Goal: Task Accomplishment & Management: Use online tool/utility

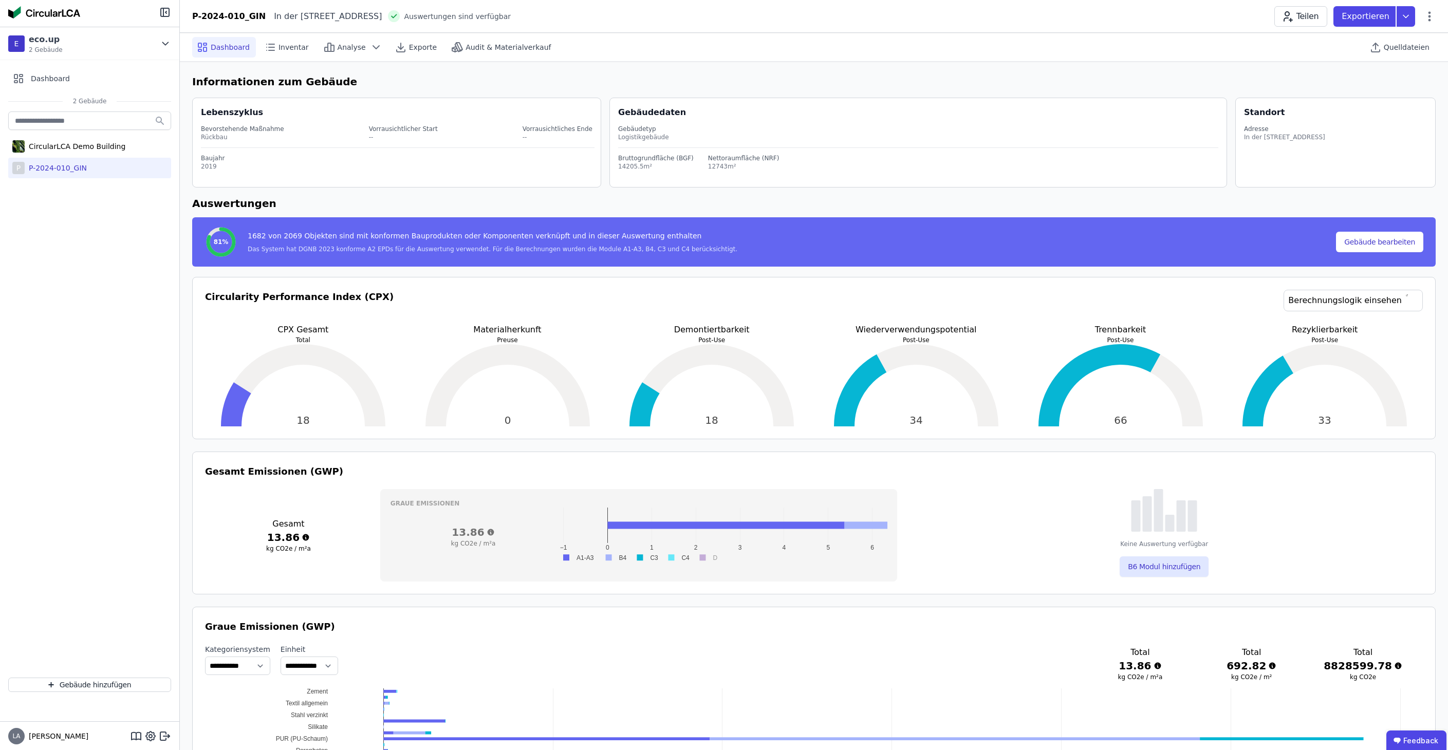
select select "*"
click at [1405, 45] on span "Quelldateien" at bounding box center [1407, 47] width 46 height 10
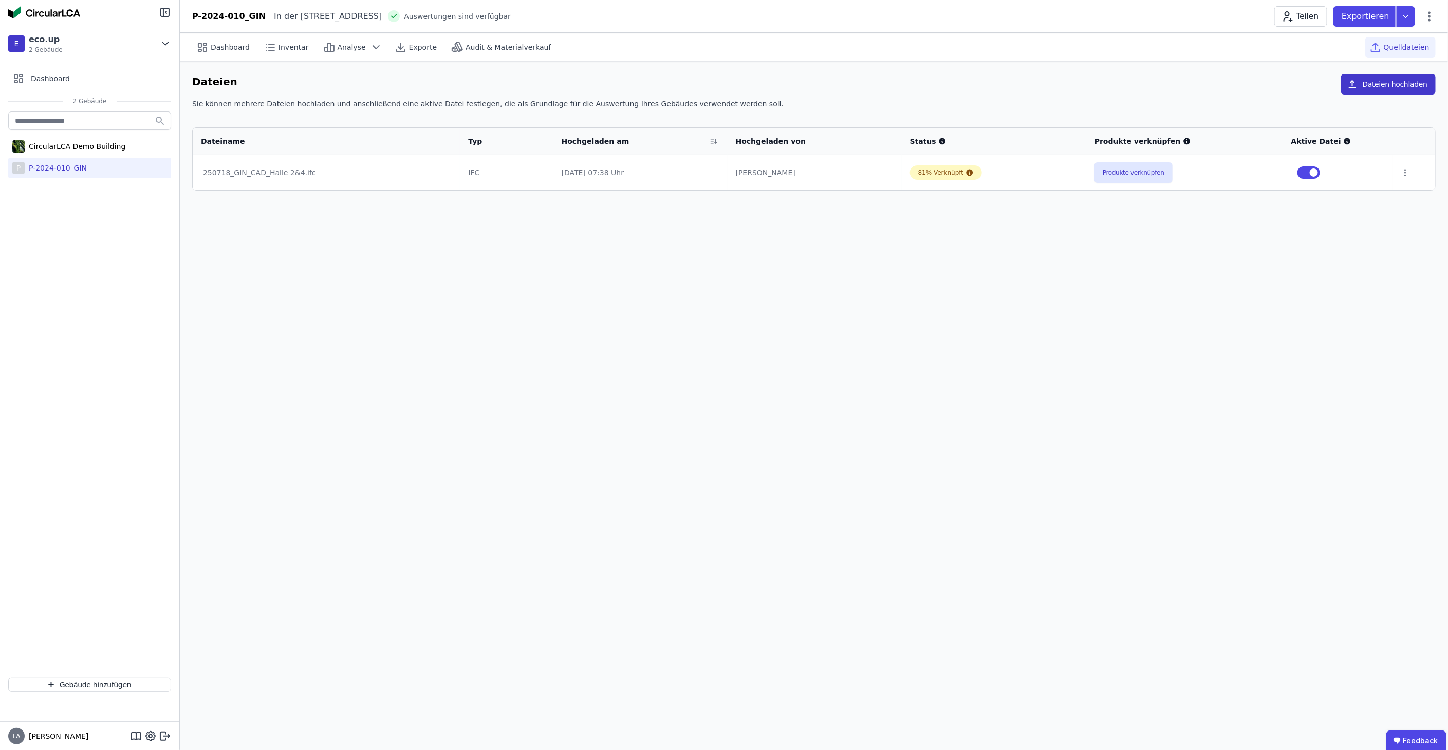
click at [1407, 91] on button "Dateien hochladen" at bounding box center [1388, 84] width 95 height 21
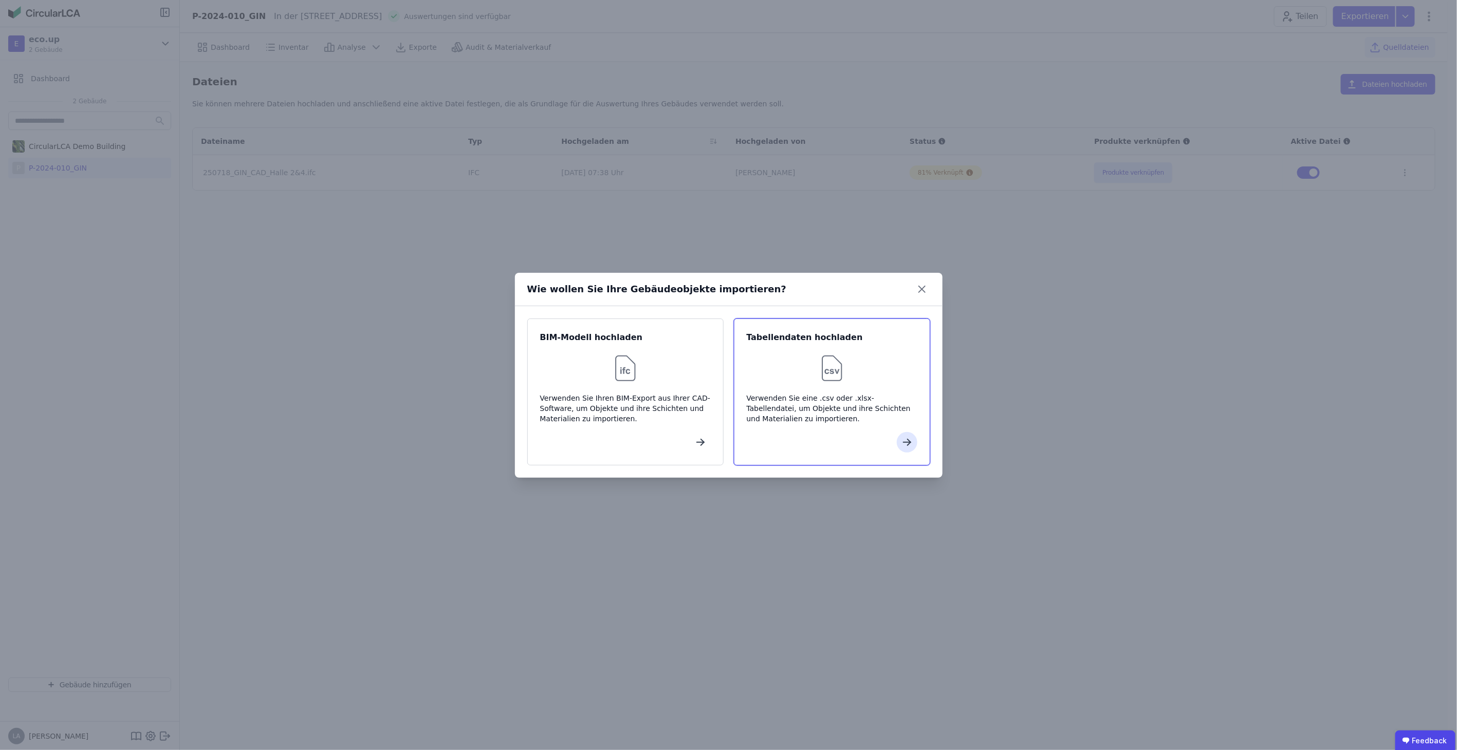
click at [815, 385] on div "Tabellendaten hochladen Verwenden Sie eine .csv oder .xlsx-Tabellendatei, um Ob…" at bounding box center [832, 392] width 196 height 147
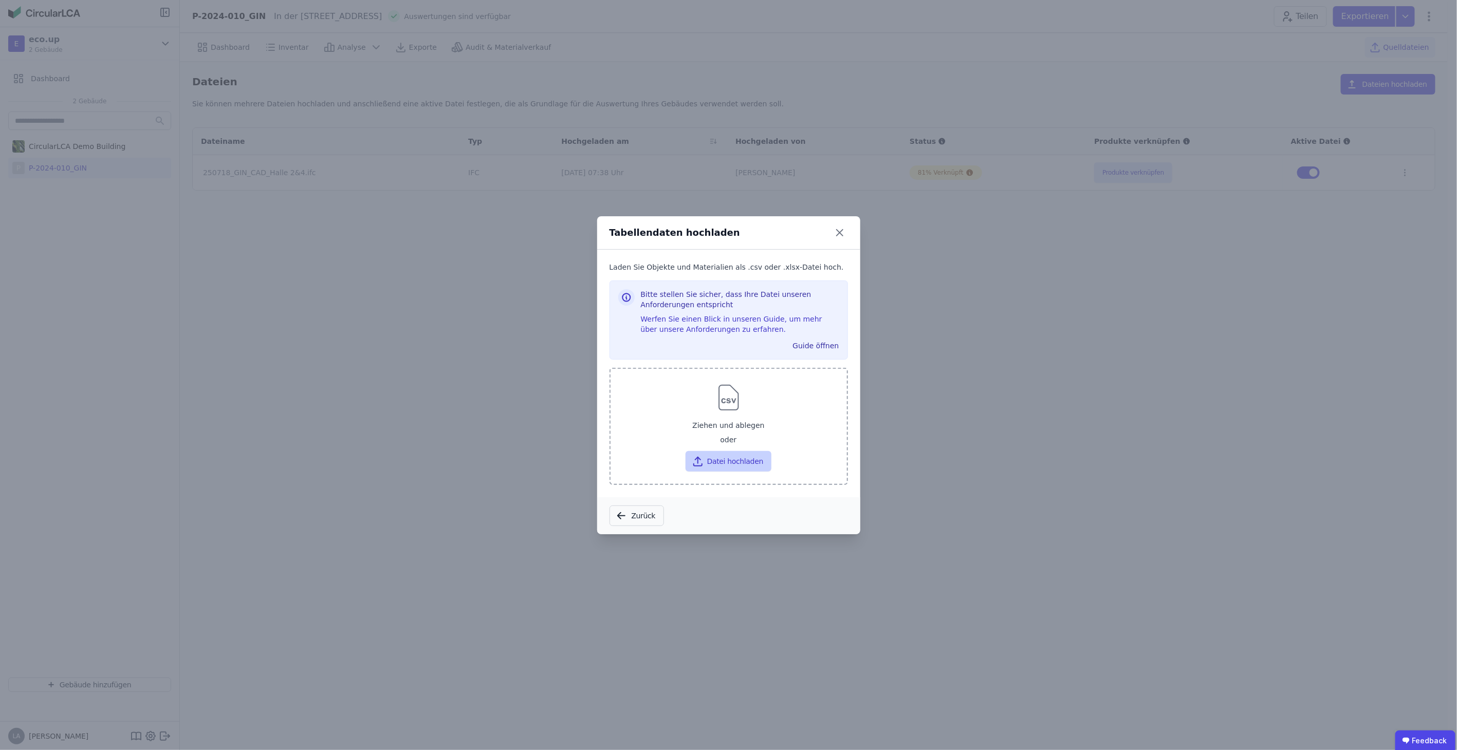
click at [729, 458] on button "Datei hochladen" at bounding box center [728, 461] width 86 height 21
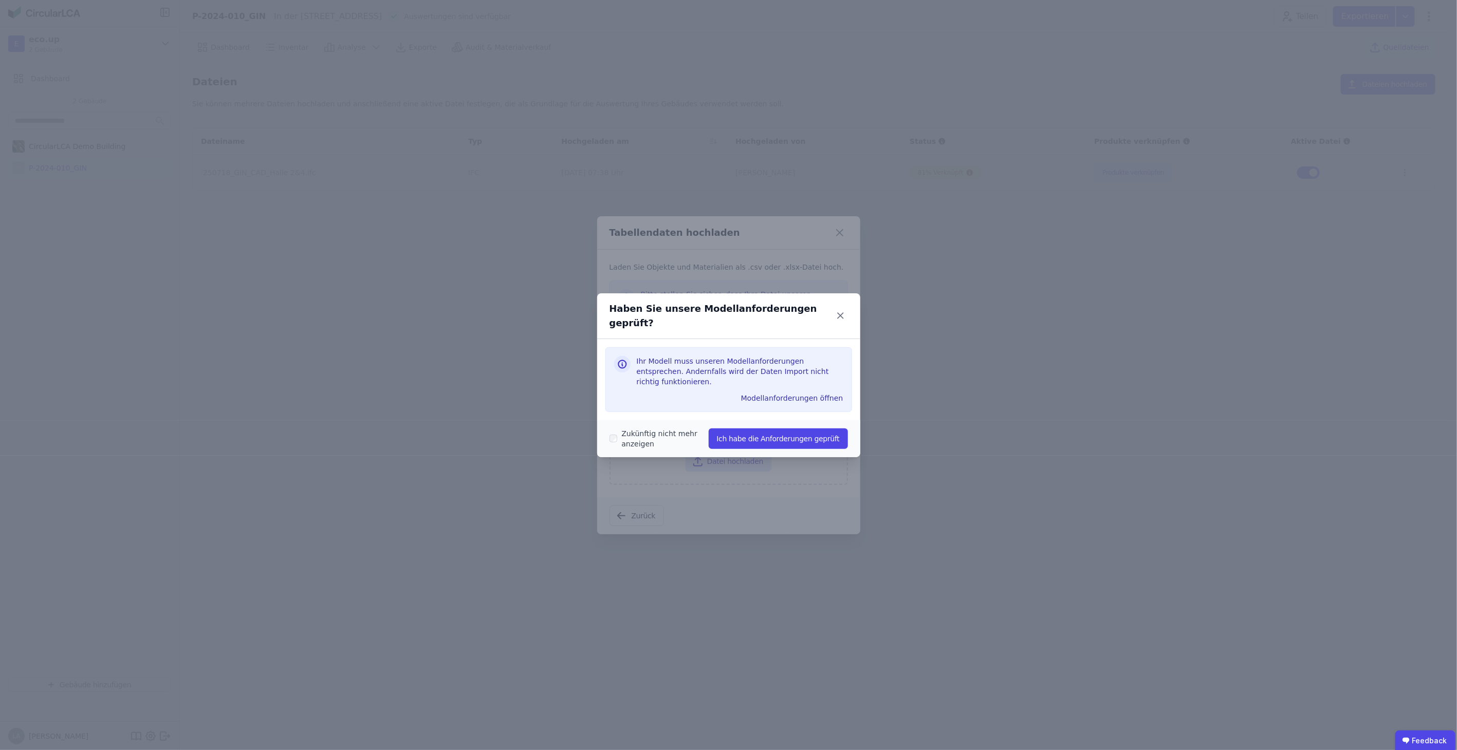
click at [653, 429] on label "Zukünftig nicht mehr anzeigen" at bounding box center [662, 439] width 91 height 21
click at [752, 429] on button "Ich habe die Anforderungen geprüft" at bounding box center [778, 439] width 139 height 21
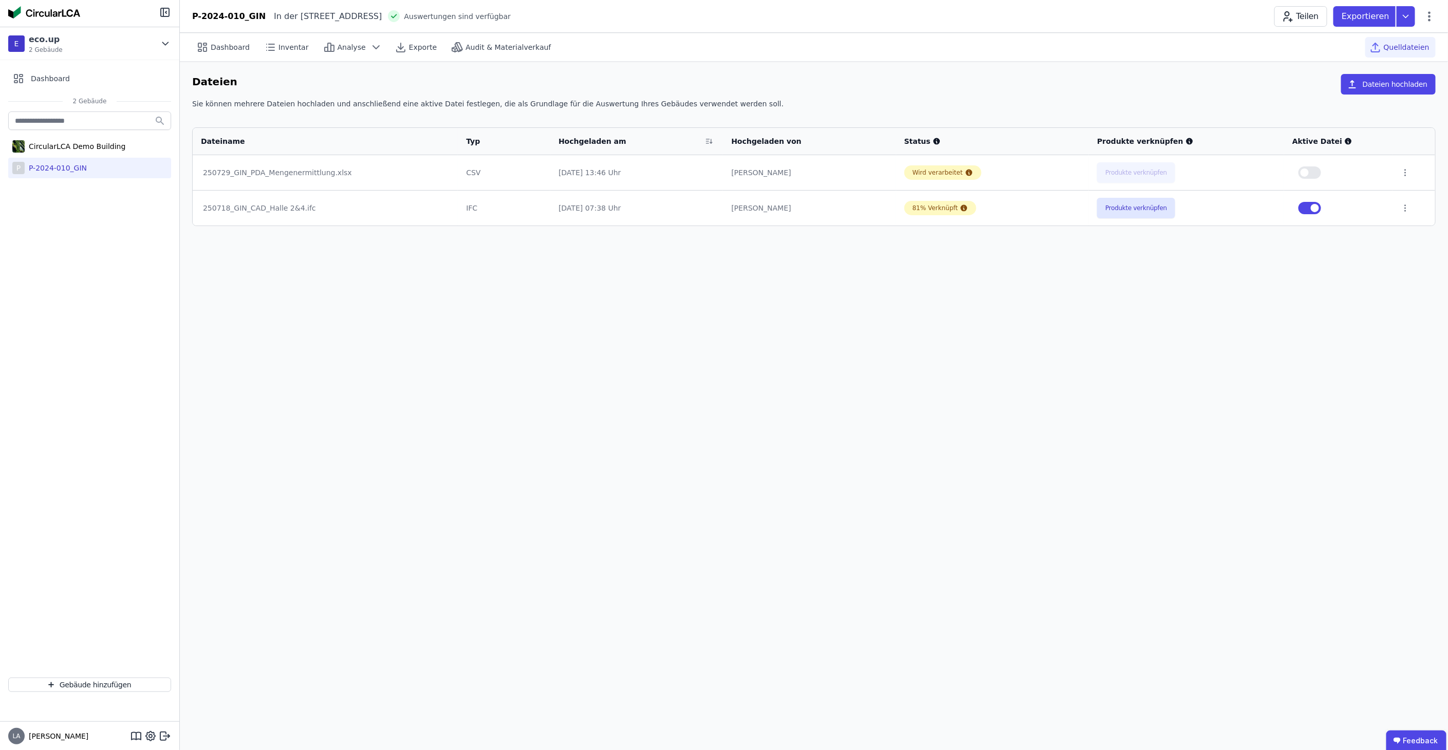
click at [1317, 205] on span "button" at bounding box center [1315, 208] width 8 height 8
click at [850, 171] on div "[PERSON_NAME]" at bounding box center [815, 173] width 158 height 10
click at [1116, 173] on button "Produkte verknüpfen" at bounding box center [1134, 172] width 78 height 21
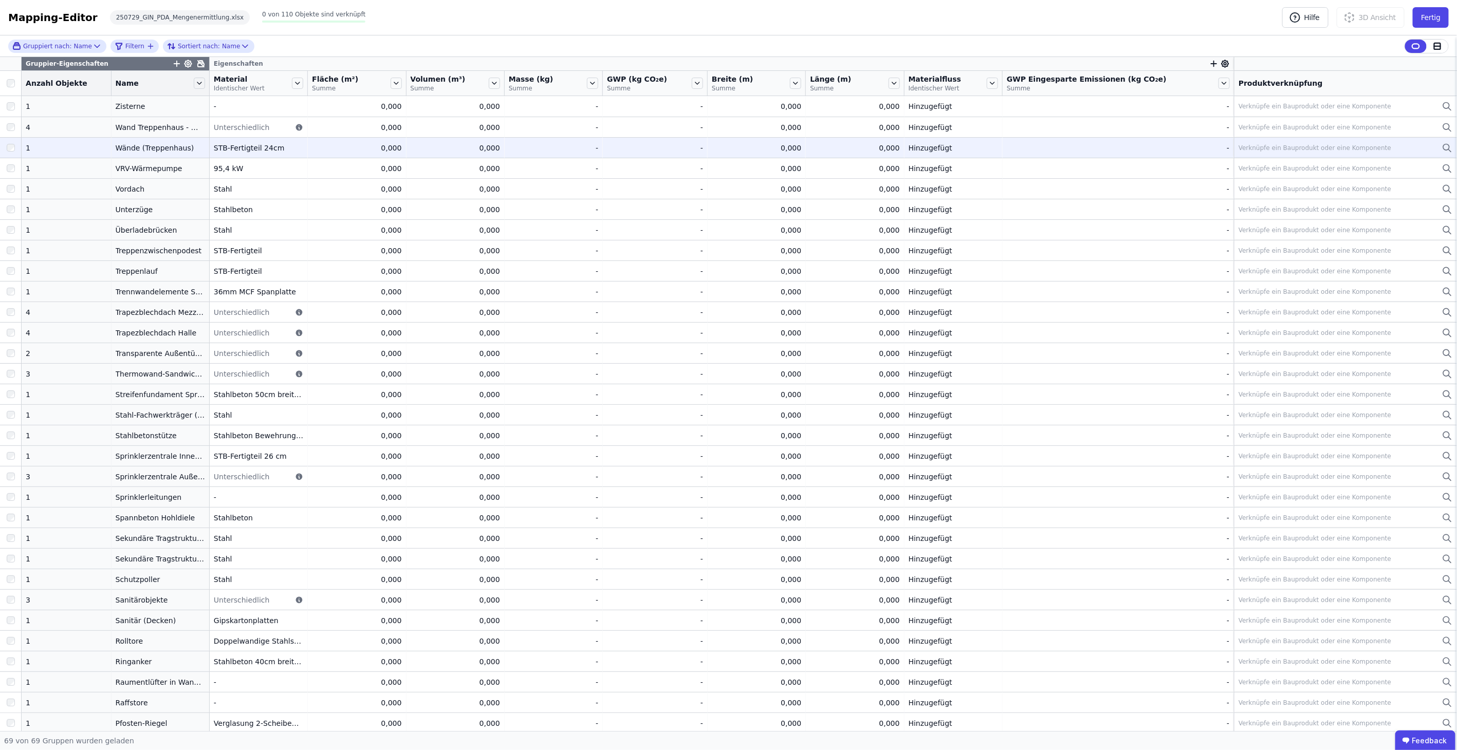
scroll to position [57, 0]
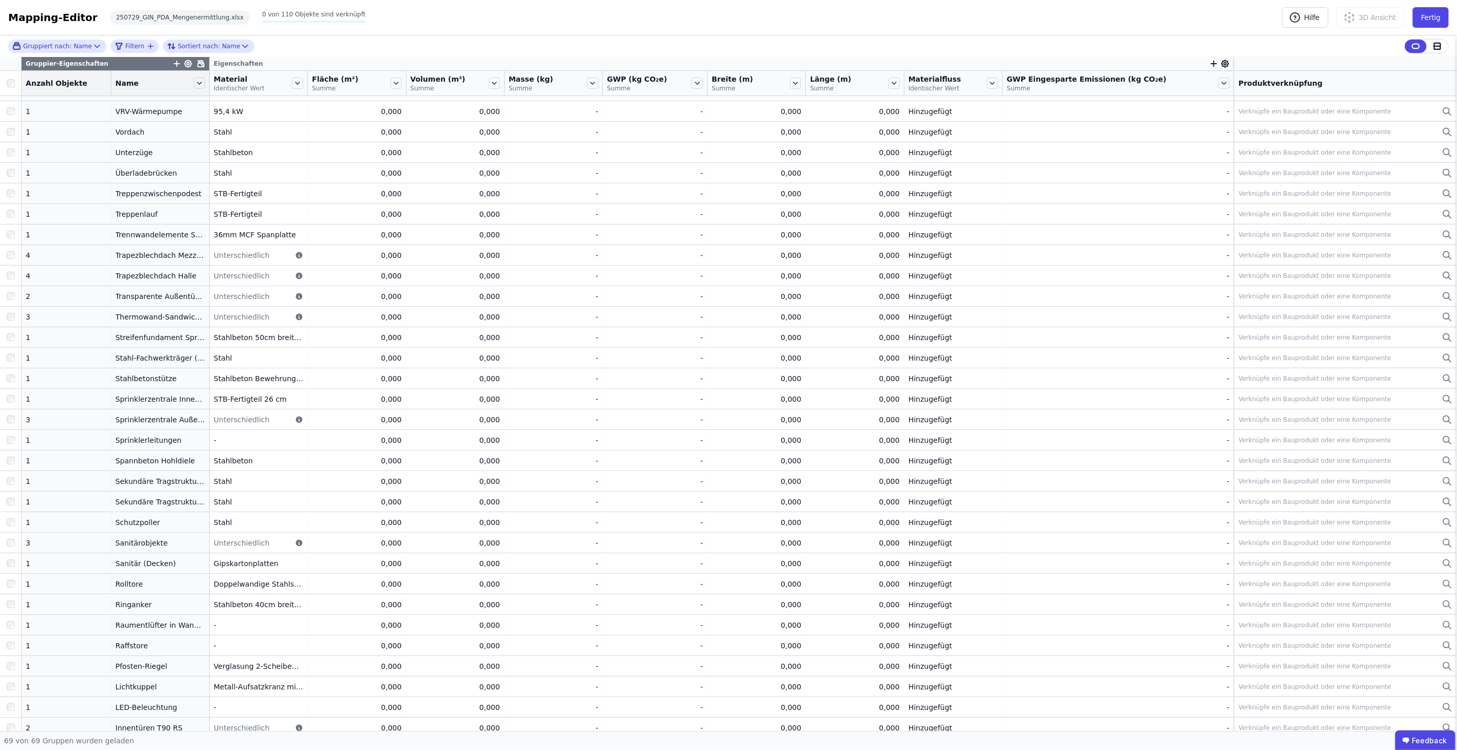
click at [197, 65] on icon at bounding box center [201, 64] width 8 height 8
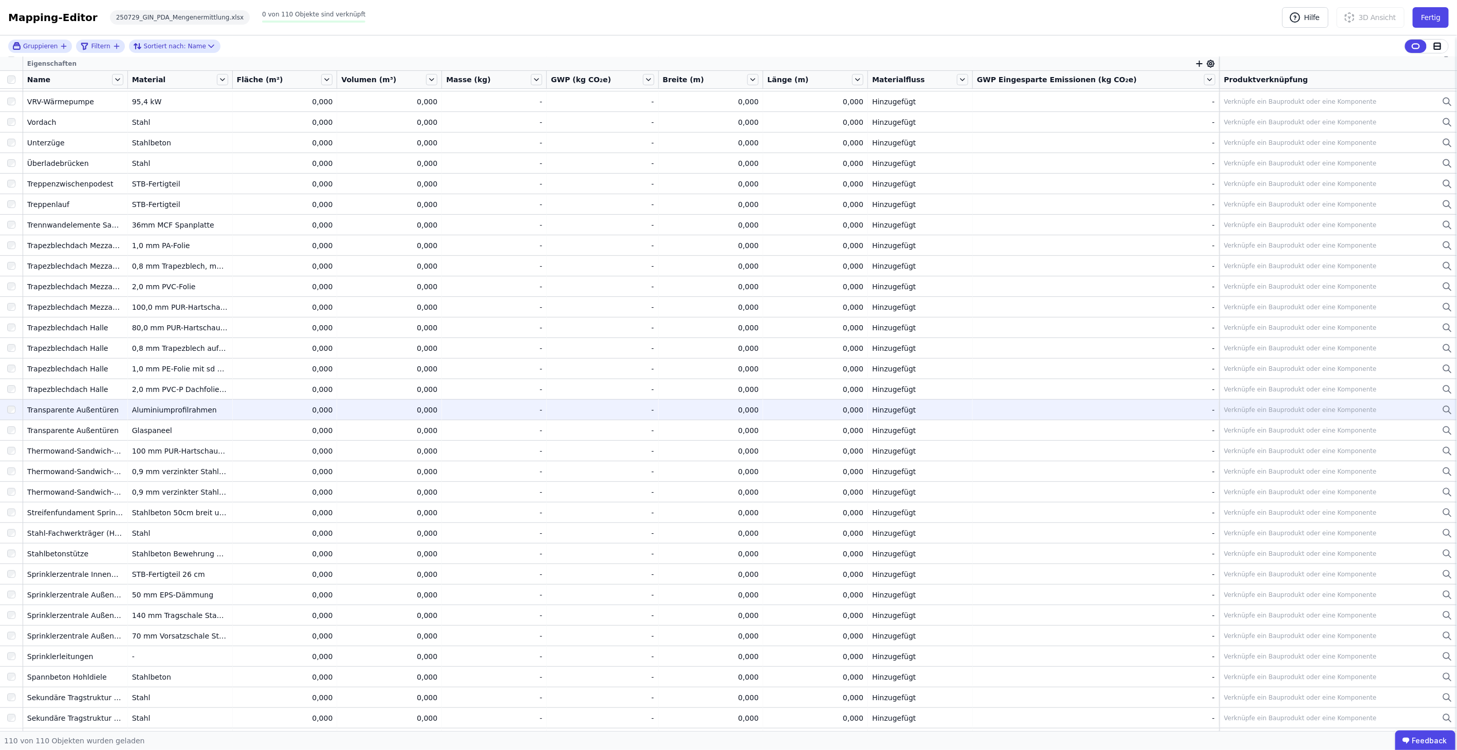
scroll to position [0, 0]
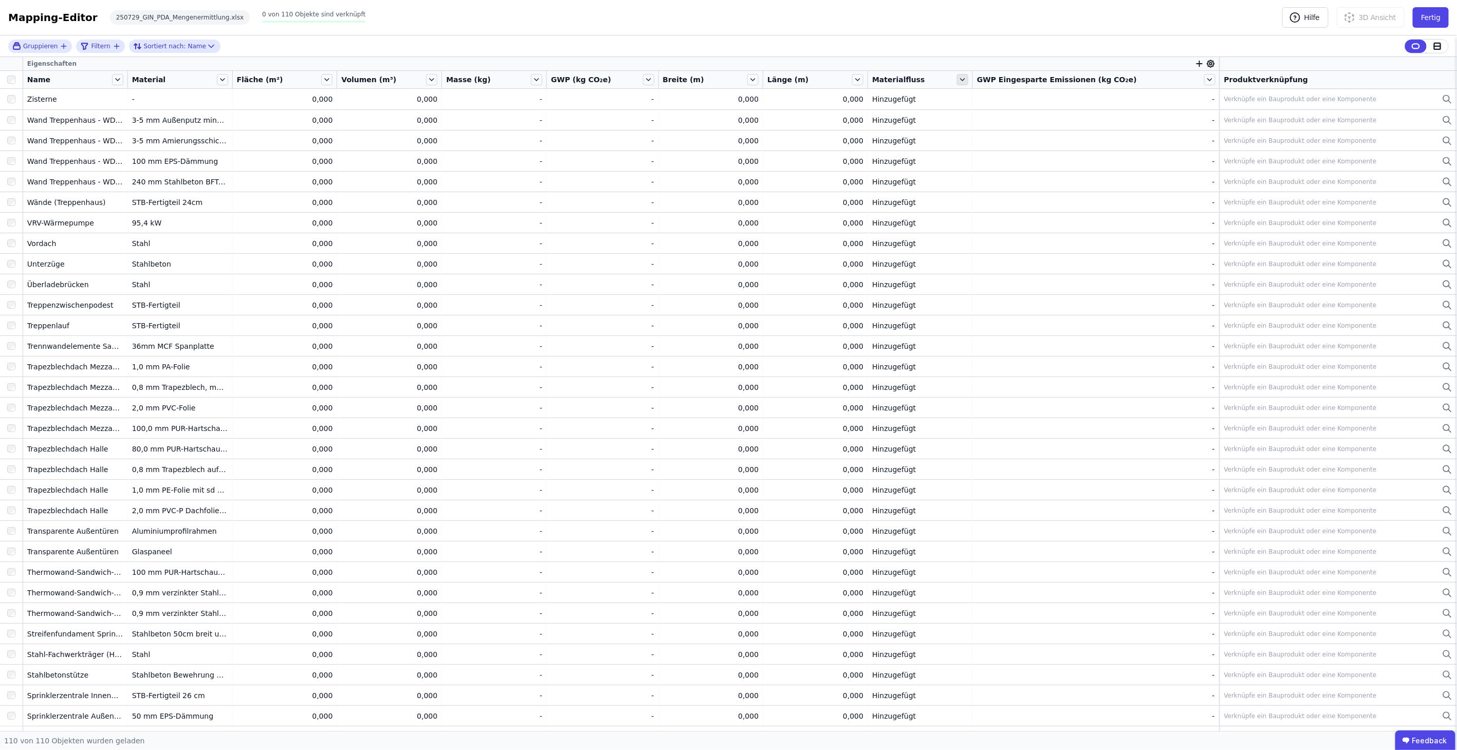
click at [968, 77] on icon at bounding box center [962, 79] width 11 height 11
click at [1434, 24] on button "Fertig" at bounding box center [1431, 17] width 36 height 21
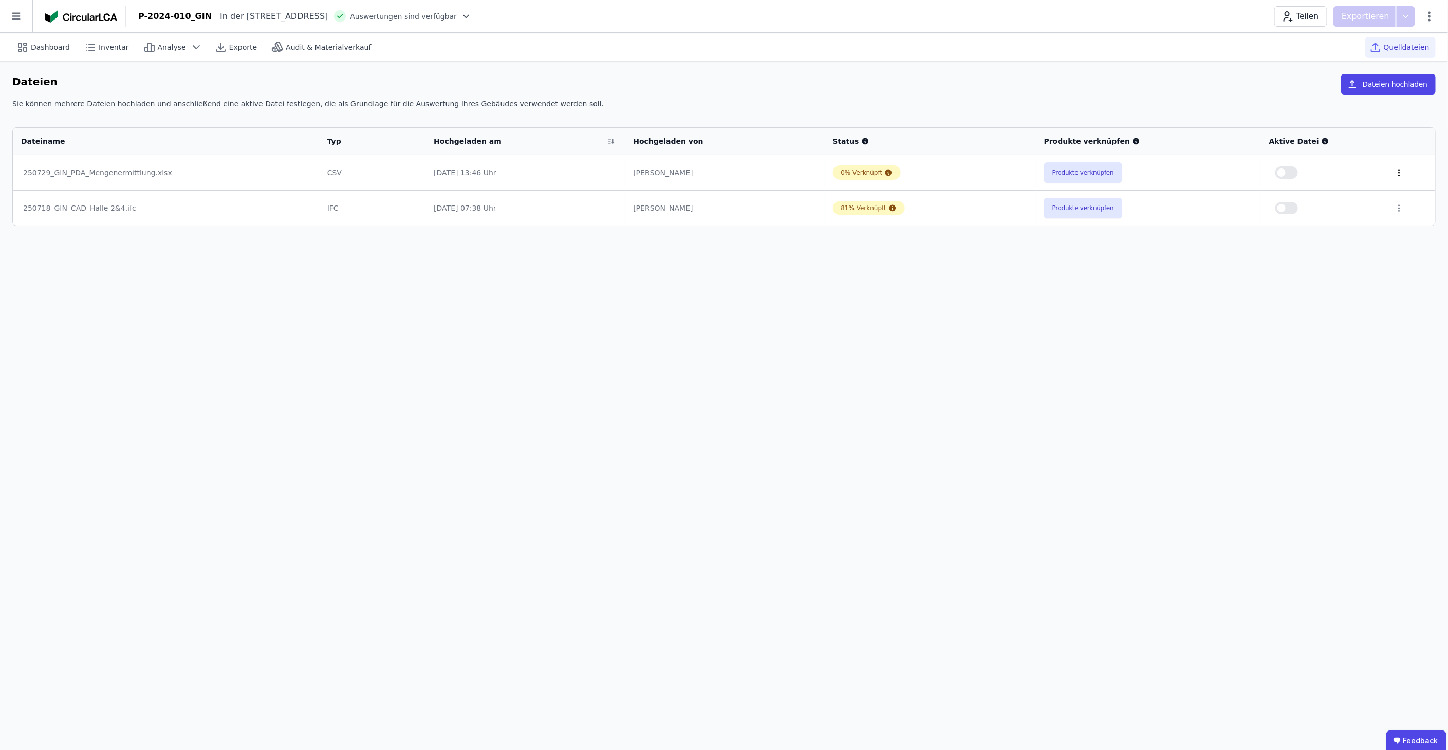
click at [1395, 172] on icon at bounding box center [1399, 172] width 9 height 9
click at [1375, 174] on div "Löschen" at bounding box center [1345, 170] width 103 height 16
click at [1395, 169] on icon at bounding box center [1399, 172] width 9 height 9
click at [1332, 168] on div "Löschen" at bounding box center [1345, 170] width 103 height 16
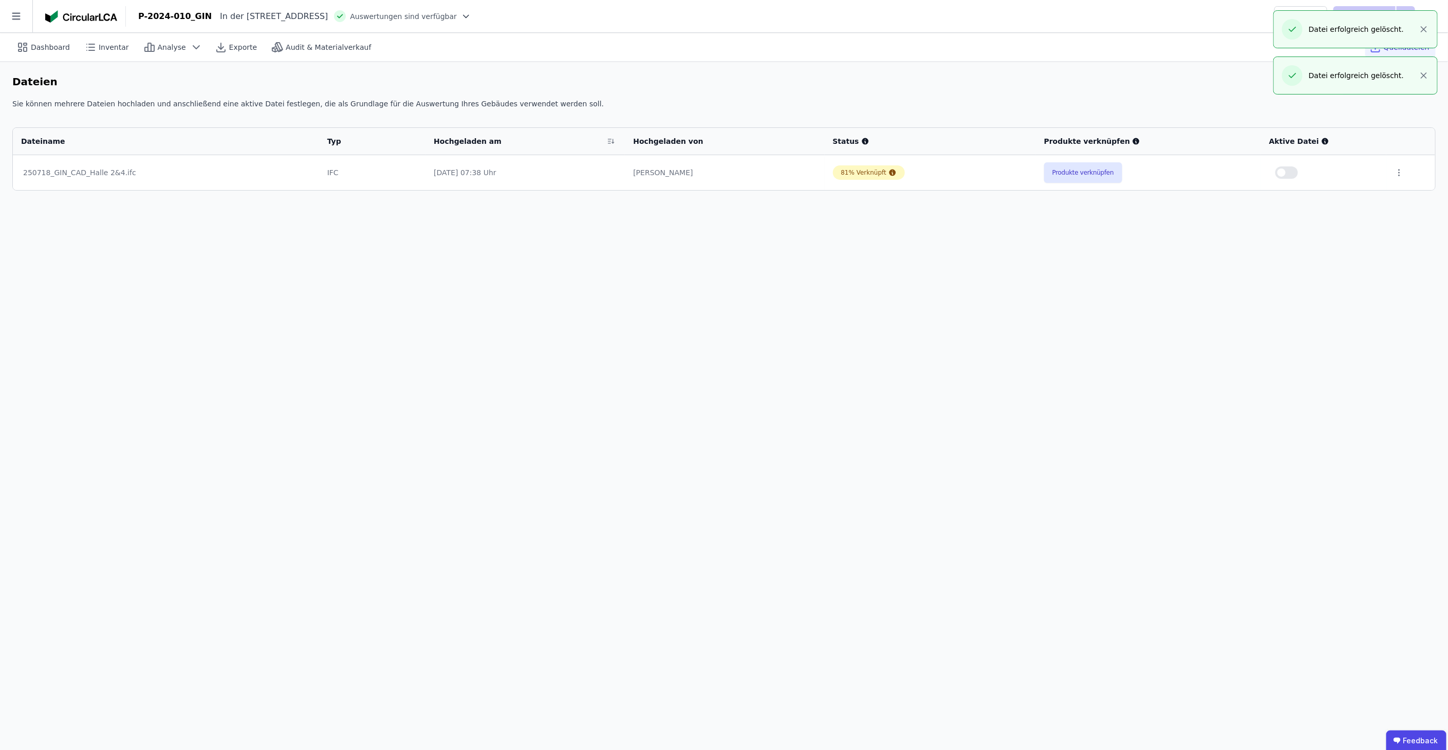
click at [1363, 252] on div "Dashboard Inventar Analyse Exporte Audit & Materialverkauf Quelldateien Dateien…" at bounding box center [724, 396] width 1448 height 726
click at [1422, 76] on icon "button" at bounding box center [1423, 75] width 5 height 5
click at [1424, 29] on icon "button" at bounding box center [1423, 29] width 5 height 5
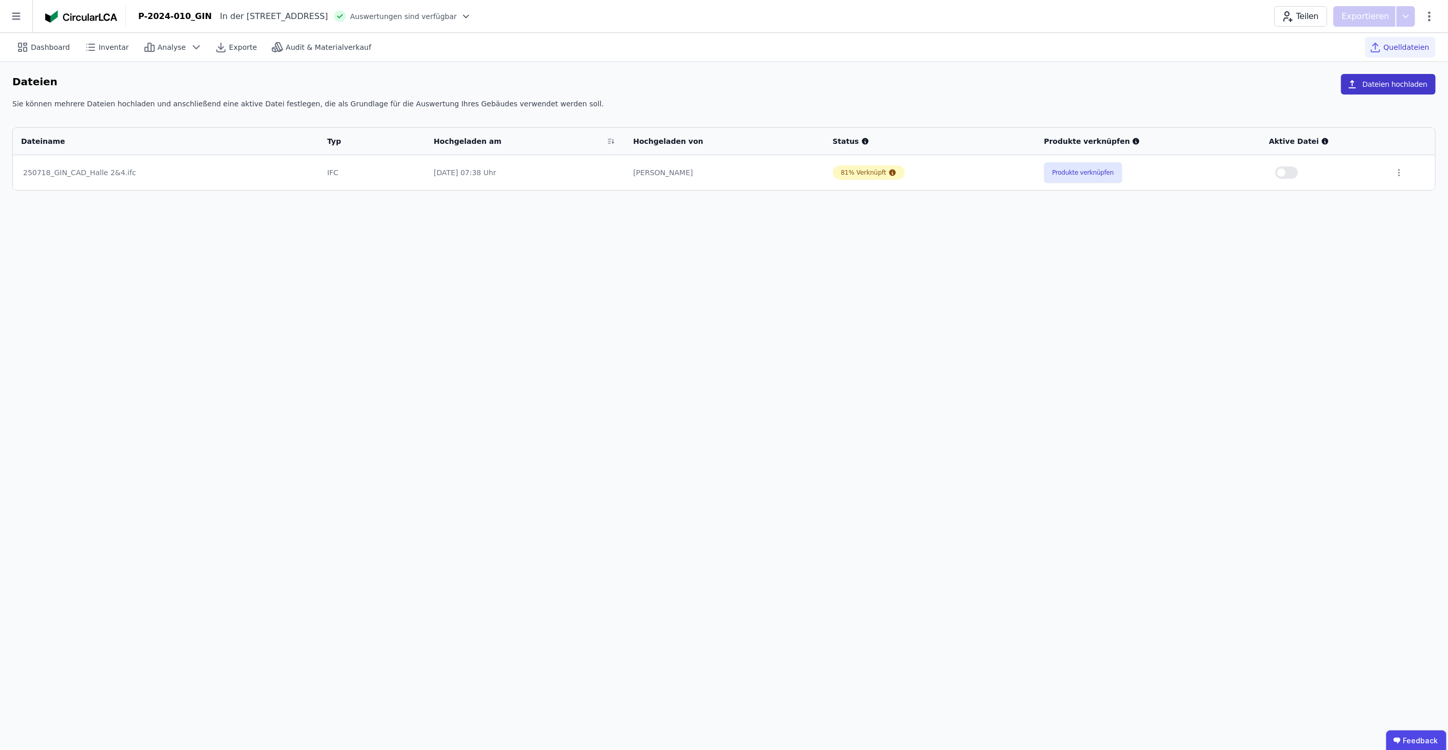
click at [1415, 83] on button "Dateien hochladen" at bounding box center [1388, 84] width 95 height 21
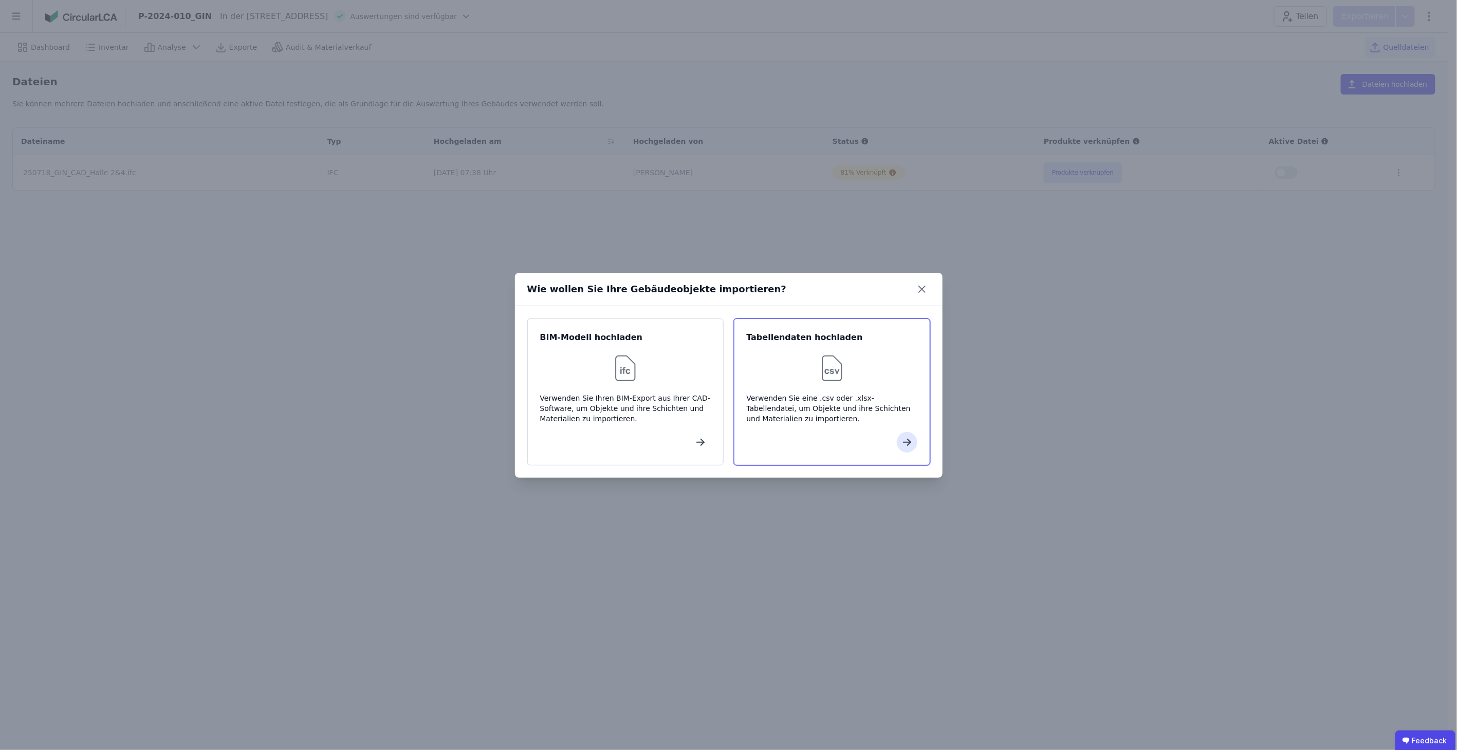
click at [794, 412] on div "Verwenden Sie eine .csv oder .xlsx-Tabellendatei, um Objekte und ihre Schichten…" at bounding box center [832, 408] width 171 height 31
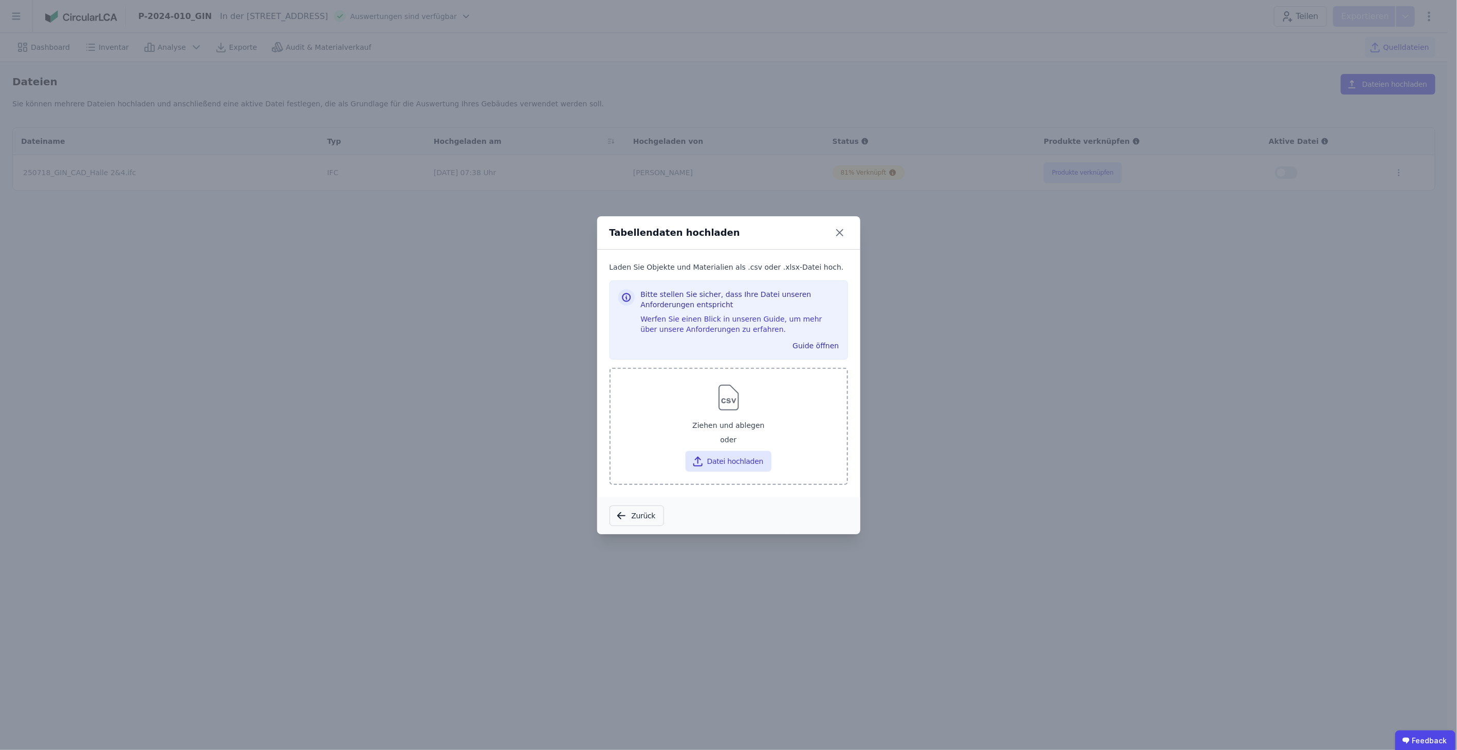
click at [778, 413] on div at bounding box center [729, 397] width 220 height 33
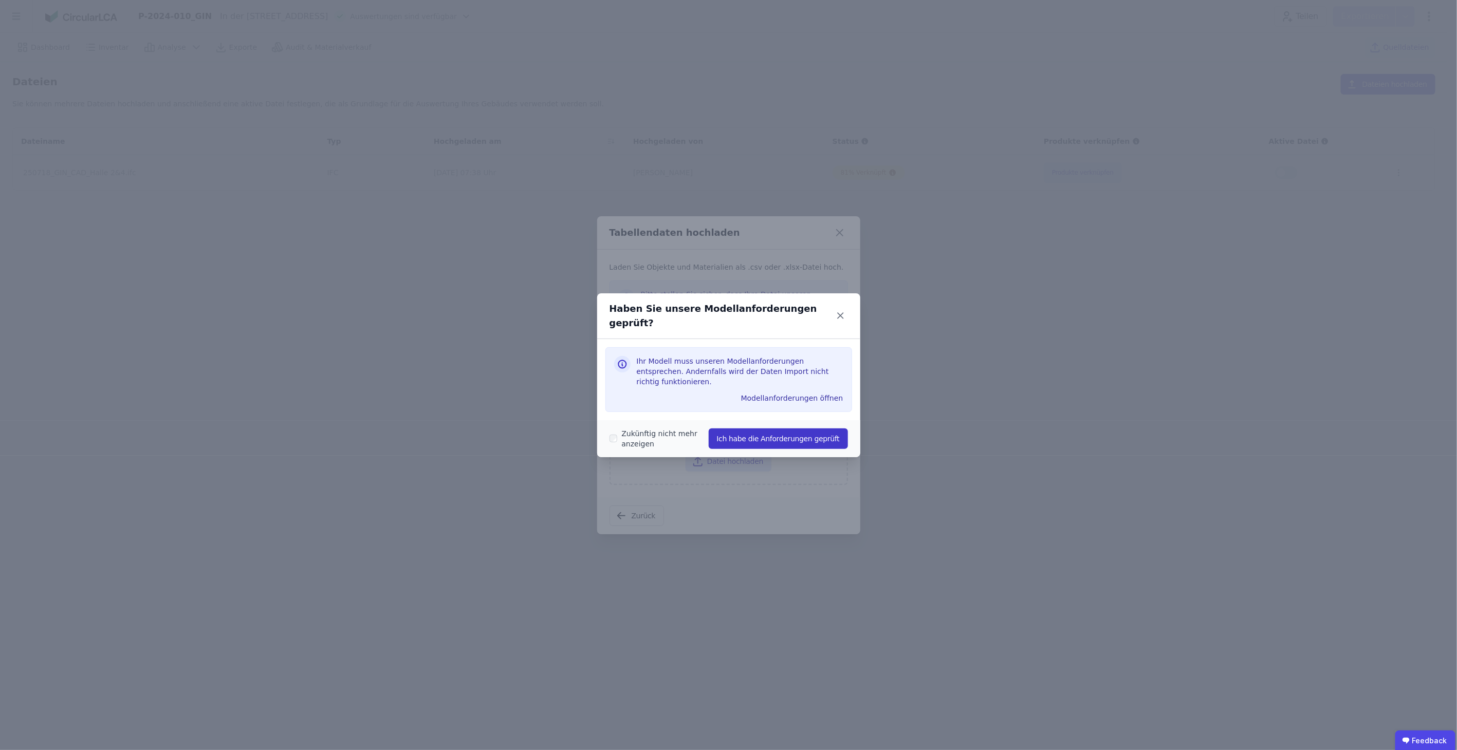
click at [732, 433] on button "Ich habe die Anforderungen geprüft" at bounding box center [778, 439] width 139 height 21
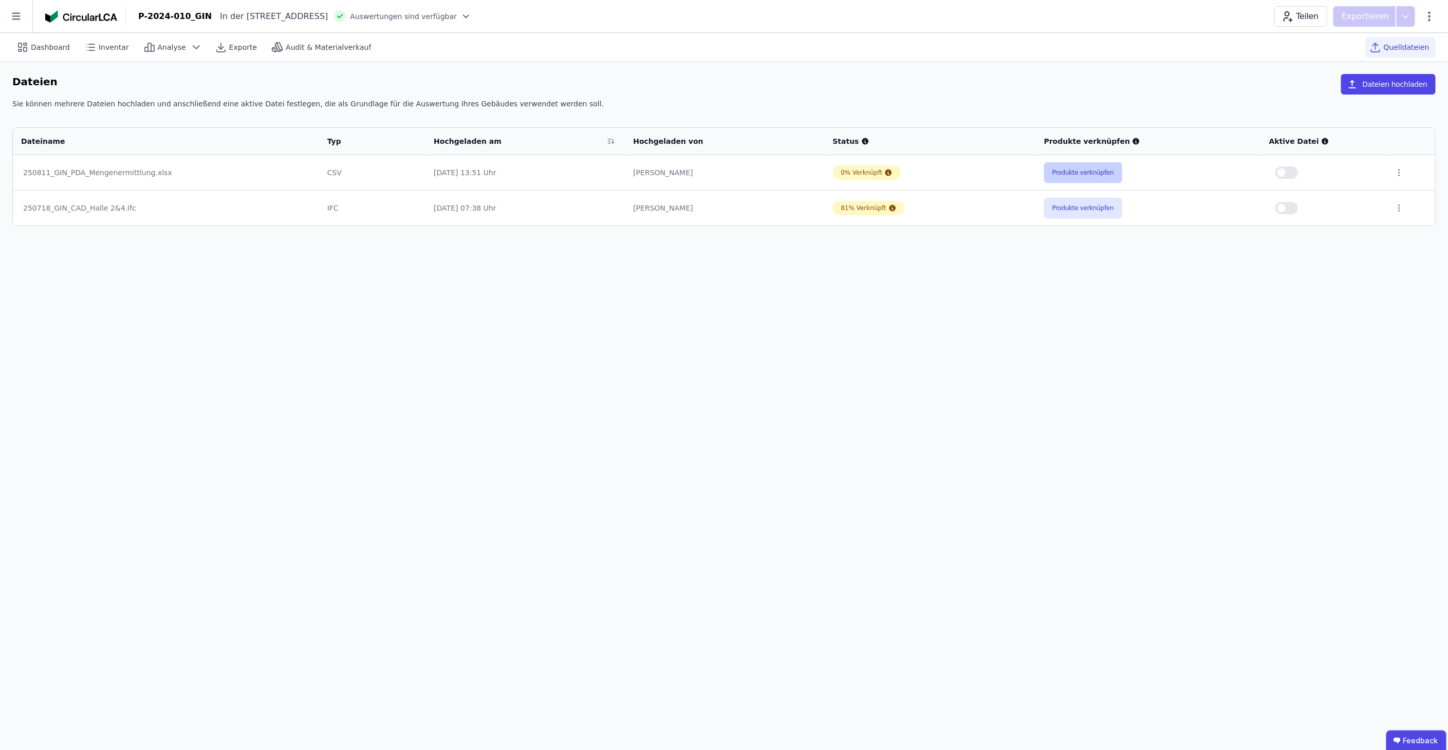
click at [1109, 172] on button "Produkte verknüpfen" at bounding box center [1083, 172] width 78 height 21
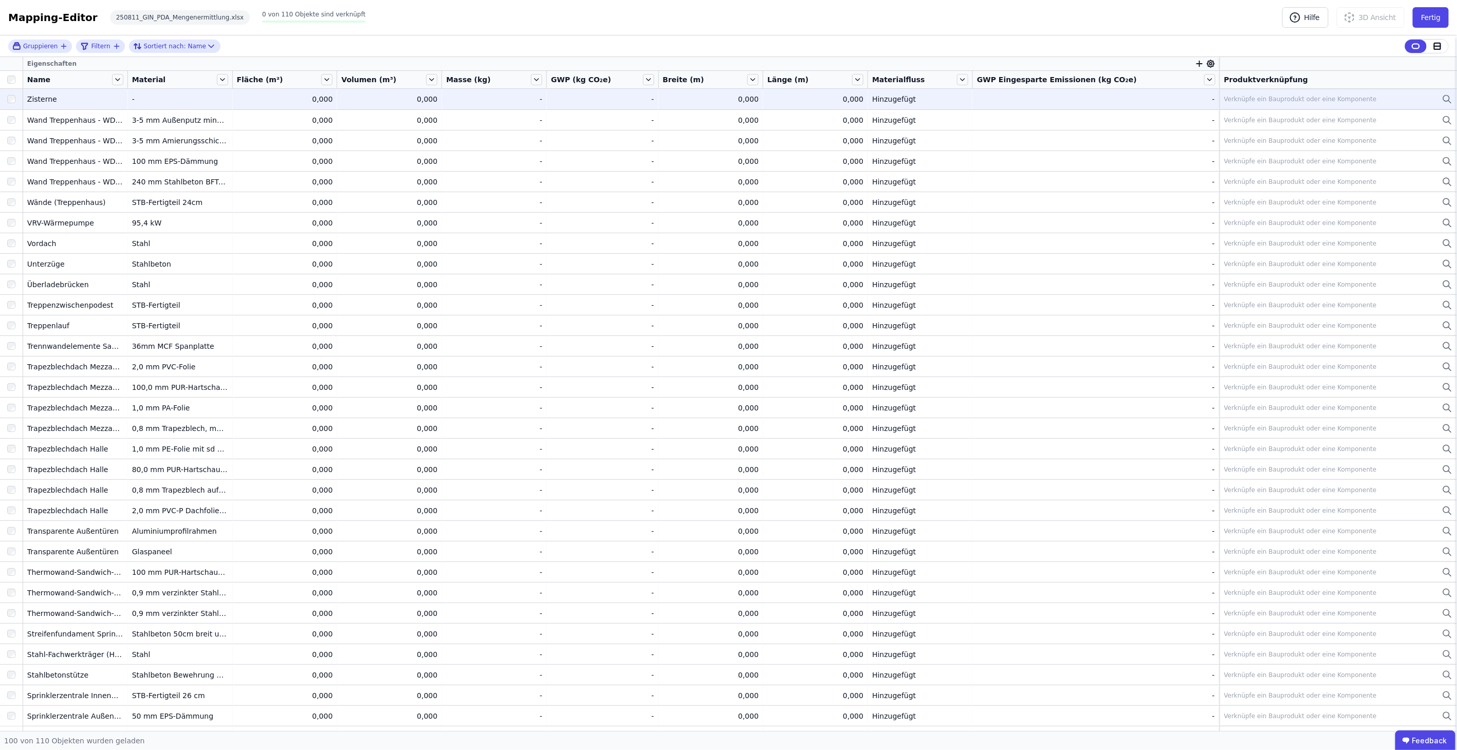
click at [1281, 102] on div "Verknüpfe ein Bauprodukt oder eine Komponente" at bounding box center [1300, 99] width 153 height 8
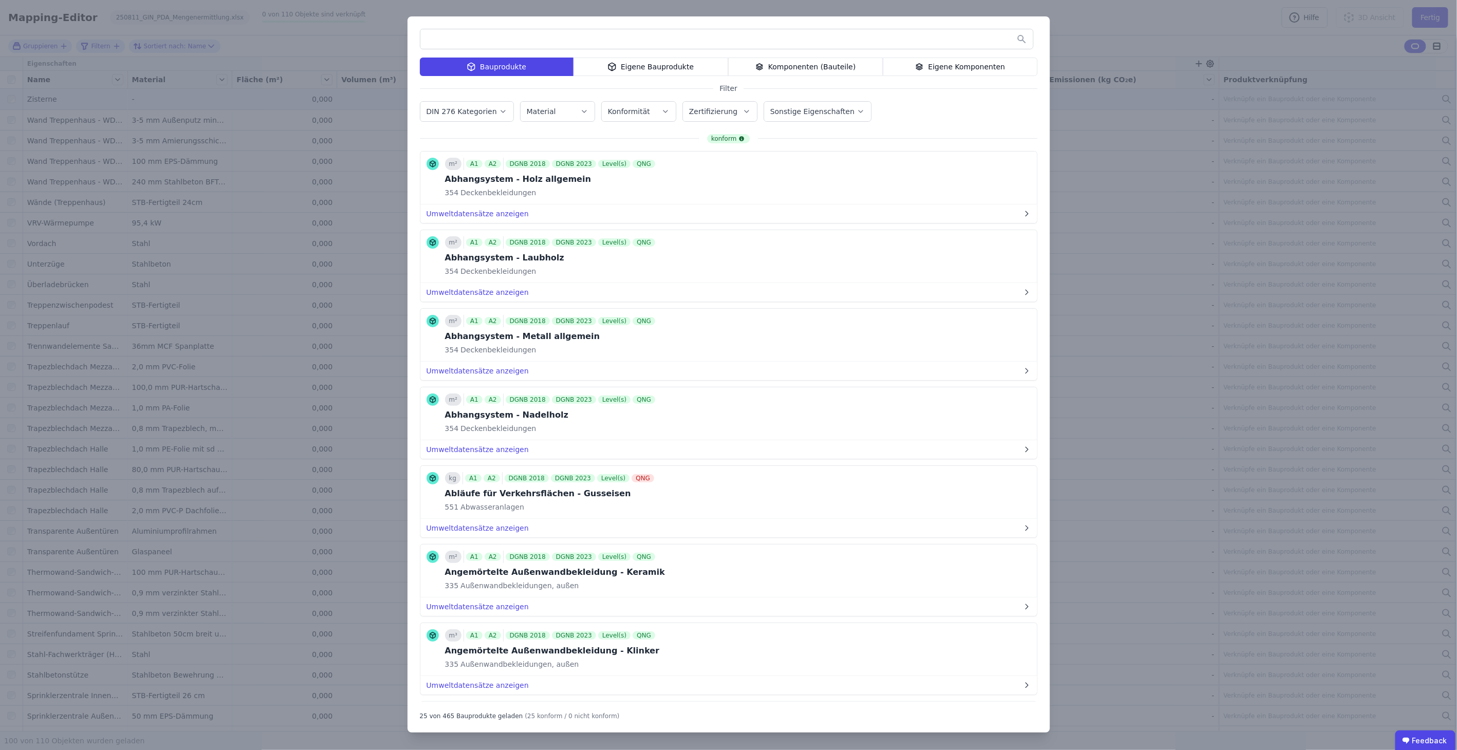
click at [678, 62] on div "Eigene Bauprodukte" at bounding box center [650, 67] width 155 height 18
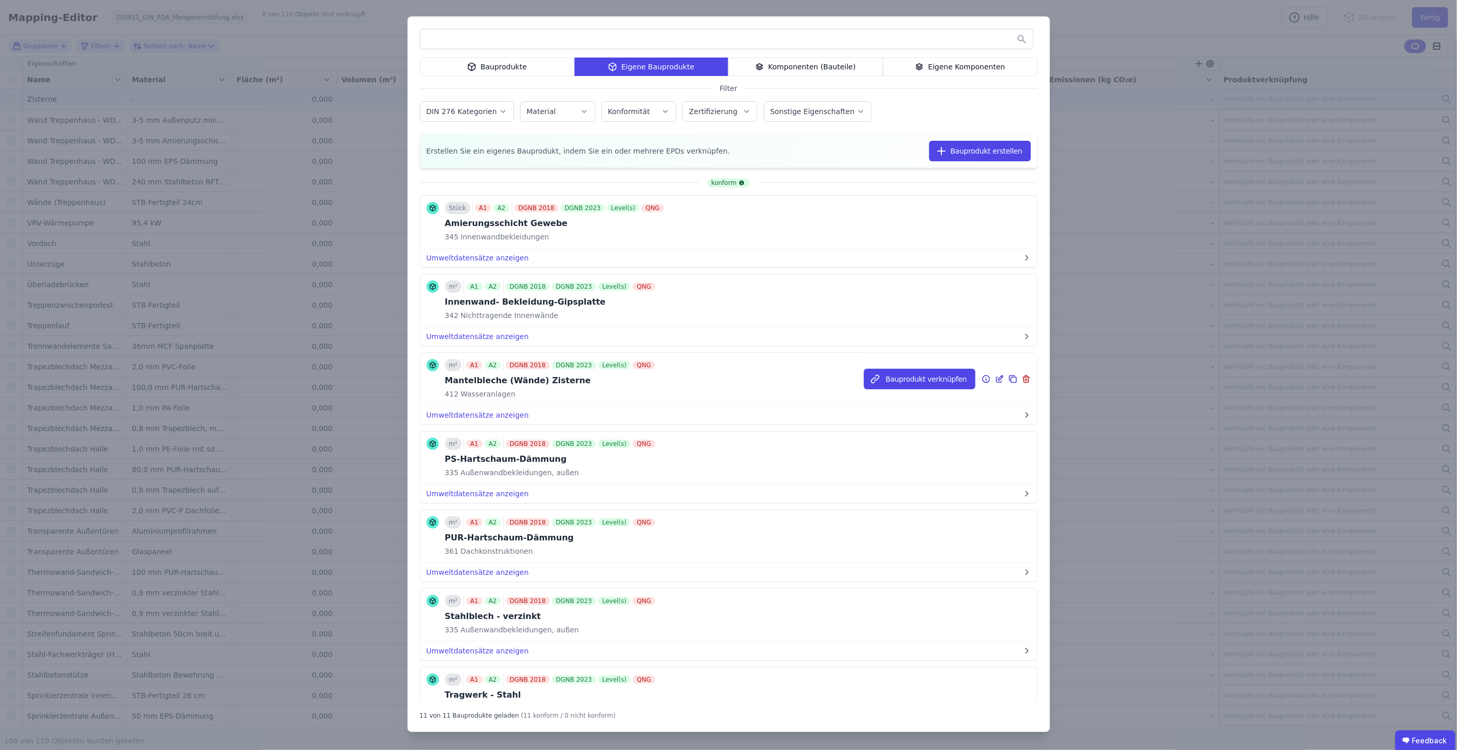
click at [995, 376] on icon at bounding box center [999, 379] width 9 height 12
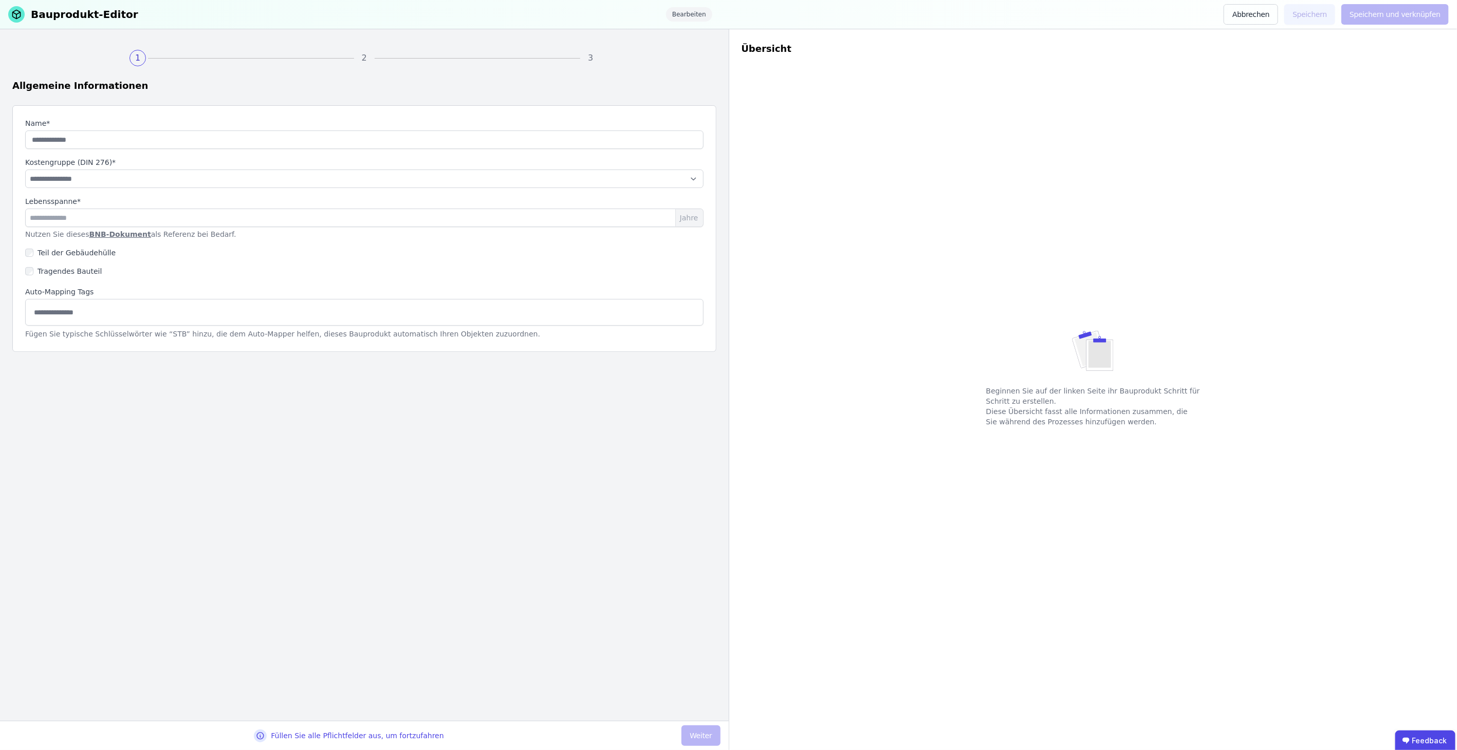
type input "**********"
select select "**********"
type input "**"
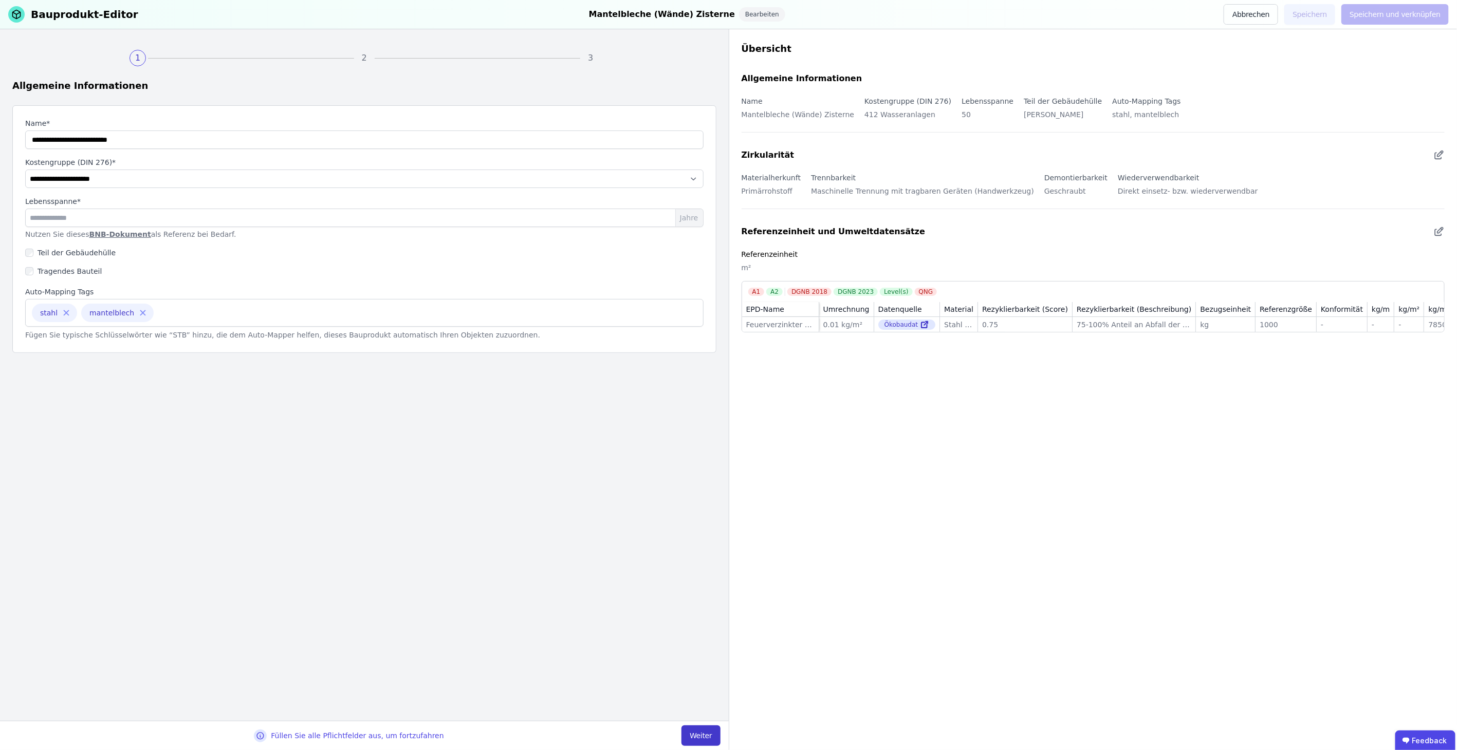
click at [713, 732] on button "Weiter" at bounding box center [700, 736] width 39 height 21
select select "**********"
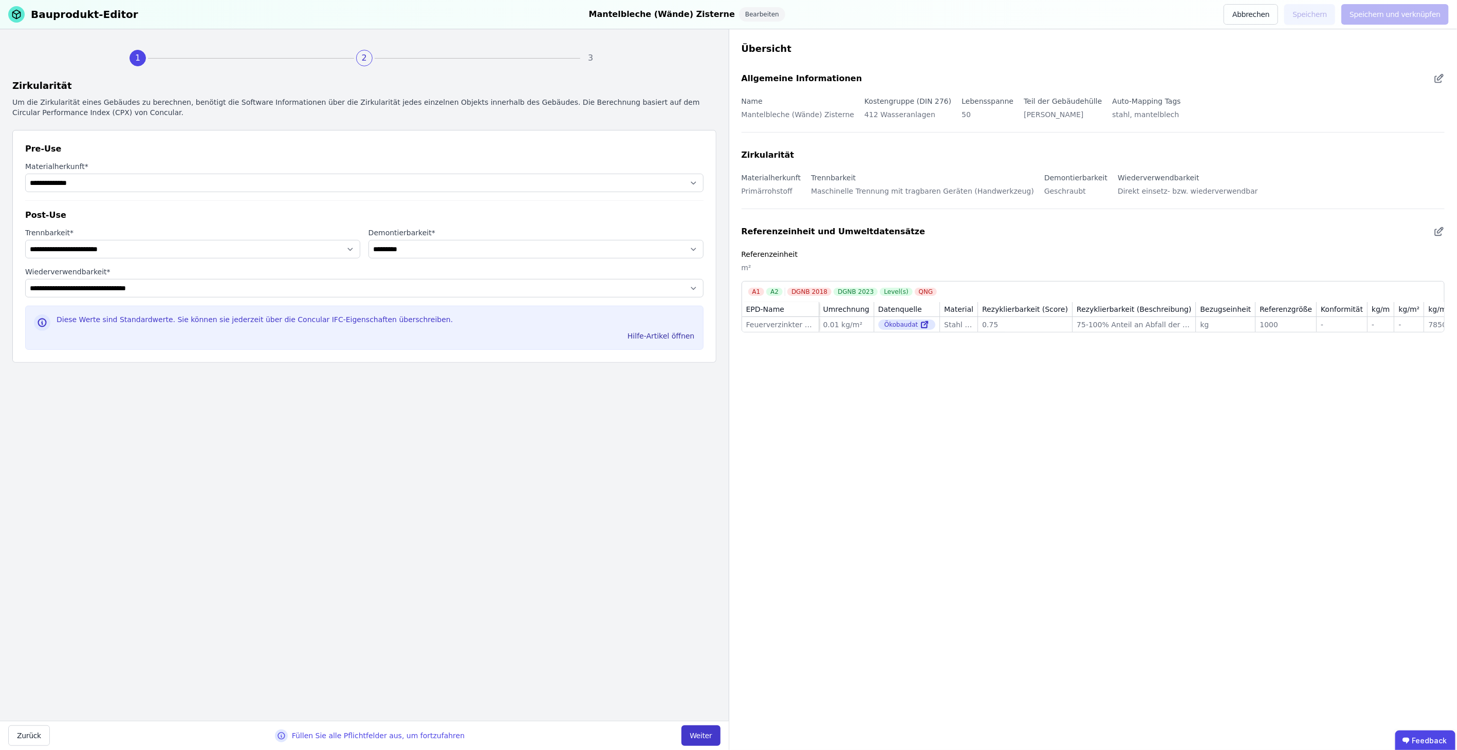
click at [713, 732] on button "Weiter" at bounding box center [700, 736] width 39 height 21
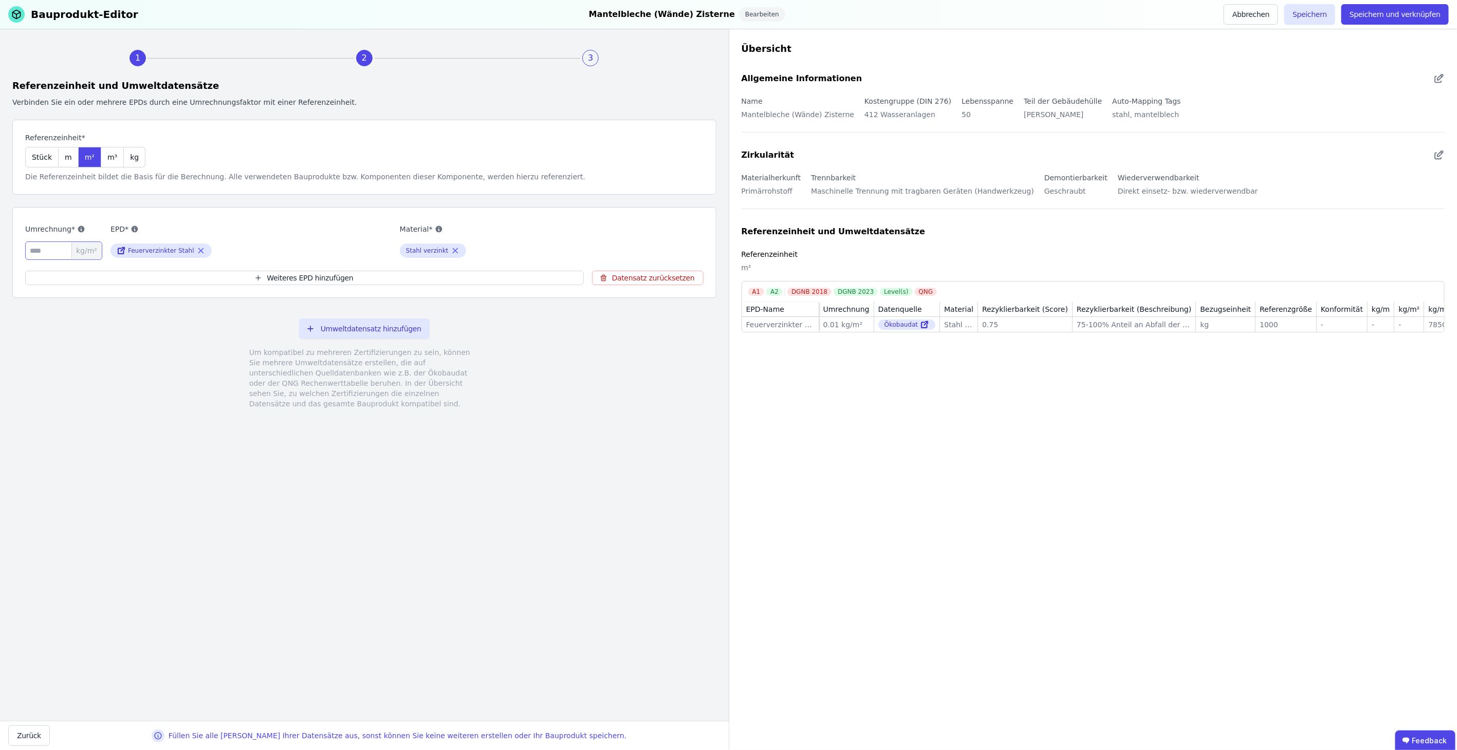
click at [60, 249] on input "****" at bounding box center [63, 251] width 77 height 18
drag, startPoint x: 41, startPoint y: 252, endPoint x: 0, endPoint y: 253, distance: 40.6
click at [4, 253] on div "1 2 3 Referenzeinheit und Umweltdatensätze Verbinden Sie ein oder mehrere EPDs …" at bounding box center [364, 375] width 729 height 692
type input "**"
click at [154, 379] on div "Umweltdatensatz hinzufügen Um kompatibel zu mehreren Zertifizierungen zu sein, …" at bounding box center [364, 363] width 704 height 115
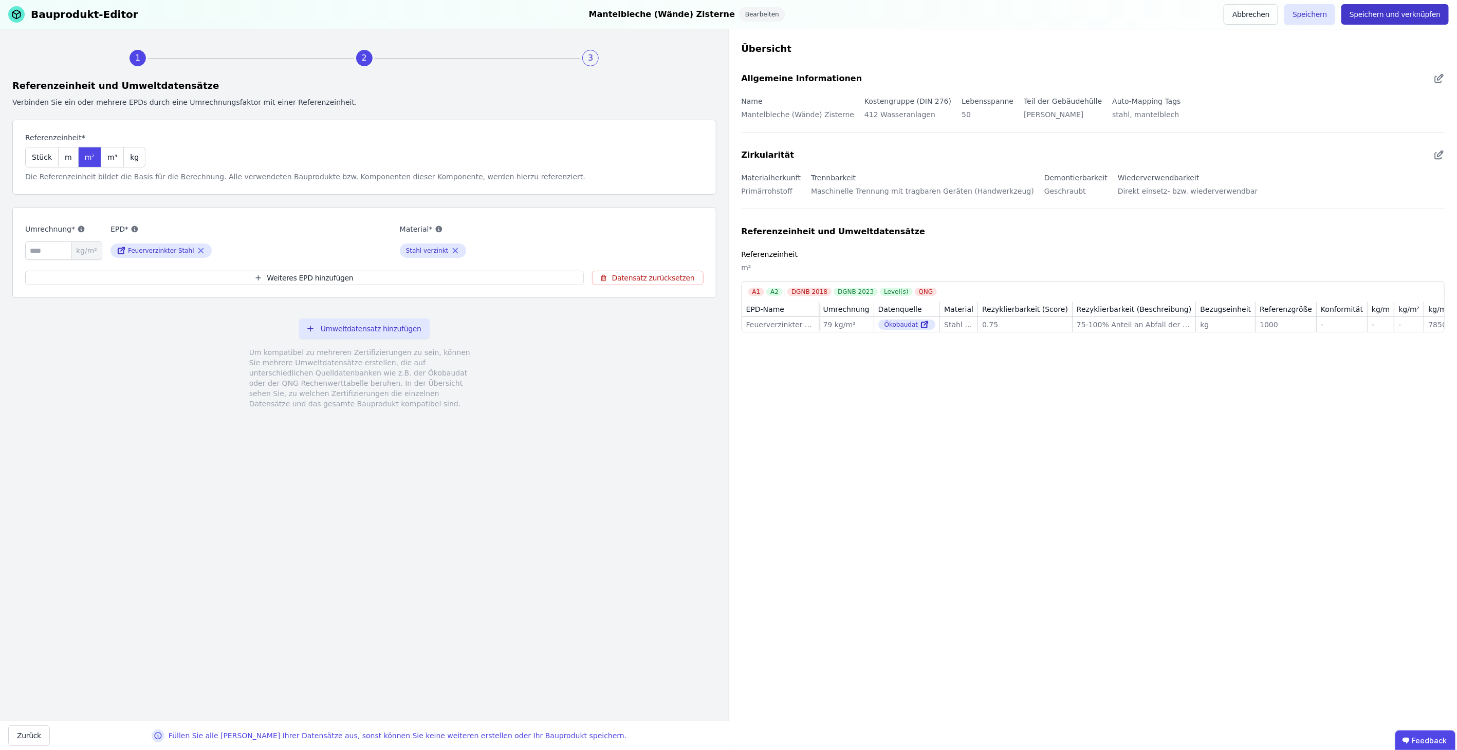
click at [1397, 13] on button "Speichern und verknüpfen" at bounding box center [1394, 14] width 107 height 21
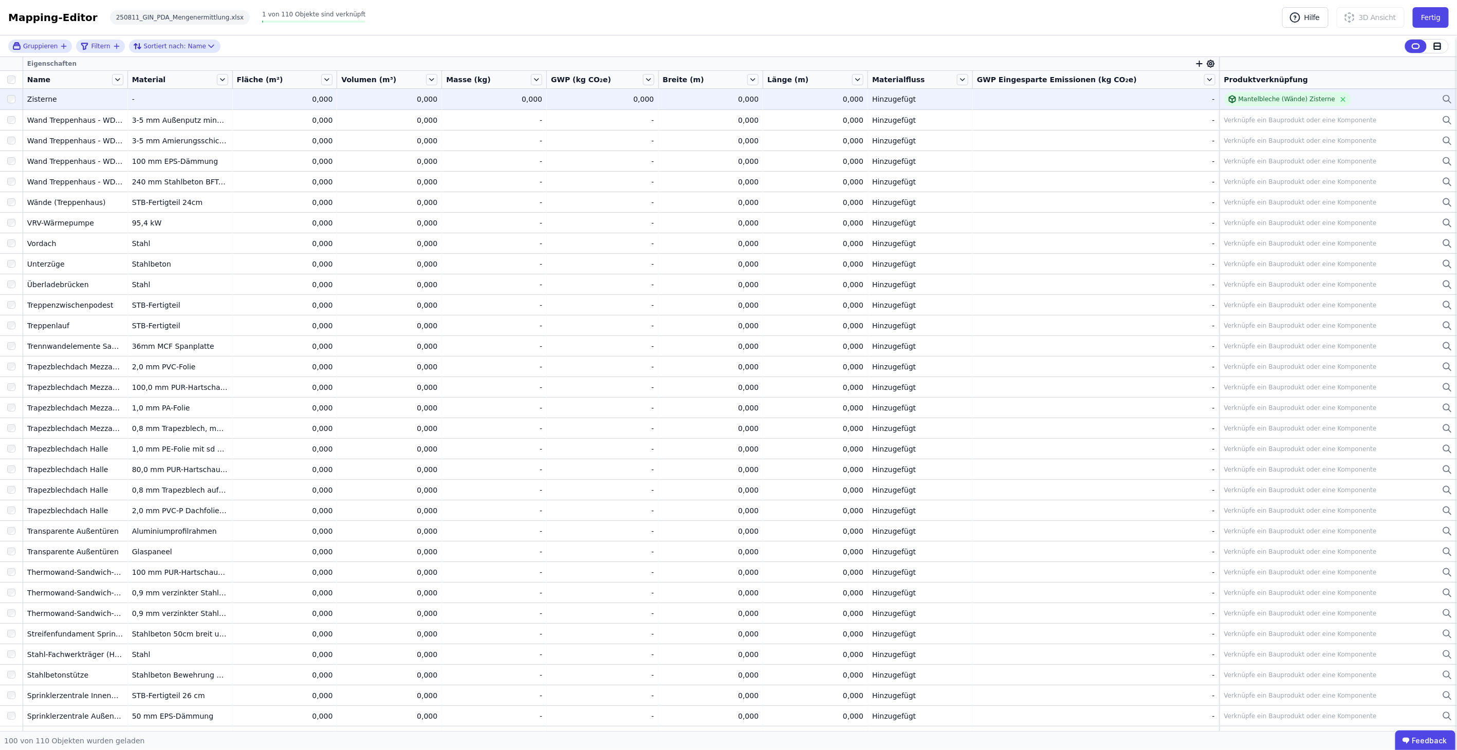
drag, startPoint x: 840, startPoint y: 99, endPoint x: 803, endPoint y: 99, distance: 37.0
click at [840, 99] on div "0,000" at bounding box center [815, 99] width 96 height 10
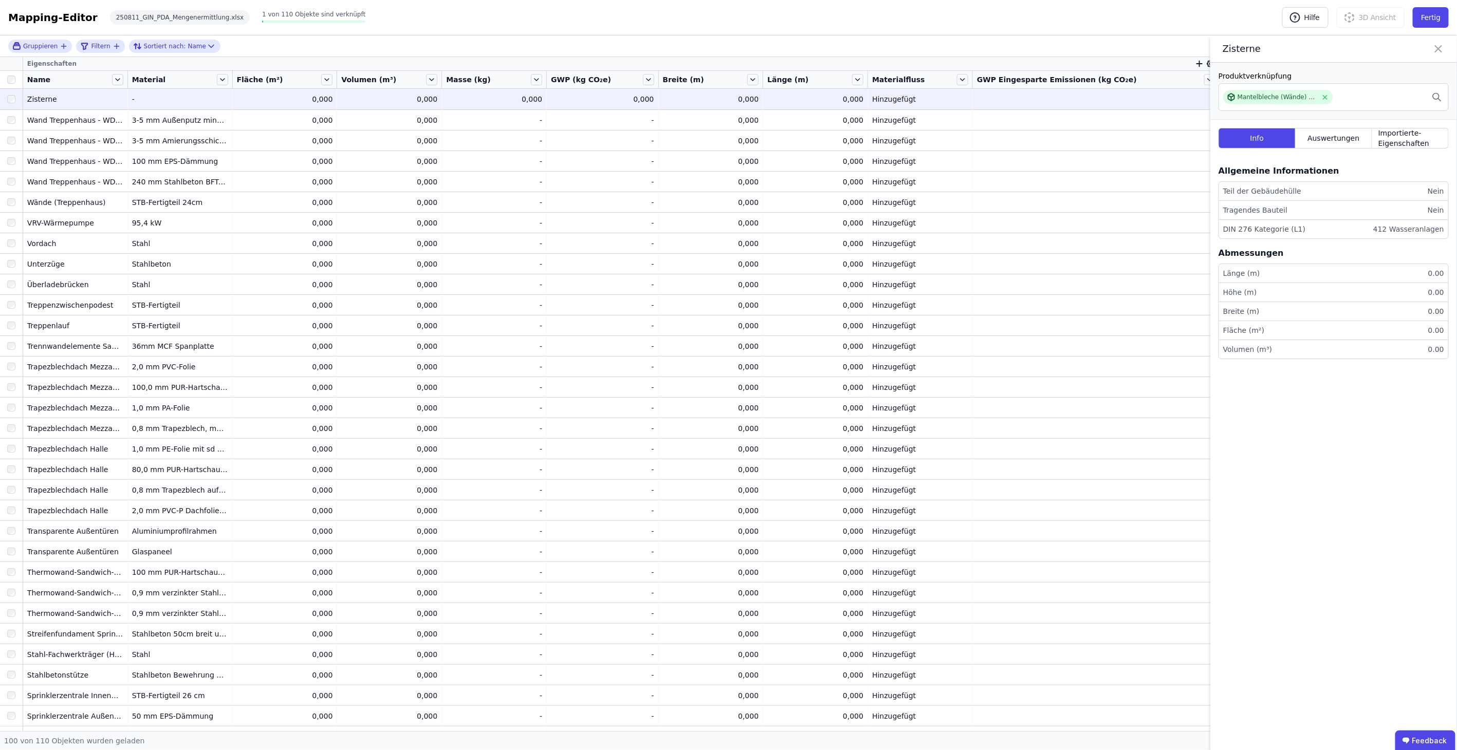
click at [727, 100] on div "0,000" at bounding box center [711, 99] width 96 height 10
click at [907, 95] on div "Hinzugefügt" at bounding box center [920, 99] width 96 height 10
click at [996, 99] on td "- -" at bounding box center [1096, 99] width 247 height 21
drag, startPoint x: 1443, startPoint y: 49, endPoint x: 1345, endPoint y: 47, distance: 98.2
click at [1442, 50] on icon at bounding box center [1438, 49] width 12 height 14
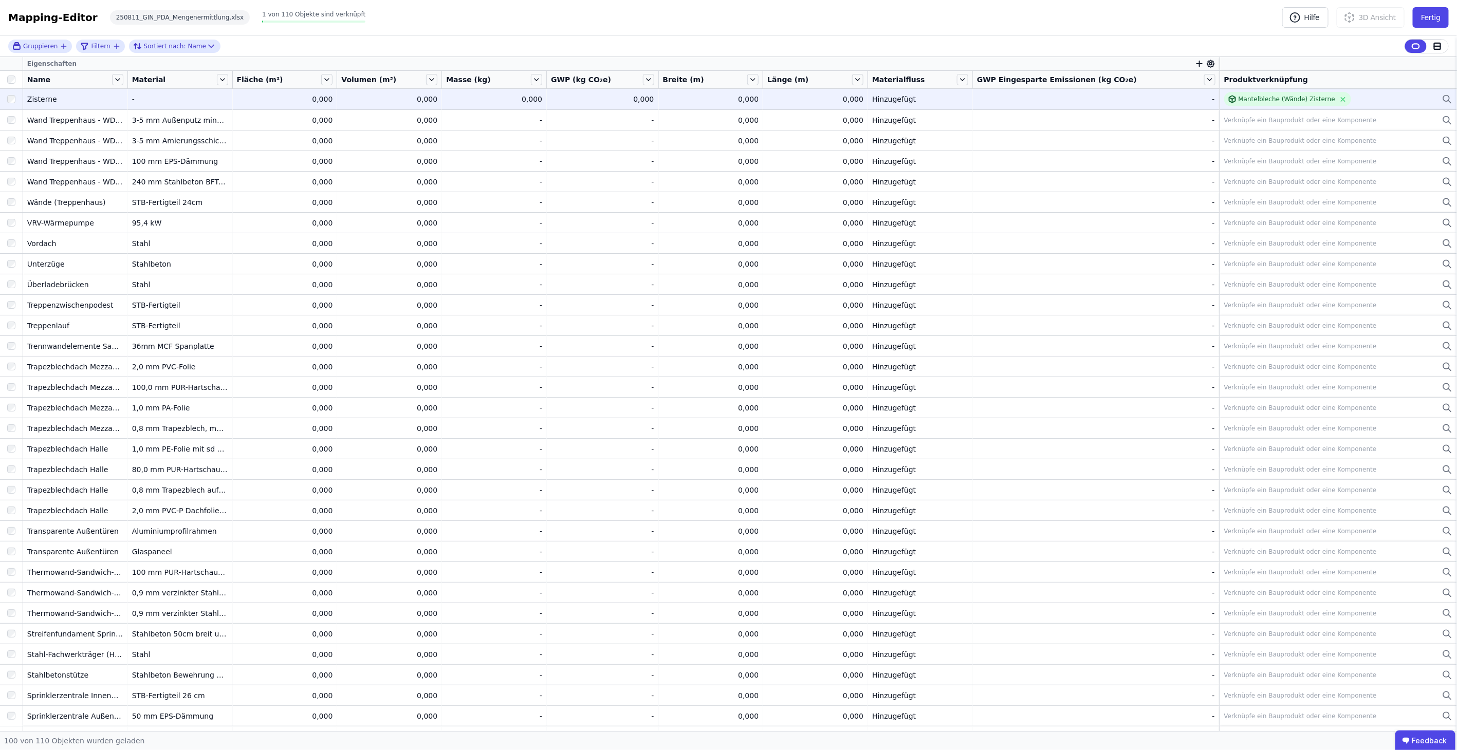
click at [968, 97] on div "Hinzugefügt" at bounding box center [920, 99] width 96 height 10
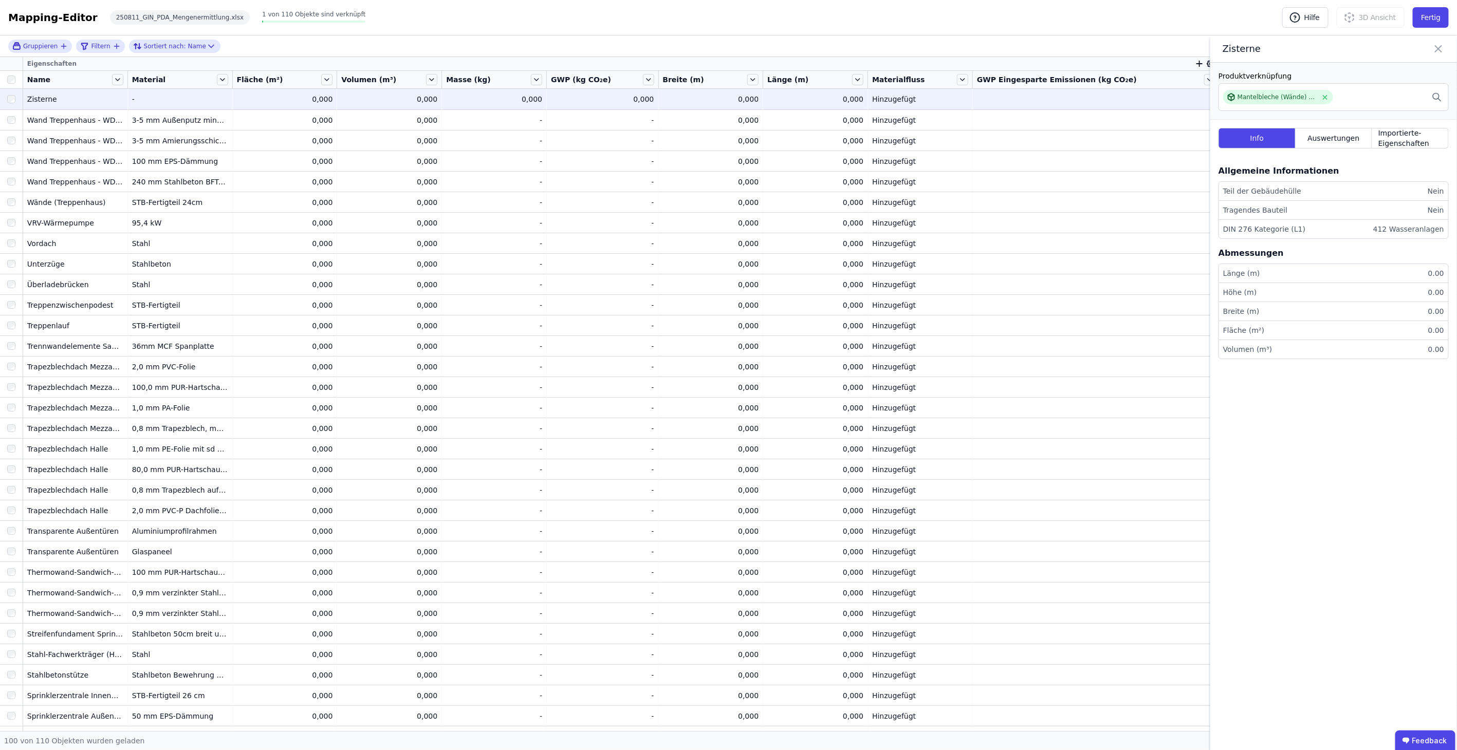
click at [1443, 51] on icon at bounding box center [1438, 49] width 12 height 14
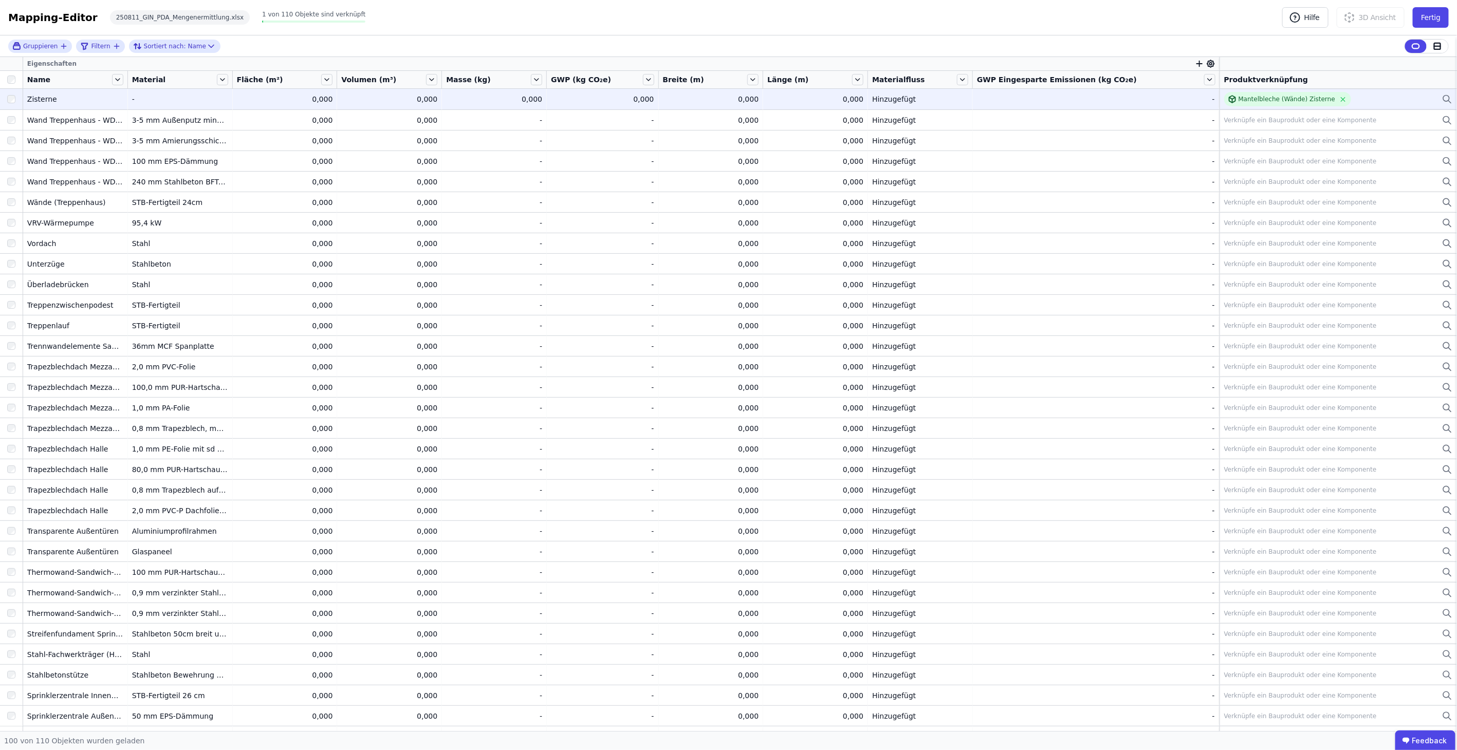
click at [968, 95] on div "Hinzugefügt" at bounding box center [920, 99] width 96 height 10
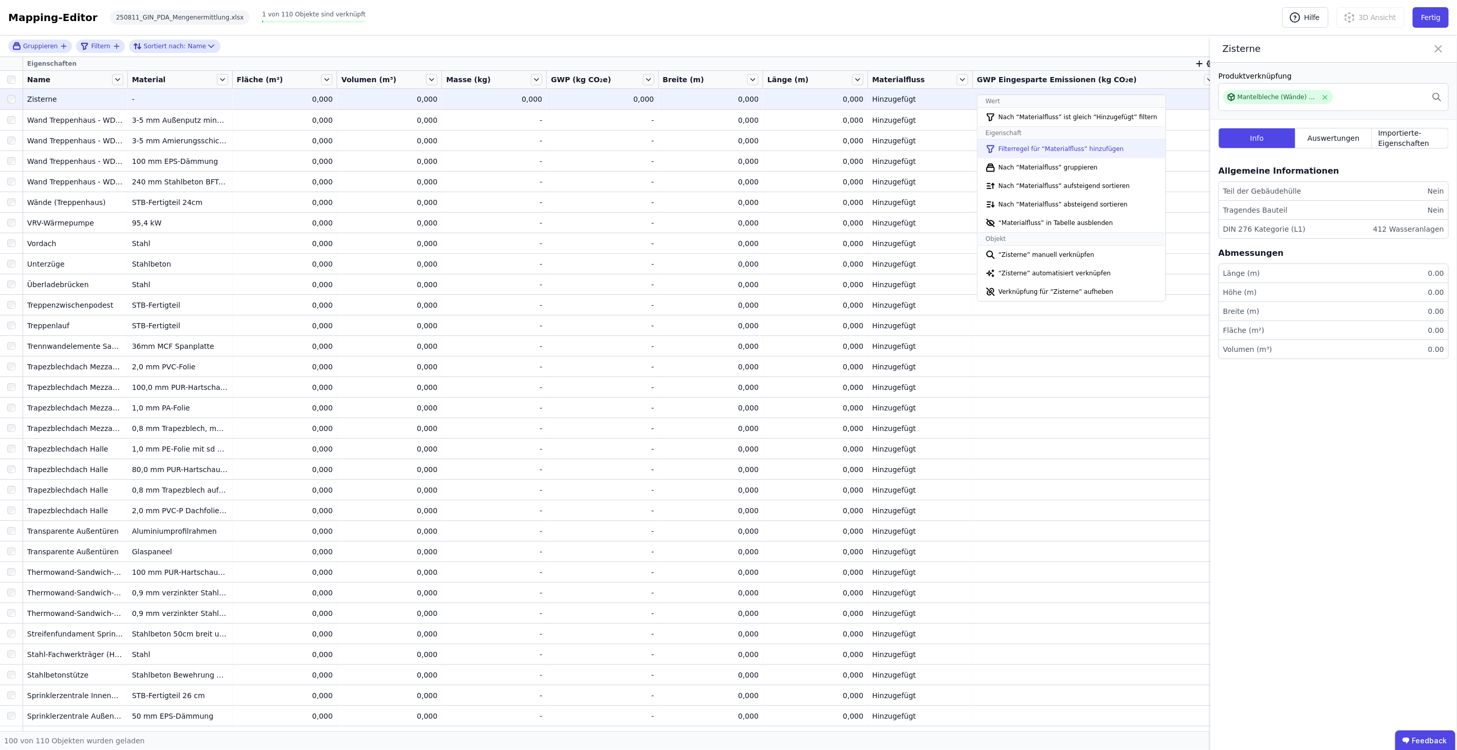
click at [1075, 152] on li "Filterregel für “Materialfluss” hinzufügen" at bounding box center [1071, 149] width 188 height 18
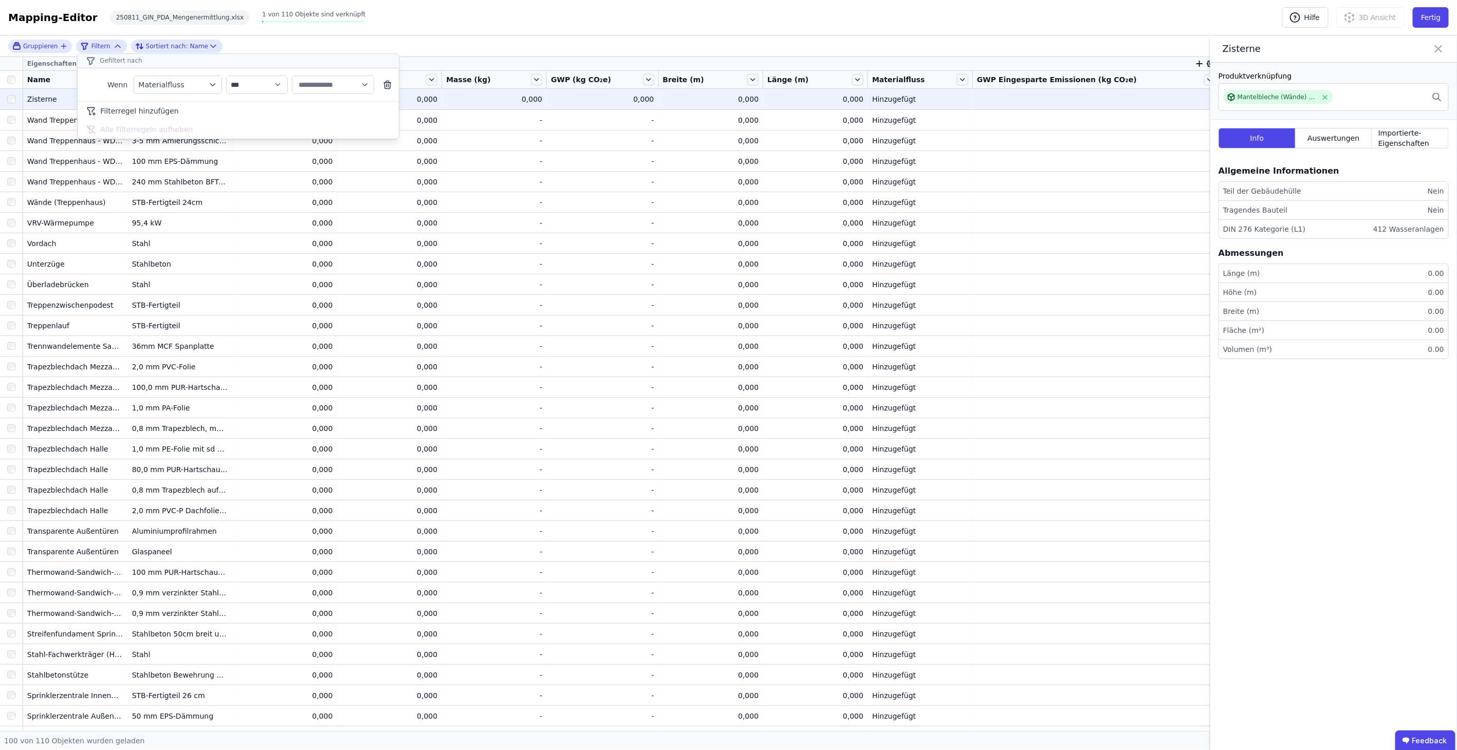
click at [965, 79] on div "**********" at bounding box center [728, 383] width 1457 height 696
click at [959, 98] on div "Hinzugefügt" at bounding box center [920, 99] width 96 height 10
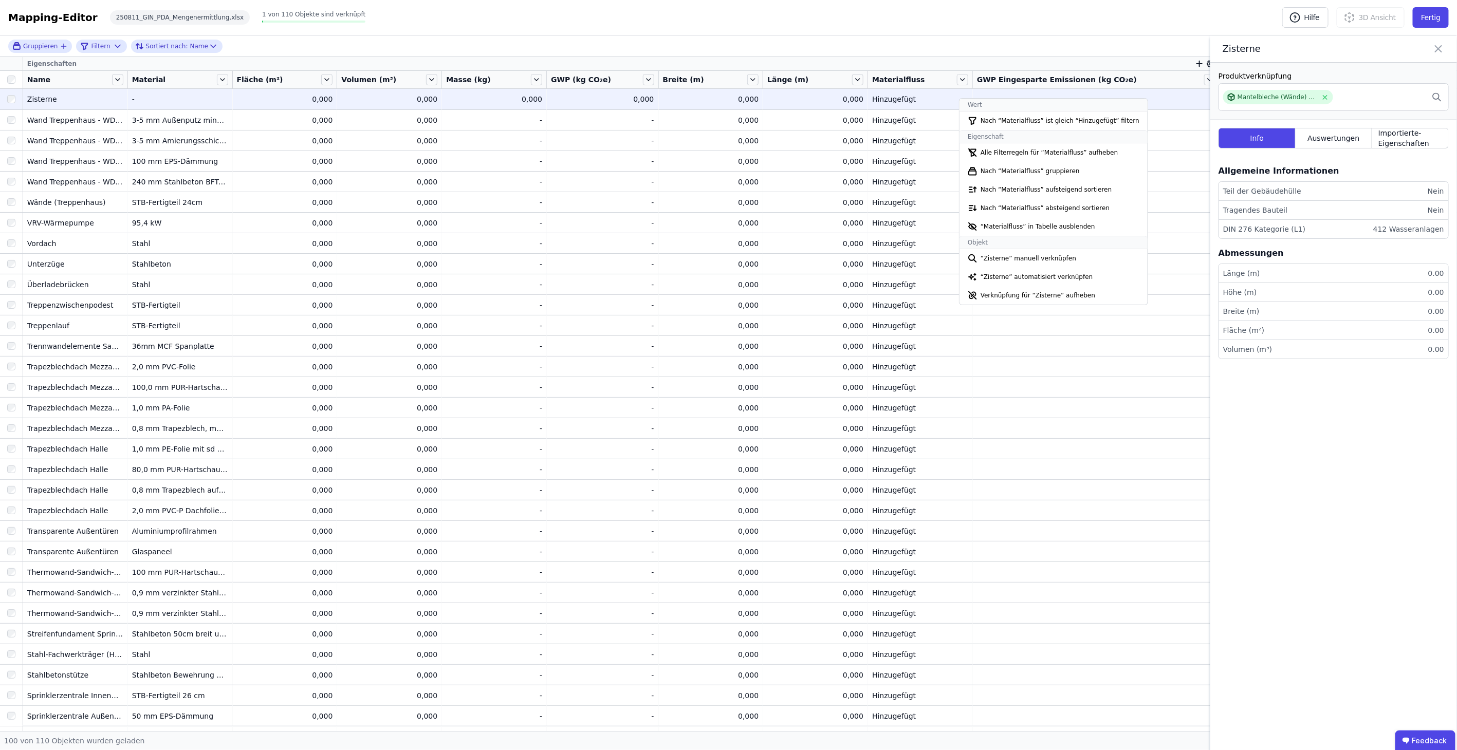
click at [906, 102] on div "Hinzugefügt" at bounding box center [920, 99] width 96 height 10
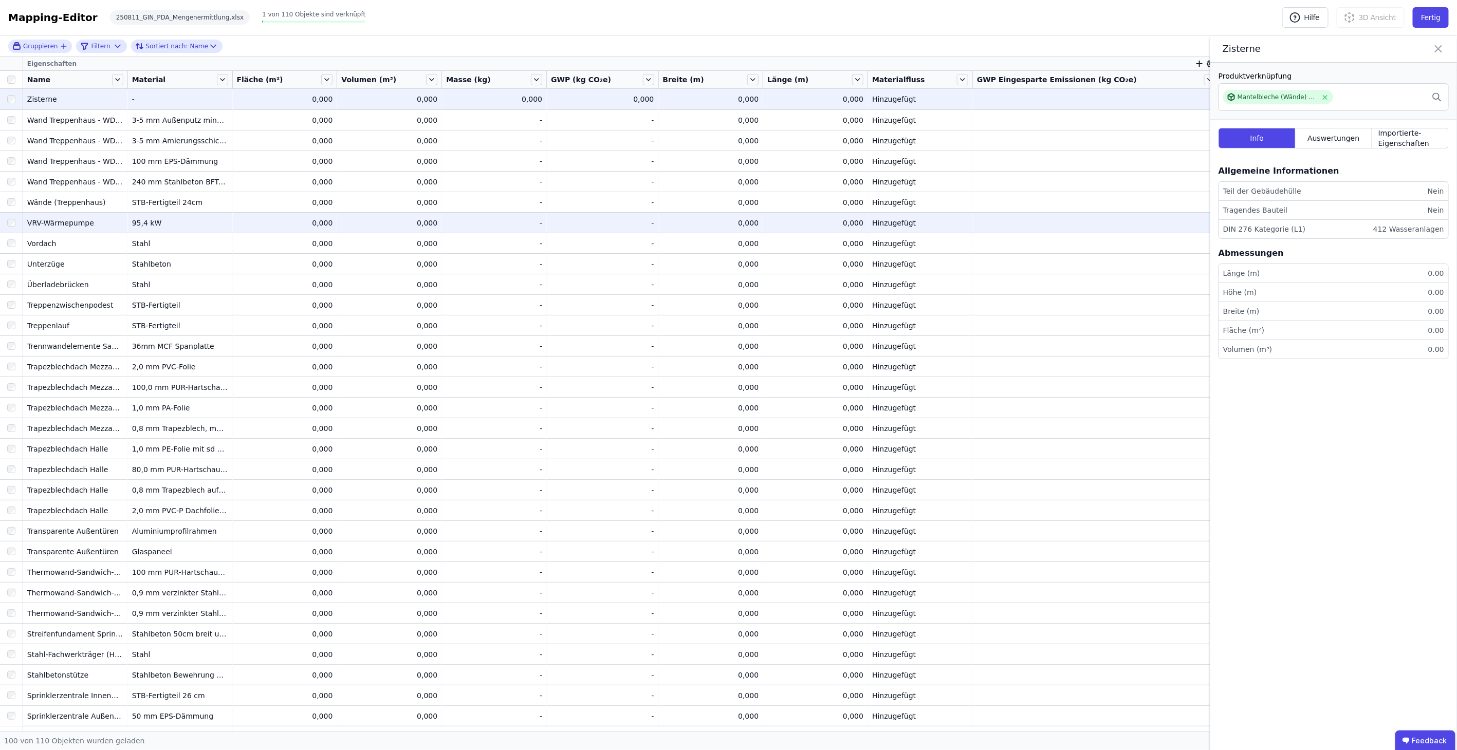
click at [835, 214] on td "0,000 0,000" at bounding box center [815, 222] width 105 height 21
click at [932, 94] on div "Hinzugefügt" at bounding box center [920, 99] width 96 height 10
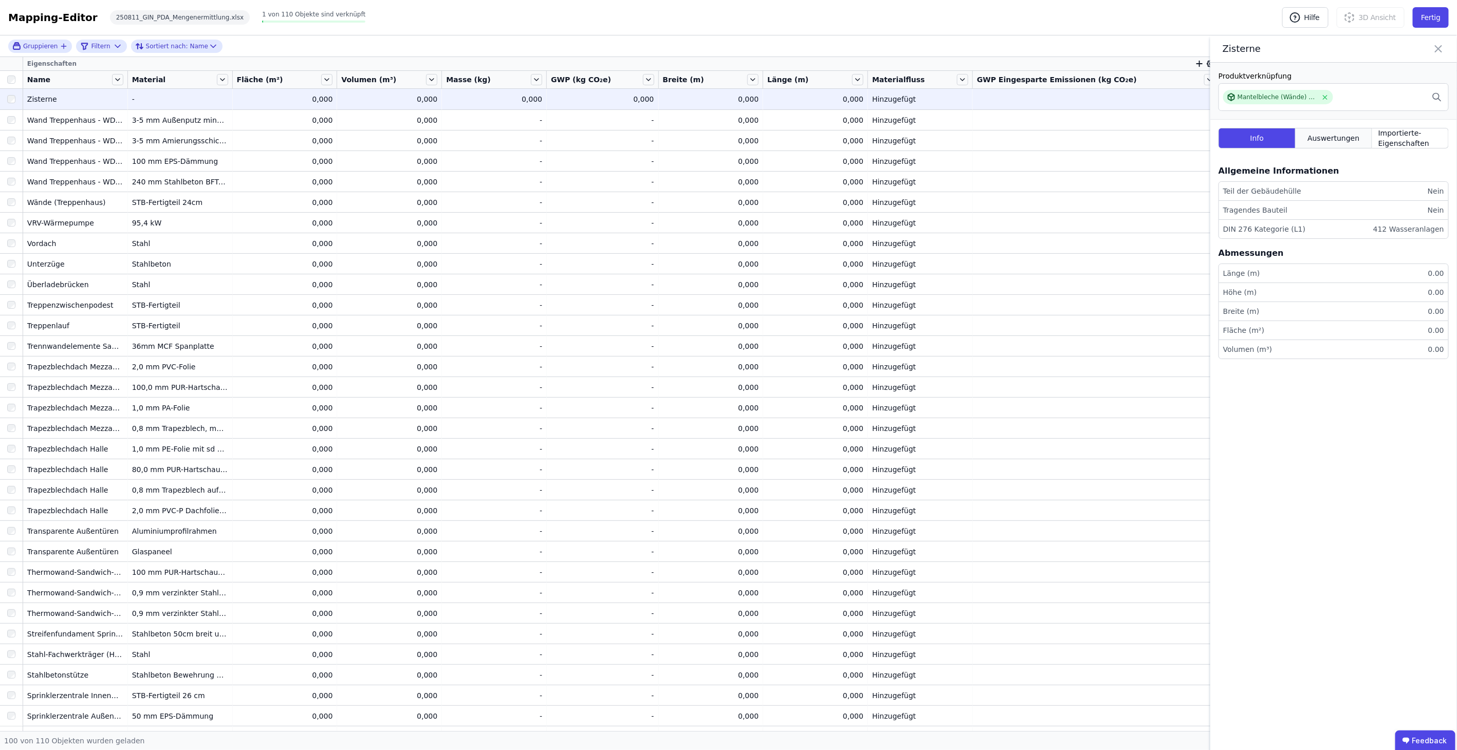
click at [1327, 138] on span "Auswertungen" at bounding box center [1333, 138] width 52 height 10
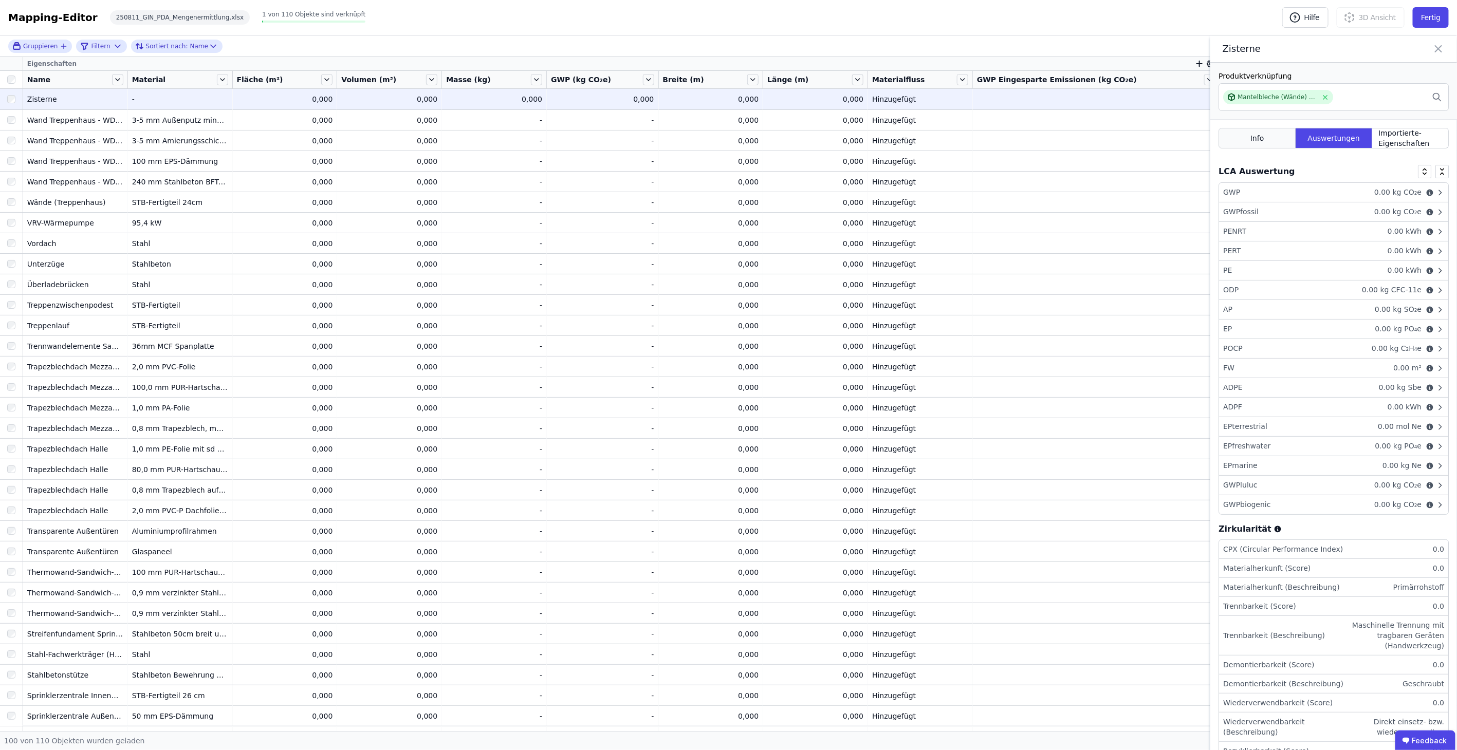
click at [1270, 138] on div "Info" at bounding box center [1256, 138] width 77 height 21
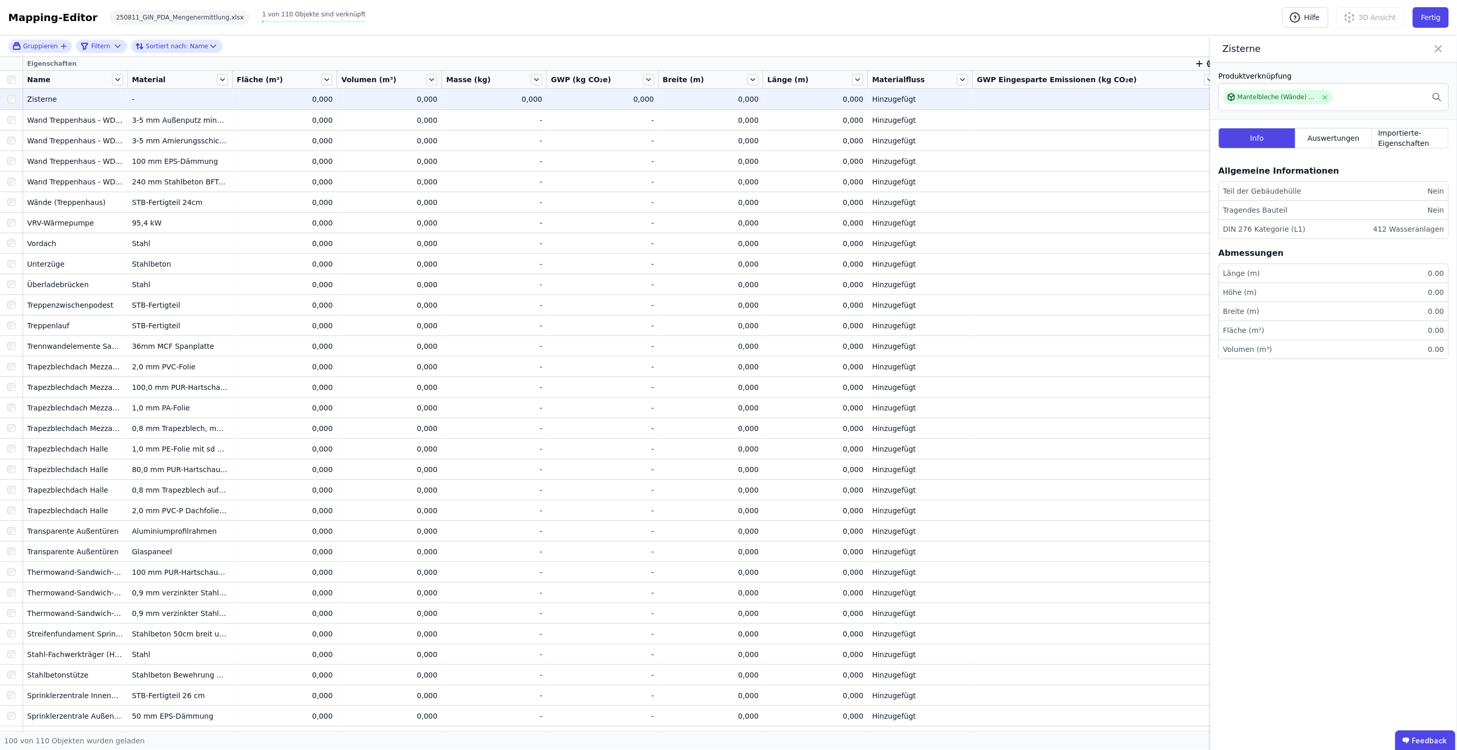
click at [62, 98] on div "Zisterne" at bounding box center [75, 99] width 96 height 10
click at [348, 101] on td "0,000 0,000" at bounding box center [389, 99] width 105 height 21
click at [328, 101] on div "0,000" at bounding box center [285, 99] width 96 height 10
click at [266, 95] on div "0,000" at bounding box center [285, 99] width 96 height 10
click at [244, 96] on div "0,000" at bounding box center [285, 99] width 96 height 10
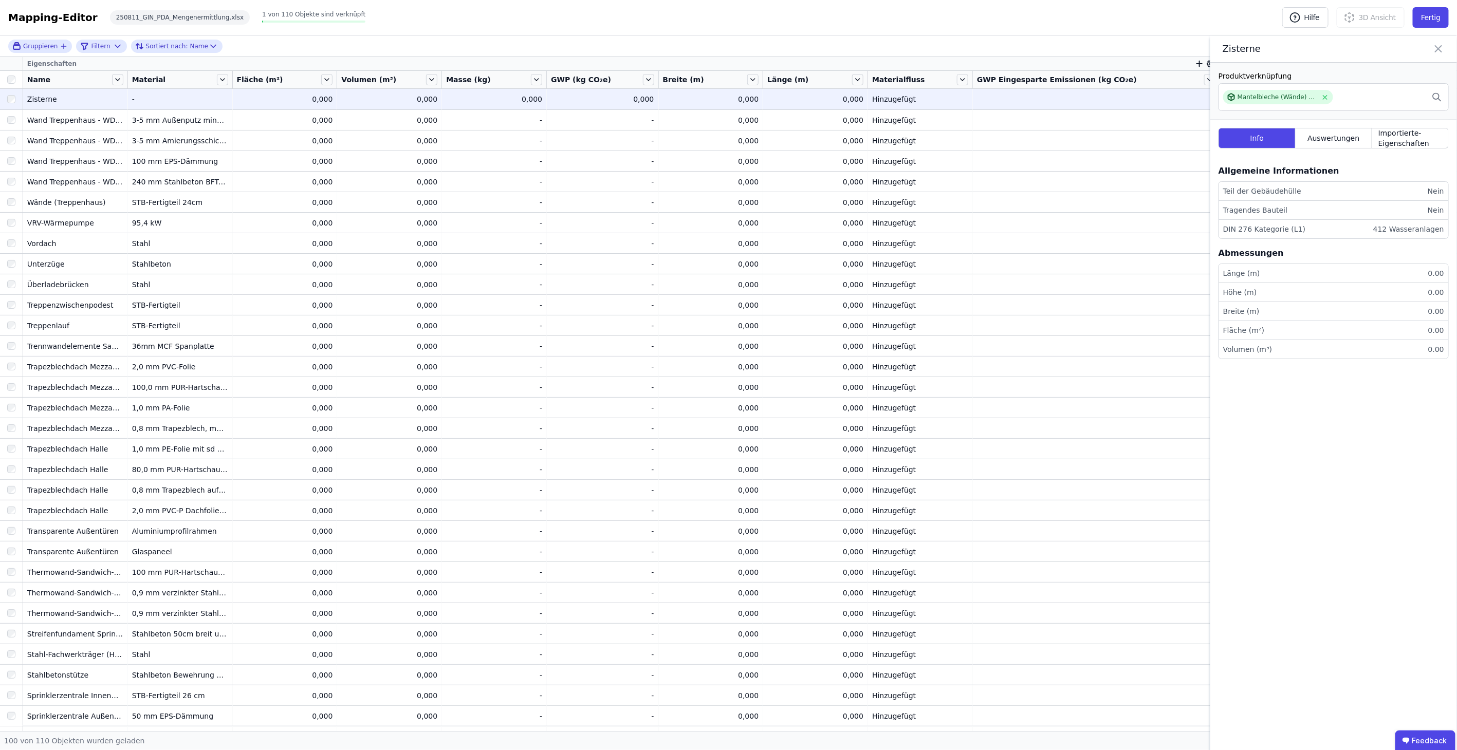
click at [227, 96] on div "-" at bounding box center [180, 99] width 96 height 10
drag, startPoint x: 237, startPoint y: 97, endPoint x: 322, endPoint y: 104, distance: 84.5
click at [247, 98] on tr "Zisterne Zisterne - - 0,000 0,000 0,000 0,000 0,000 0,000 0,000 0,000 0,000 0,0…" at bounding box center [728, 99] width 1457 height 21
drag, startPoint x: 1441, startPoint y: 50, endPoint x: 1380, endPoint y: 52, distance: 61.7
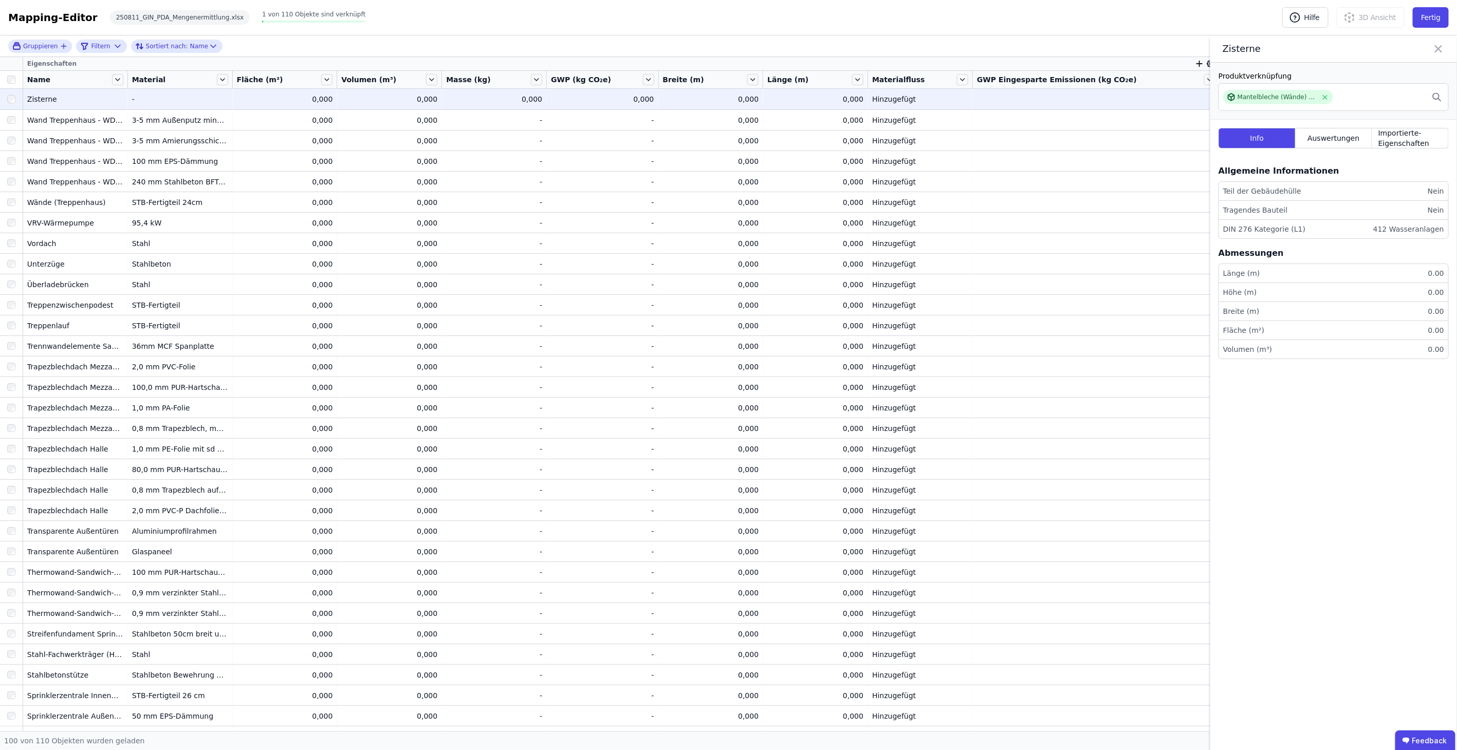
click at [1441, 50] on icon at bounding box center [1438, 49] width 12 height 14
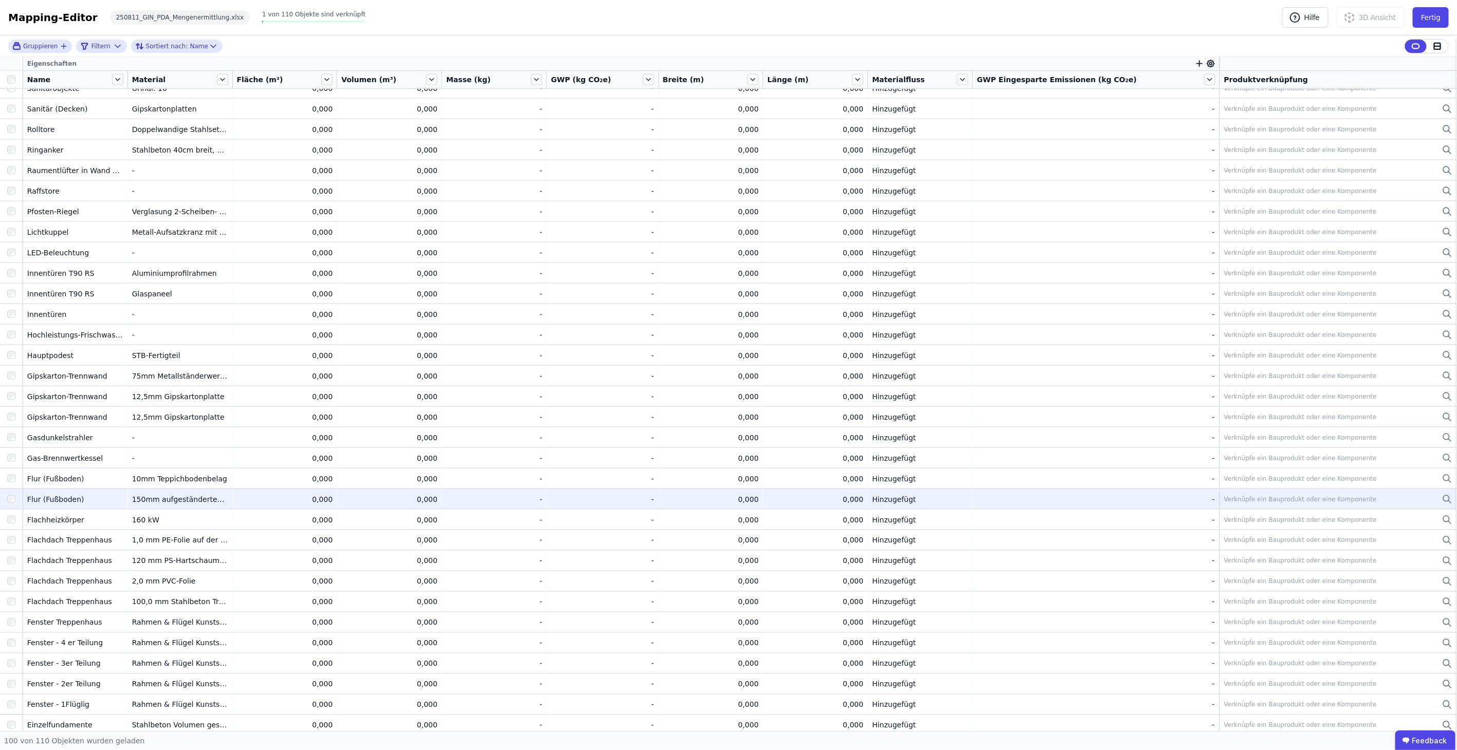
scroll to position [856, 0]
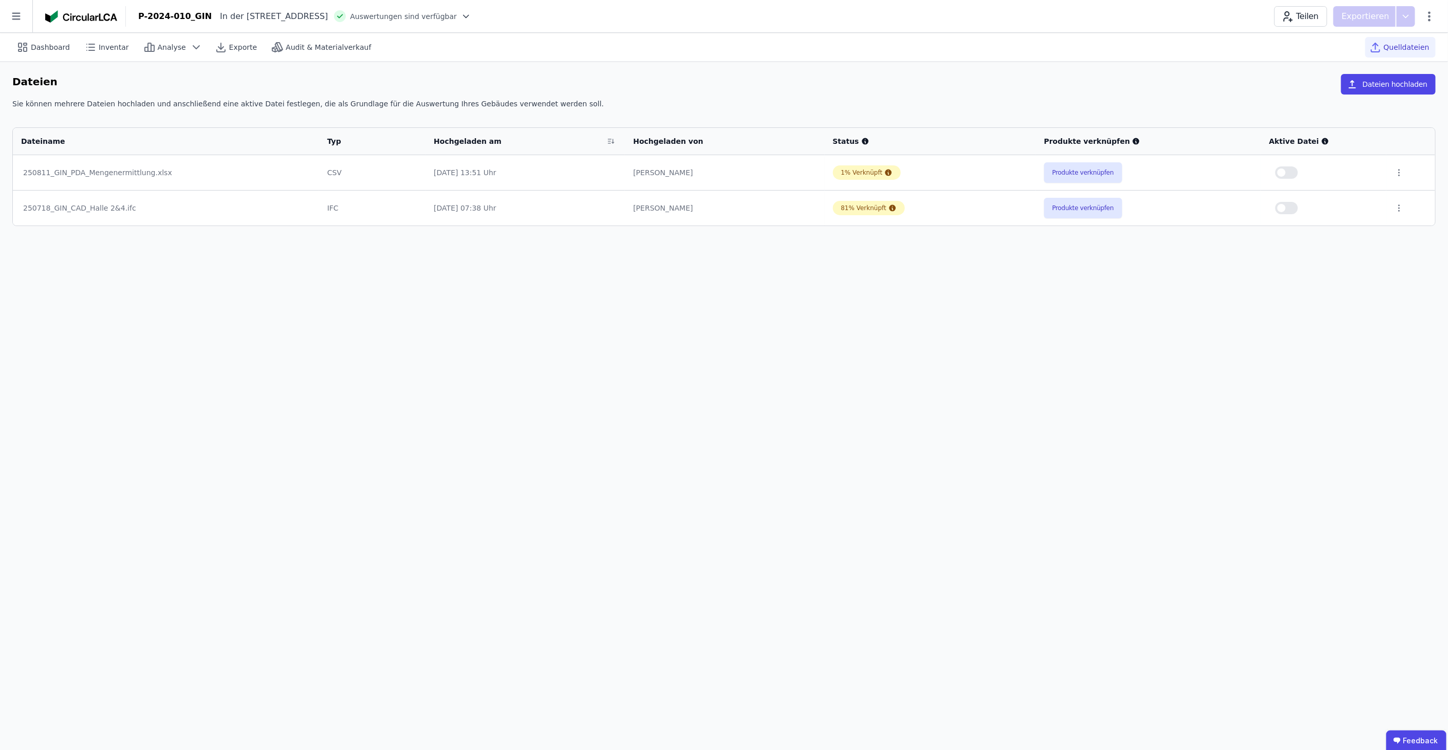
click at [99, 16] on img at bounding box center [81, 16] width 72 height 12
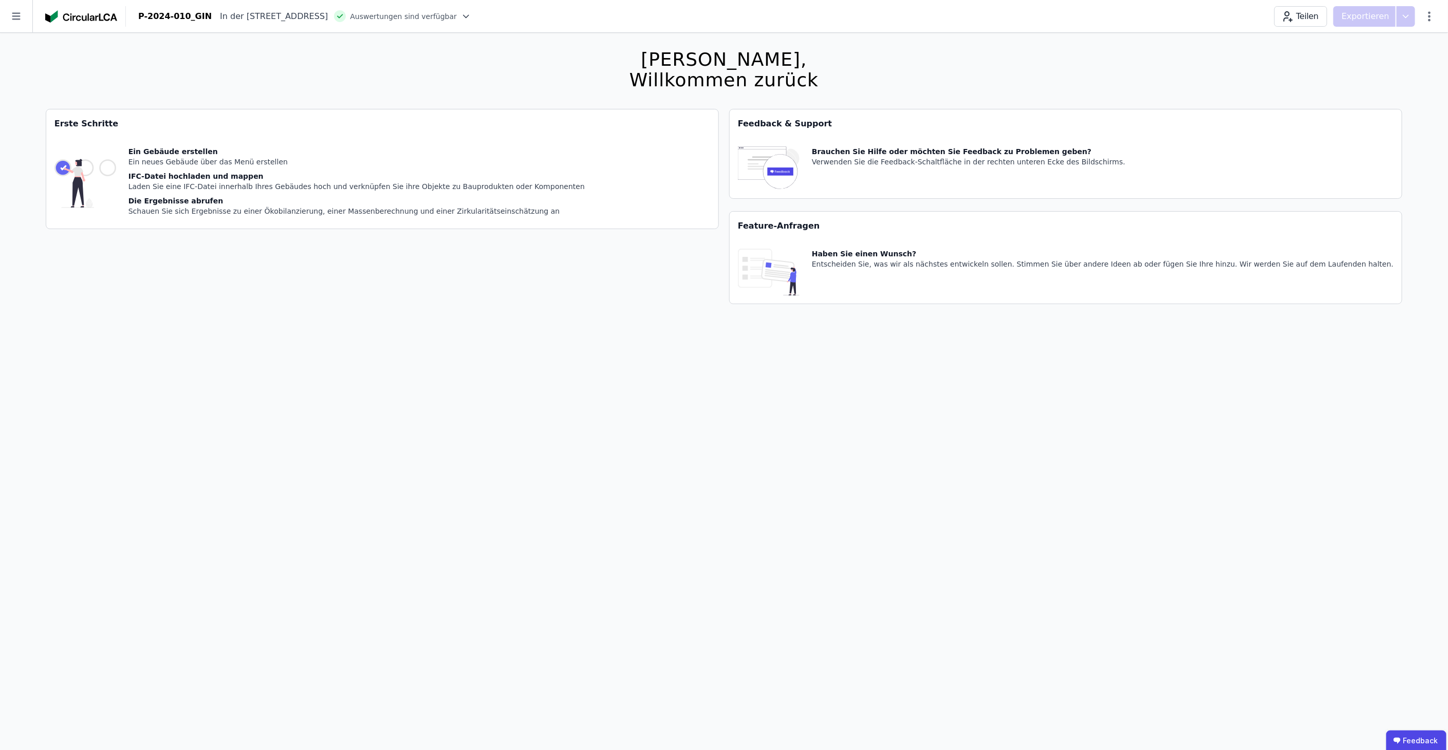
click at [175, 21] on div "P-2024-010_GIN" at bounding box center [174, 16] width 73 height 12
click at [95, 17] on img at bounding box center [81, 16] width 72 height 12
click at [1, 18] on icon at bounding box center [16, 16] width 32 height 32
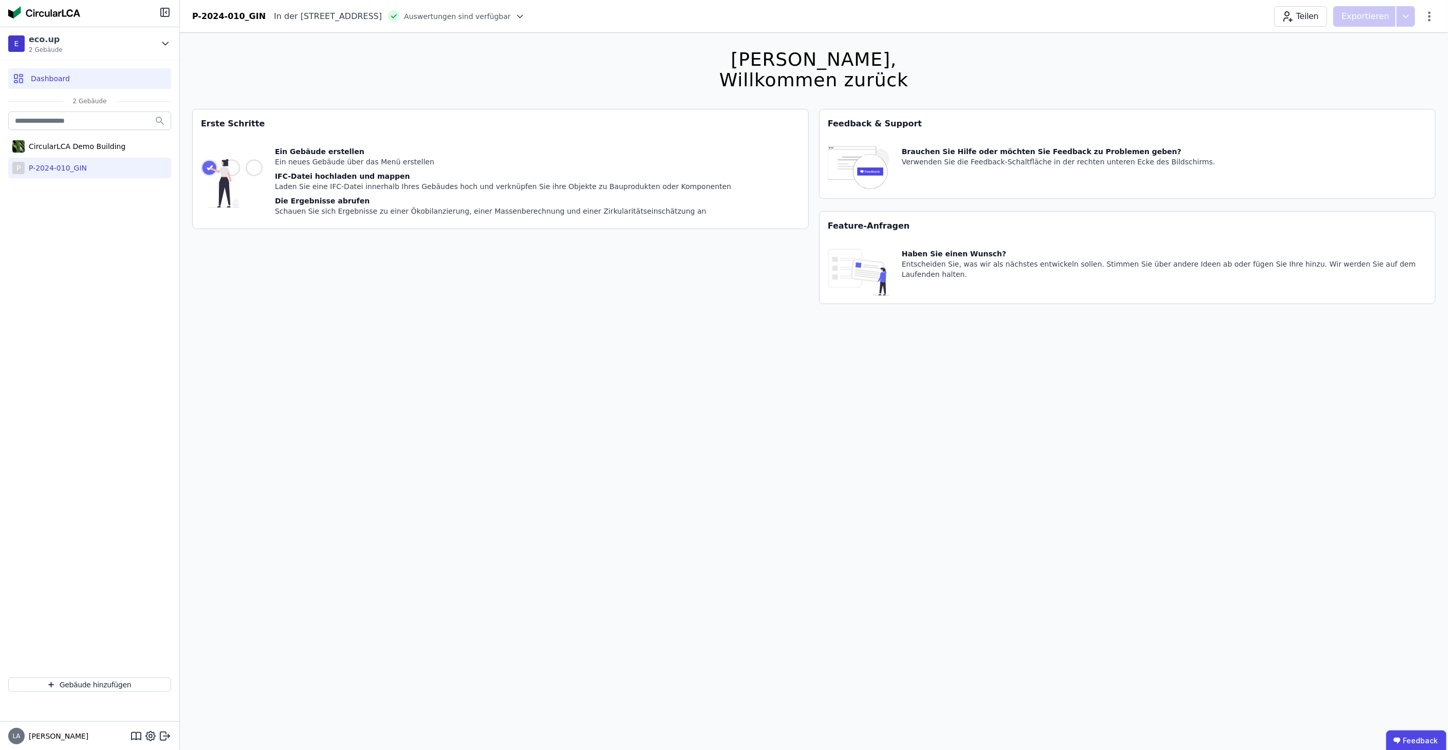
click at [240, 59] on div "[PERSON_NAME], Willkommen zurück Sie verwenden derzeit eine Beta-Version. Es kö…" at bounding box center [814, 408] width 1244 height 750
click at [92, 169] on div "P P-2024-010_GIN" at bounding box center [89, 168] width 163 height 21
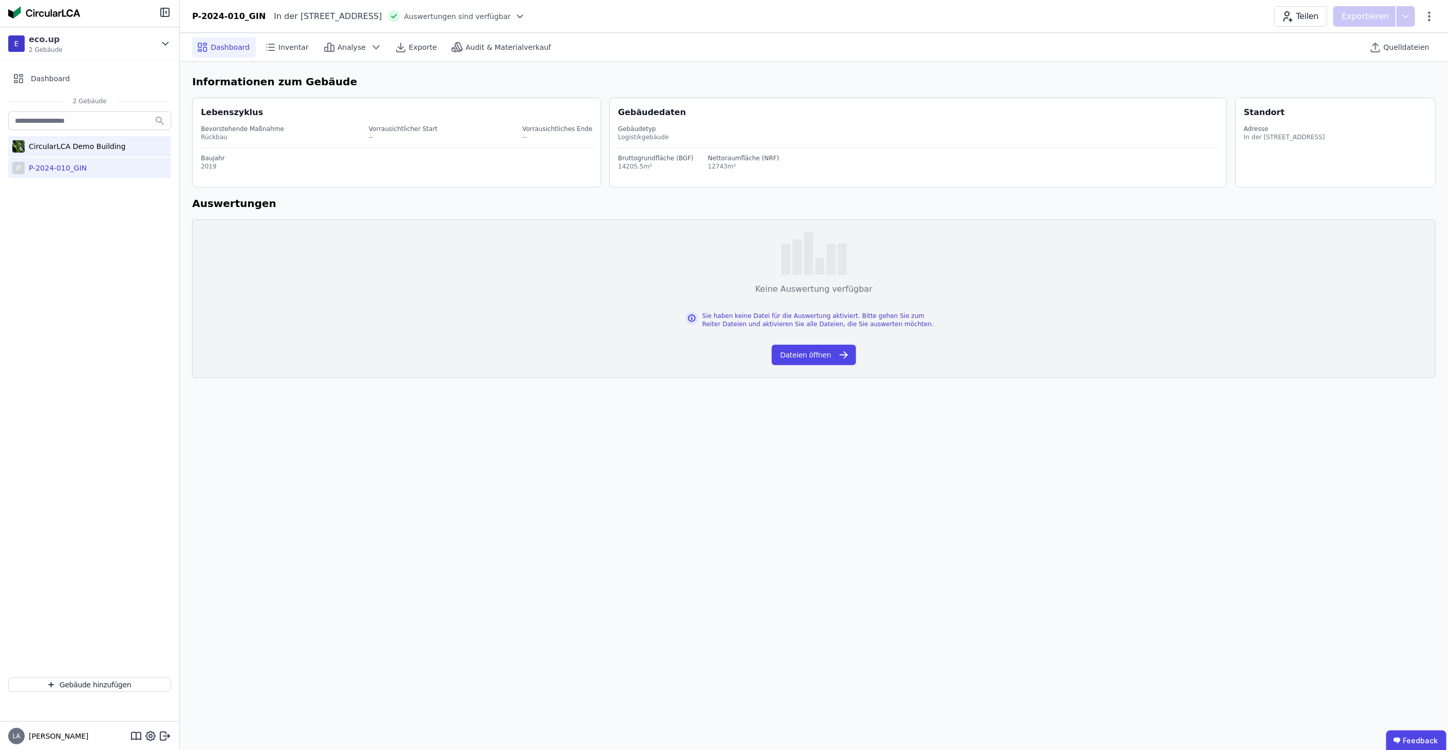
click at [97, 148] on div "CircularLCA Demo Building" at bounding box center [75, 146] width 101 height 10
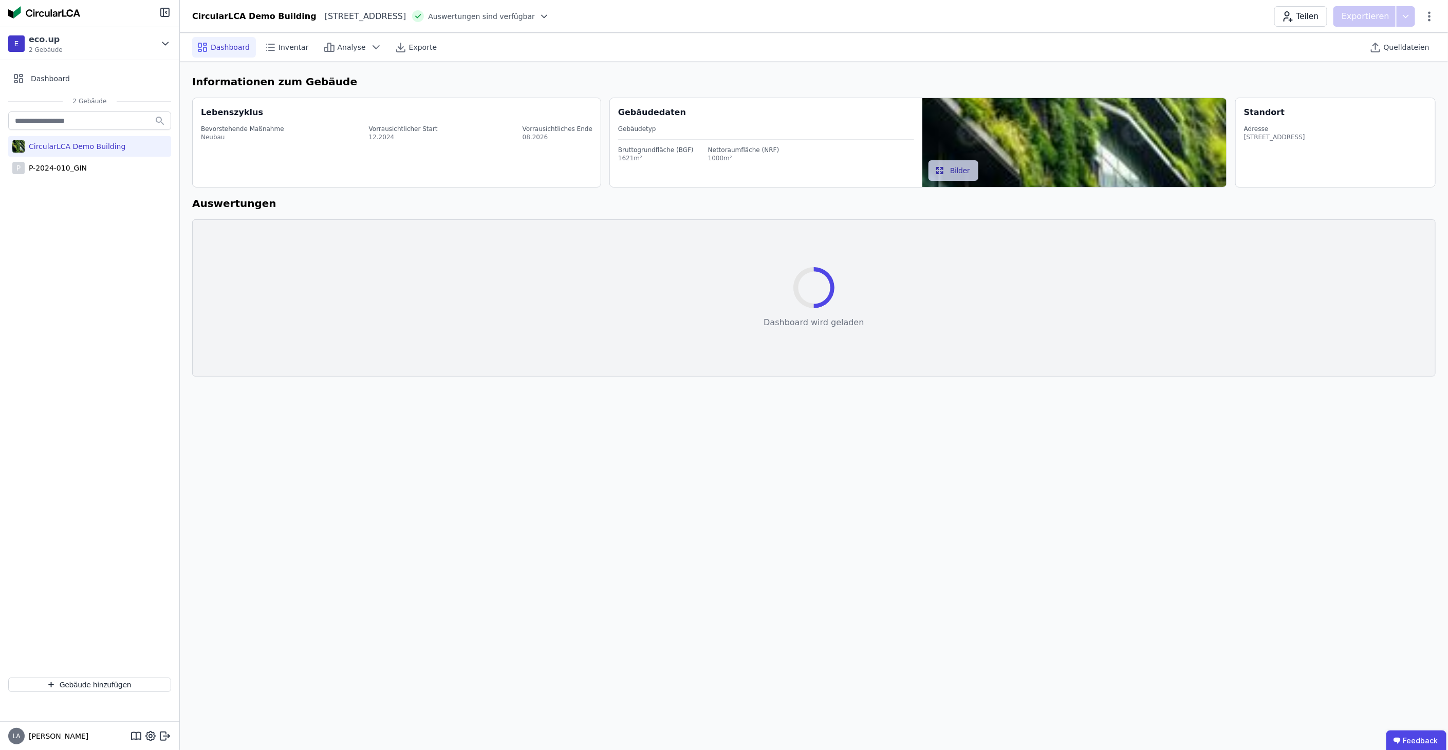
select select "*"
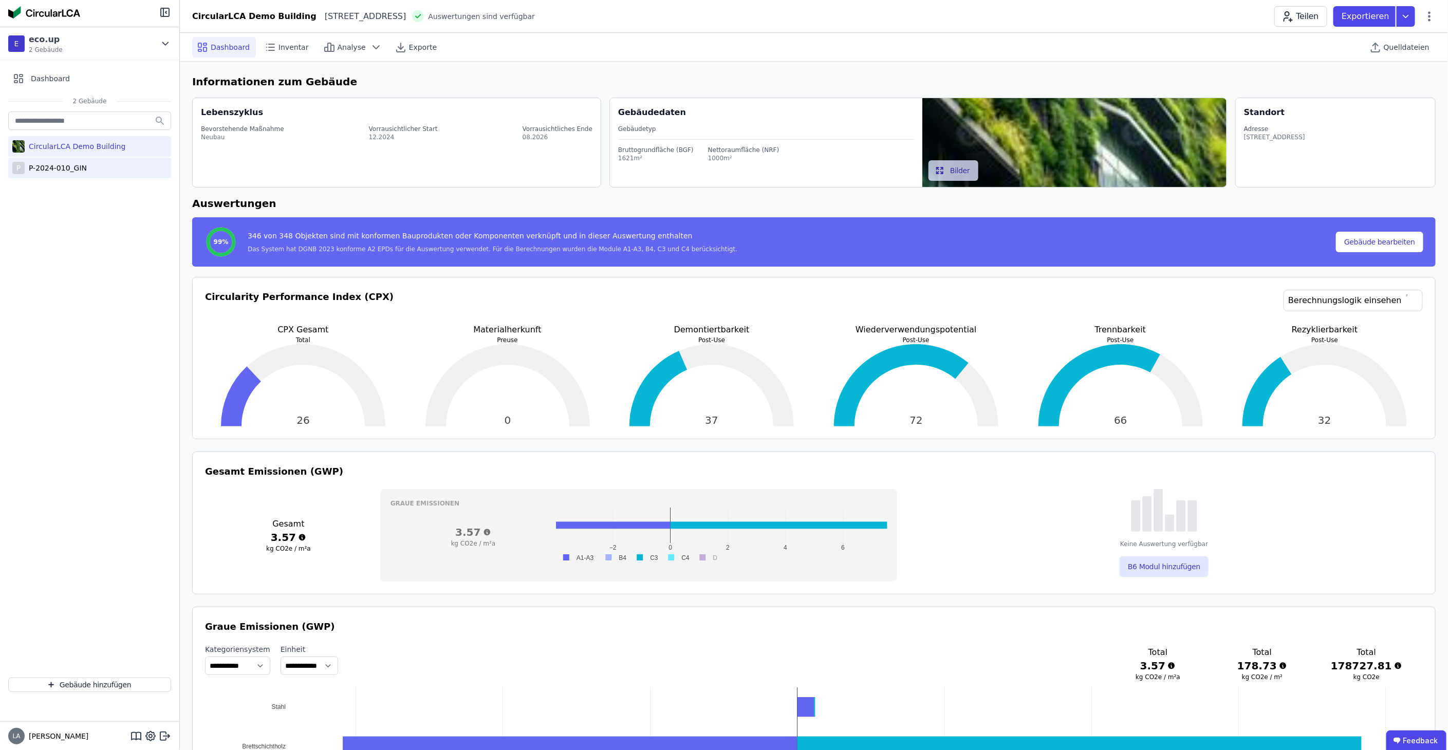
click at [85, 163] on div "P P-2024-010_GIN" at bounding box center [89, 168] width 163 height 21
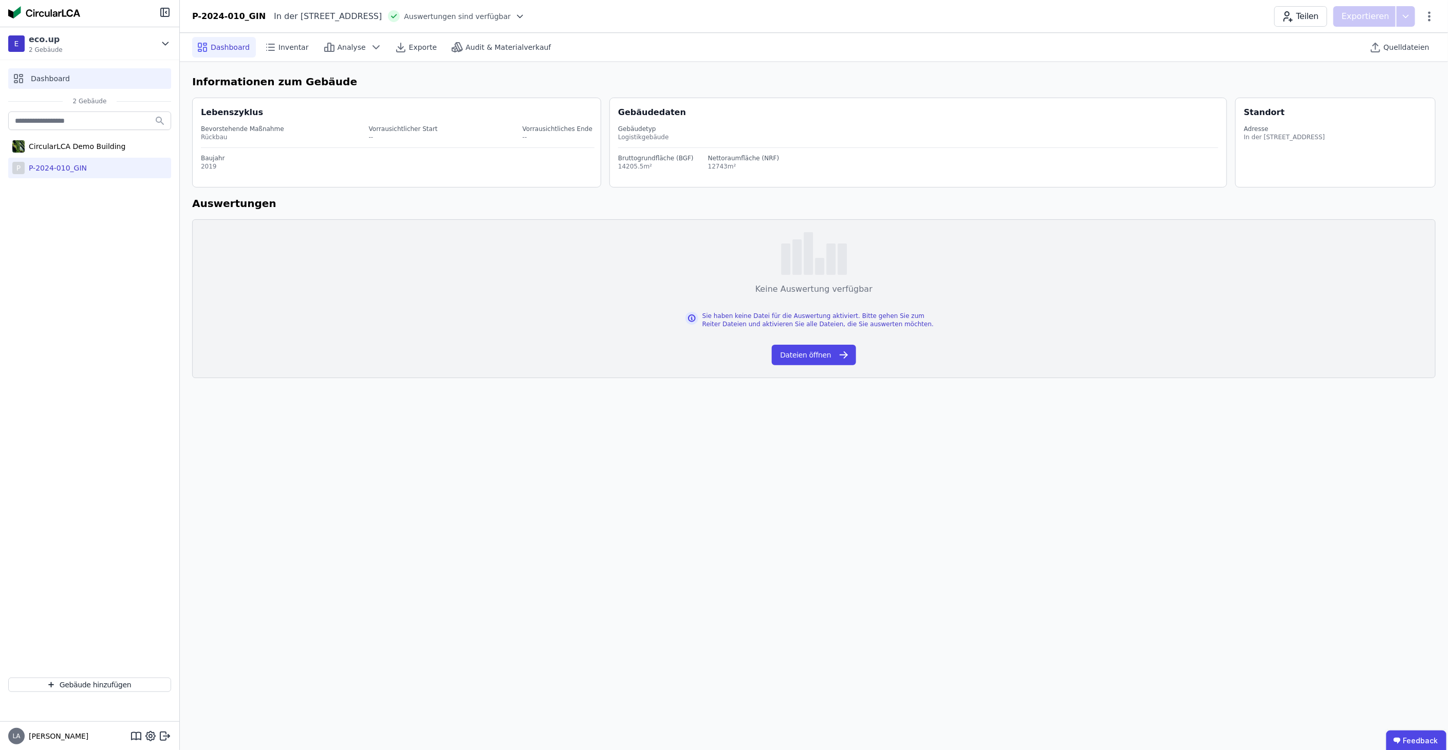
click at [72, 77] on div "Dashboard" at bounding box center [89, 78] width 163 height 21
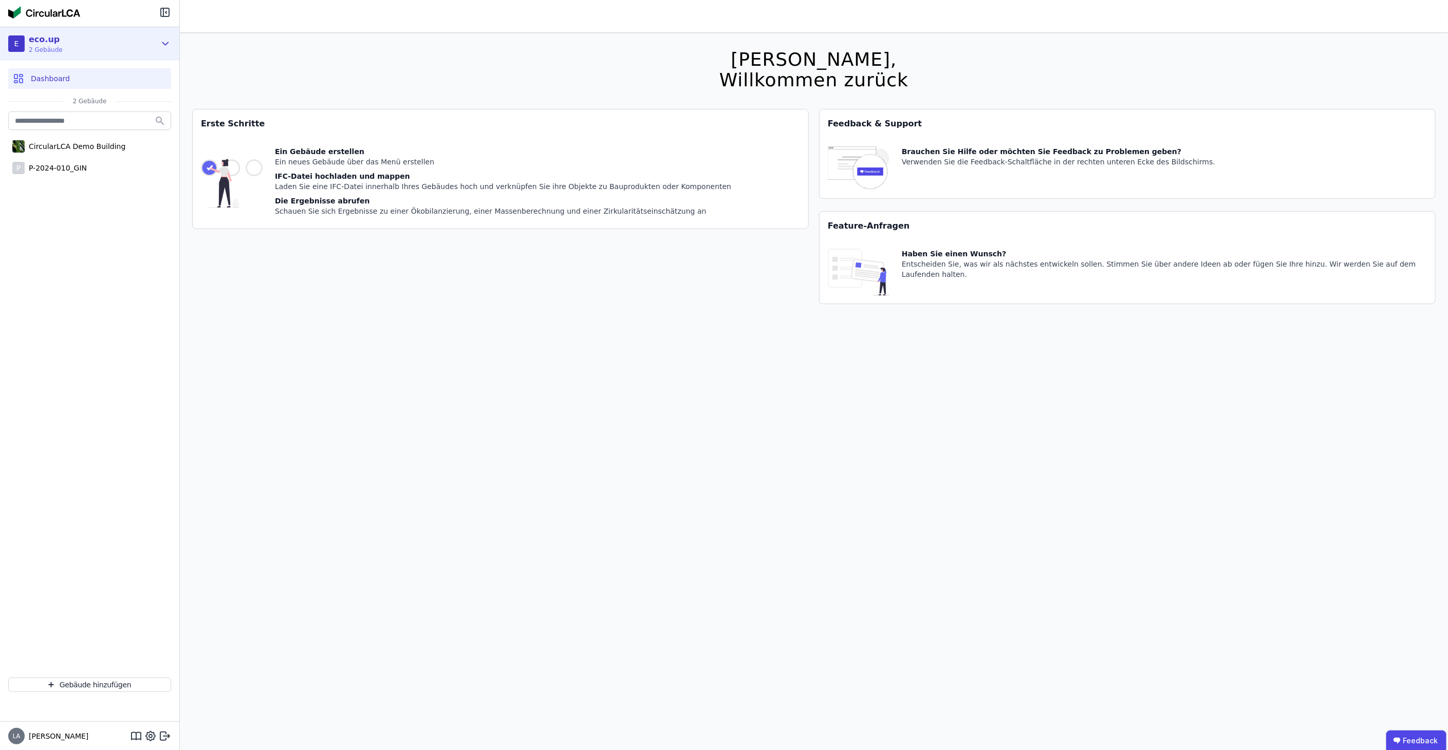
click at [176, 44] on div "E eco.up 2 Gebäude" at bounding box center [89, 43] width 179 height 33
click at [174, 46] on div "E eco.up 2 Gebäude" at bounding box center [89, 43] width 179 height 33
click at [108, 83] on div "Dashboard" at bounding box center [89, 78] width 163 height 21
click at [86, 167] on div "P P-2024-010_GIN" at bounding box center [89, 168] width 163 height 21
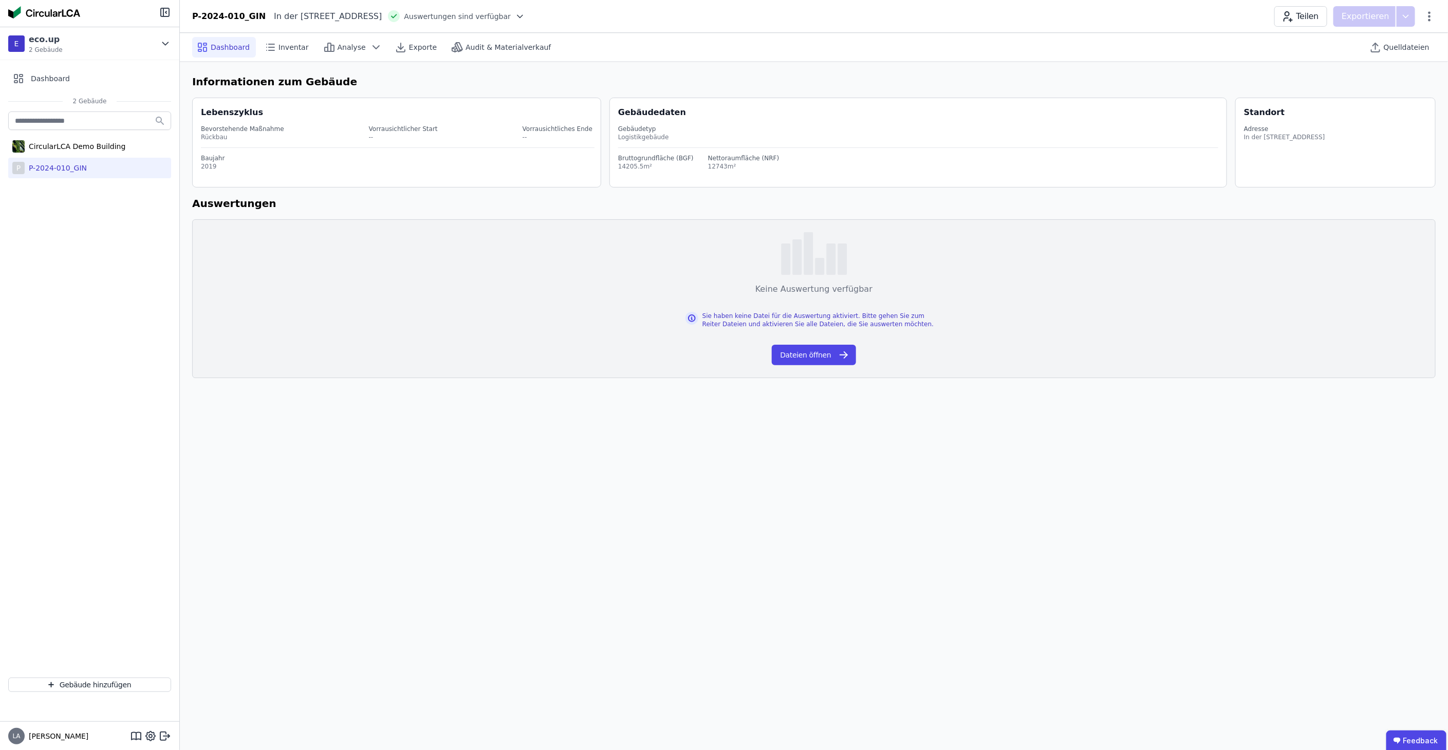
click at [511, 18] on span "Auswertungen sind verfügbar" at bounding box center [457, 16] width 107 height 10
click at [511, 17] on span "Auswertungen sind verfügbar" at bounding box center [457, 16] width 107 height 10
drag, startPoint x: 573, startPoint y: 17, endPoint x: 99, endPoint y: 265, distance: 535.1
click at [95, 276] on div "CircularLCA Demo Building P P-2024-010_GIN" at bounding box center [89, 389] width 179 height 560
click at [238, 50] on span "Dashboard" at bounding box center [230, 47] width 39 height 10
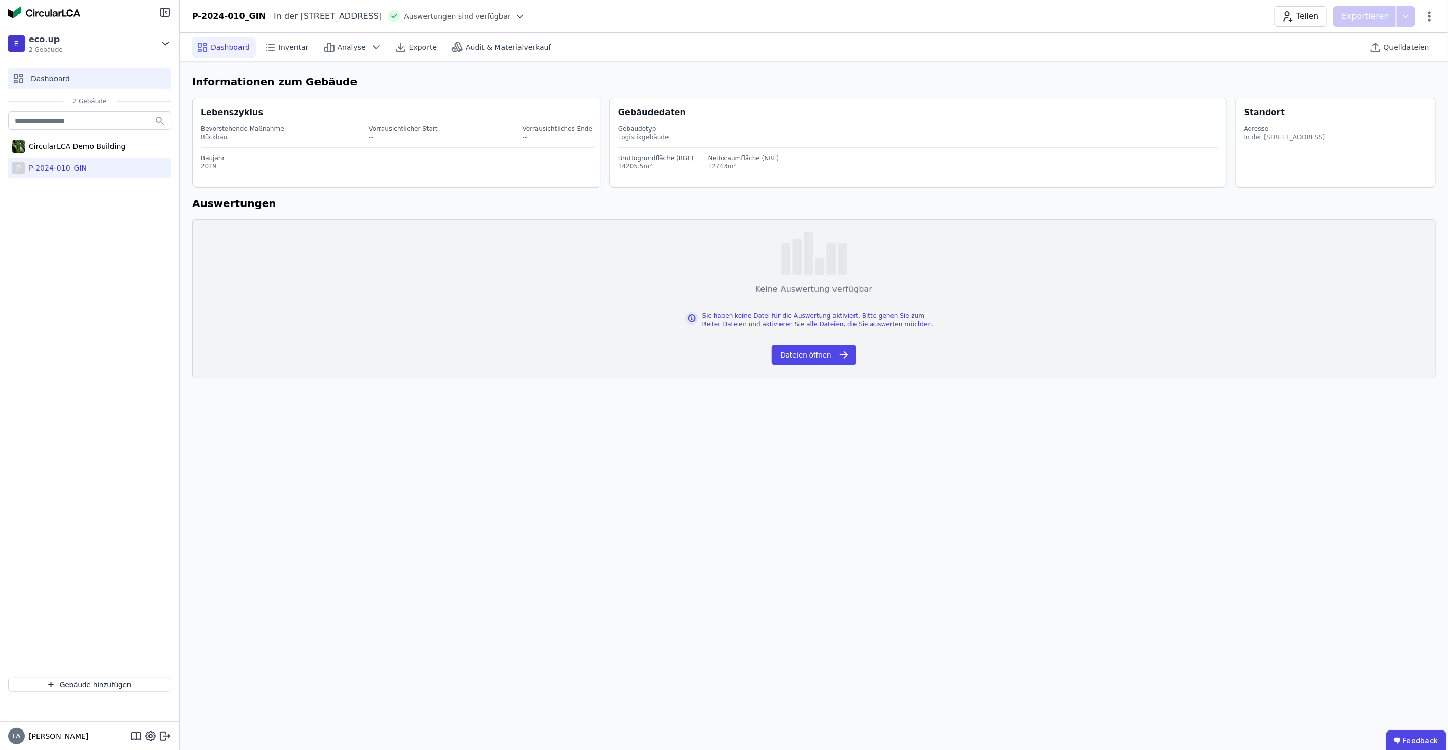
click at [66, 75] on span "Dashboard" at bounding box center [50, 78] width 39 height 10
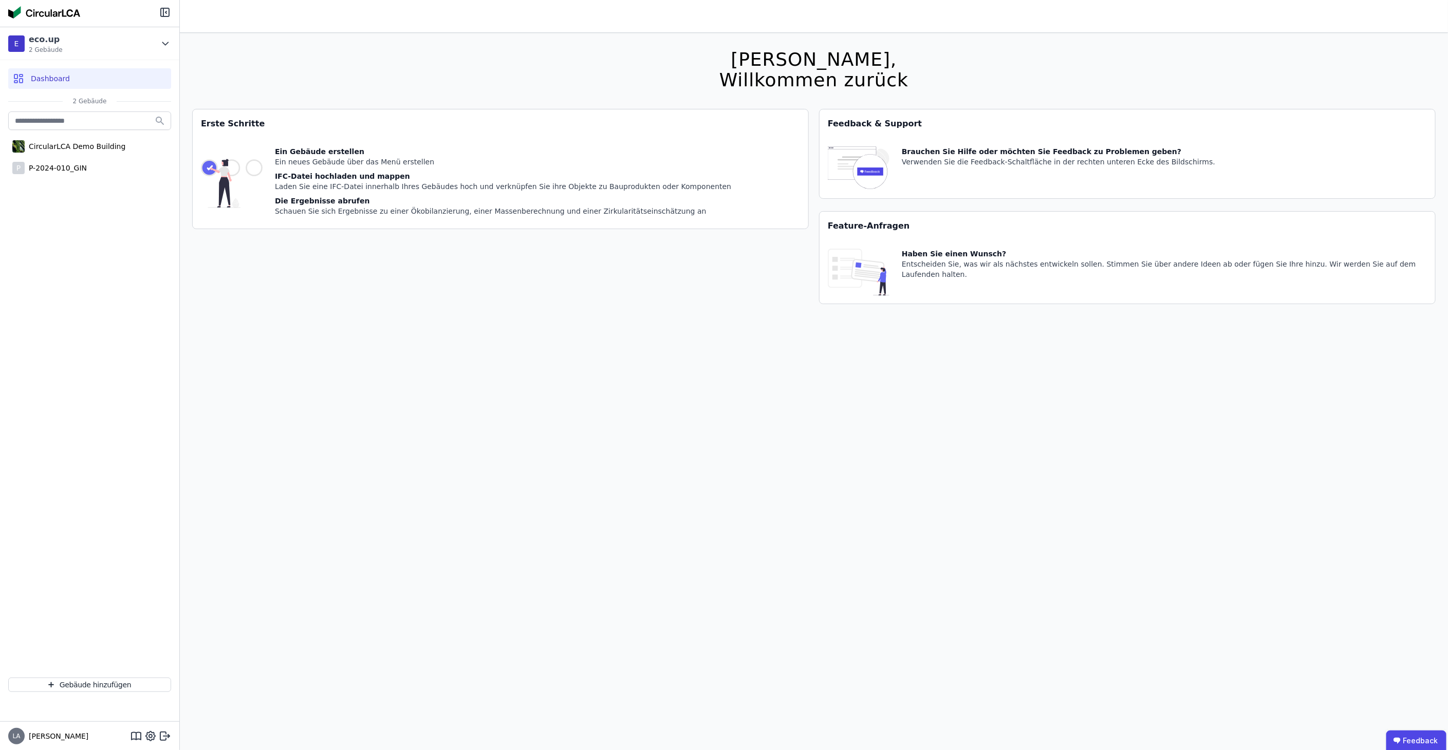
click at [263, 174] on img at bounding box center [232, 183] width 62 height 74
drag, startPoint x: 517, startPoint y: 182, endPoint x: 523, endPoint y: 182, distance: 5.7
click at [523, 182] on div "Laden Sie eine IFC-Datei innerhalb Ihres Gebäudes hoch und verknüpfen Sie ihre …" at bounding box center [503, 186] width 456 height 10
drag, startPoint x: 523, startPoint y: 182, endPoint x: 732, endPoint y: 195, distance: 209.5
click at [732, 195] on div "Ein Gebäude erstellen Ein neues Gebäude über das Menü erstellen IFC-Datei hochl…" at bounding box center [501, 183] width 616 height 90
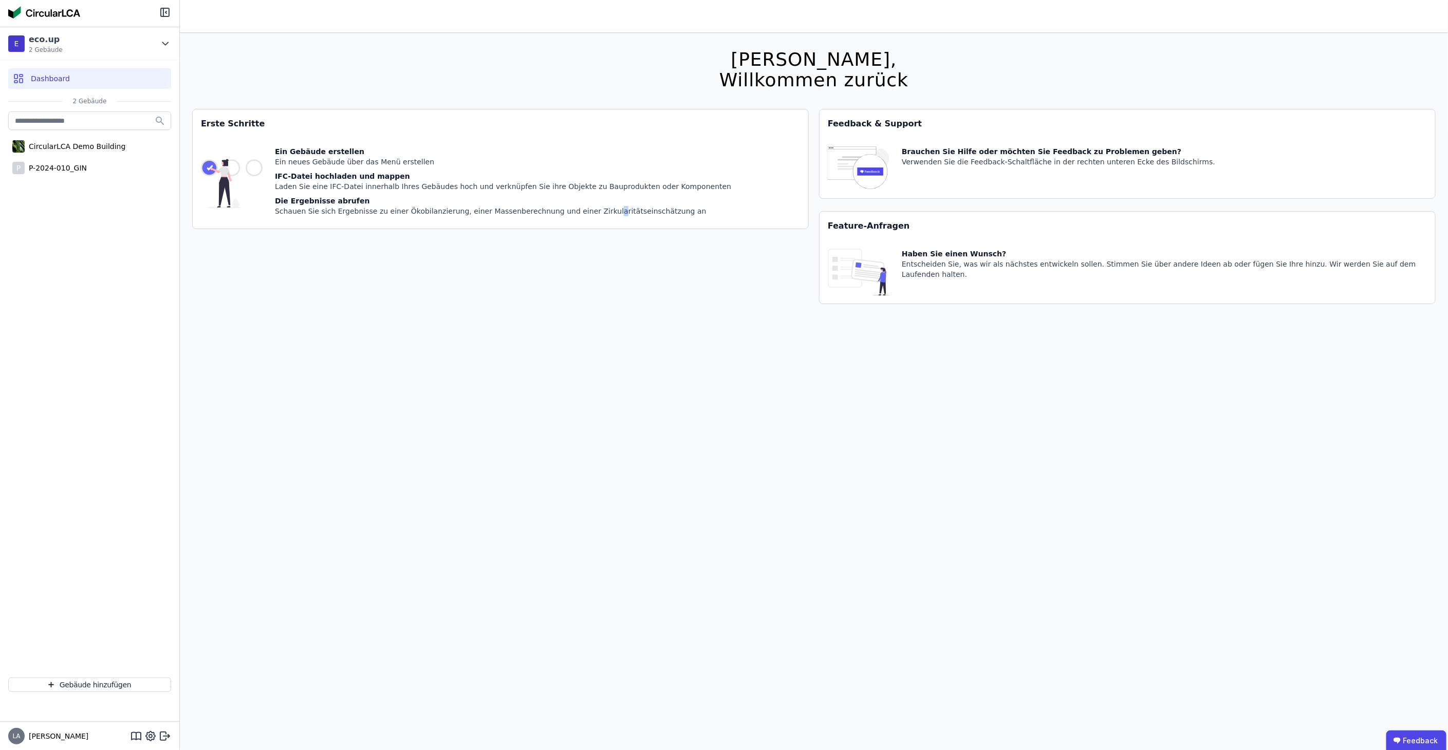
drag, startPoint x: 732, startPoint y: 195, endPoint x: 591, endPoint y: 362, distance: 218.4
click at [591, 362] on div "[PERSON_NAME], Willkommen zurück Sie verwenden derzeit eine Beta-Version. Es kö…" at bounding box center [814, 408] width 1244 height 750
click at [110, 163] on div "P P-2024-010_GIN" at bounding box center [89, 168] width 163 height 21
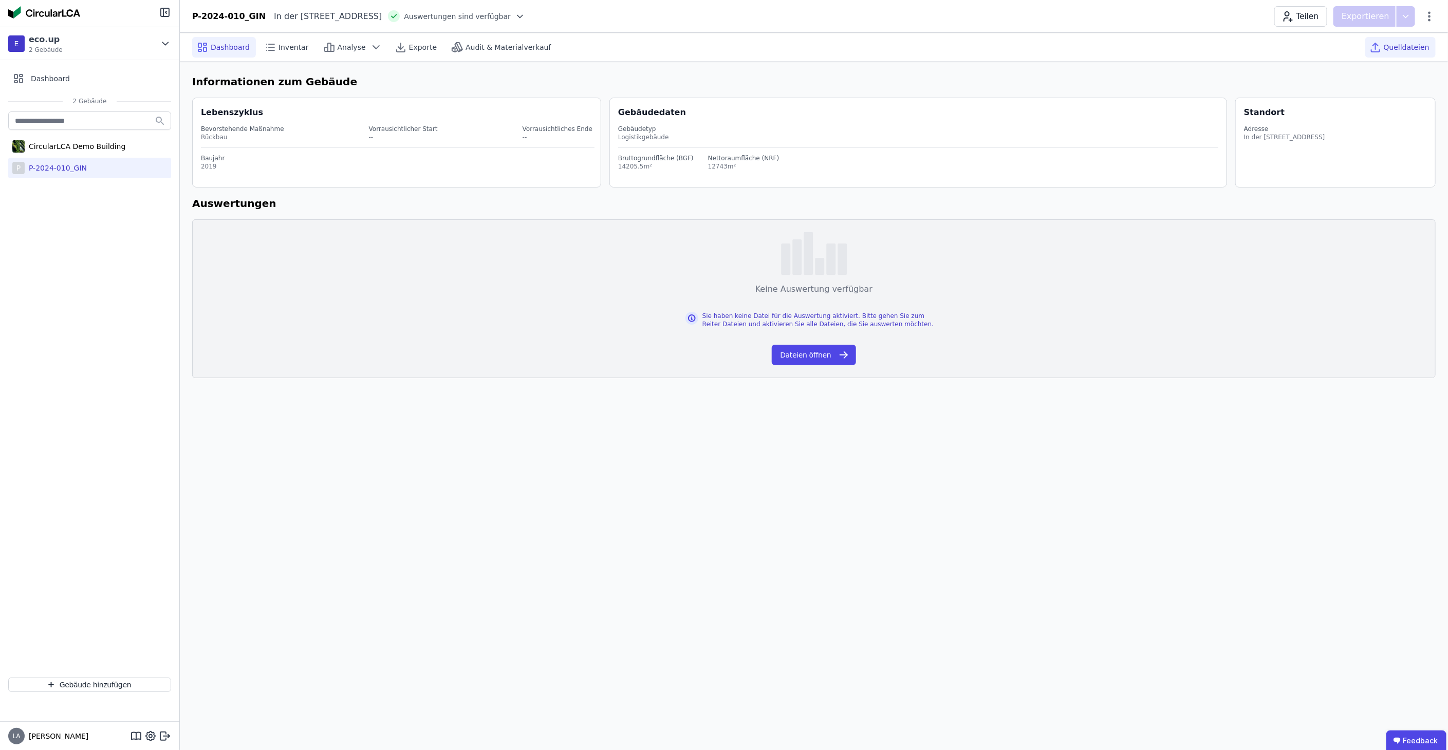
click at [1418, 45] on span "Quelldateien" at bounding box center [1407, 47] width 46 height 10
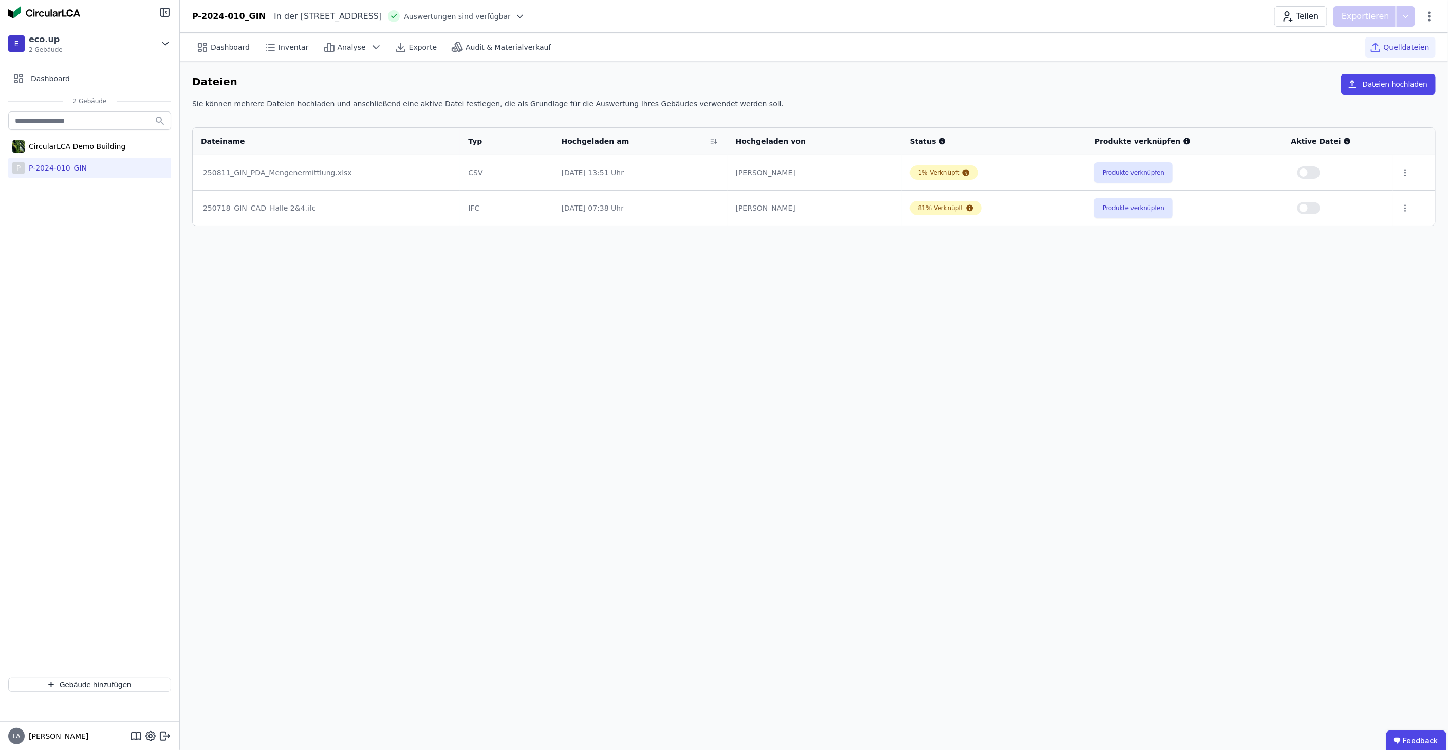
click at [1304, 171] on span "button" at bounding box center [1304, 173] width 8 height 8
click at [1120, 174] on button "Produkte verknüpfen" at bounding box center [1134, 172] width 78 height 21
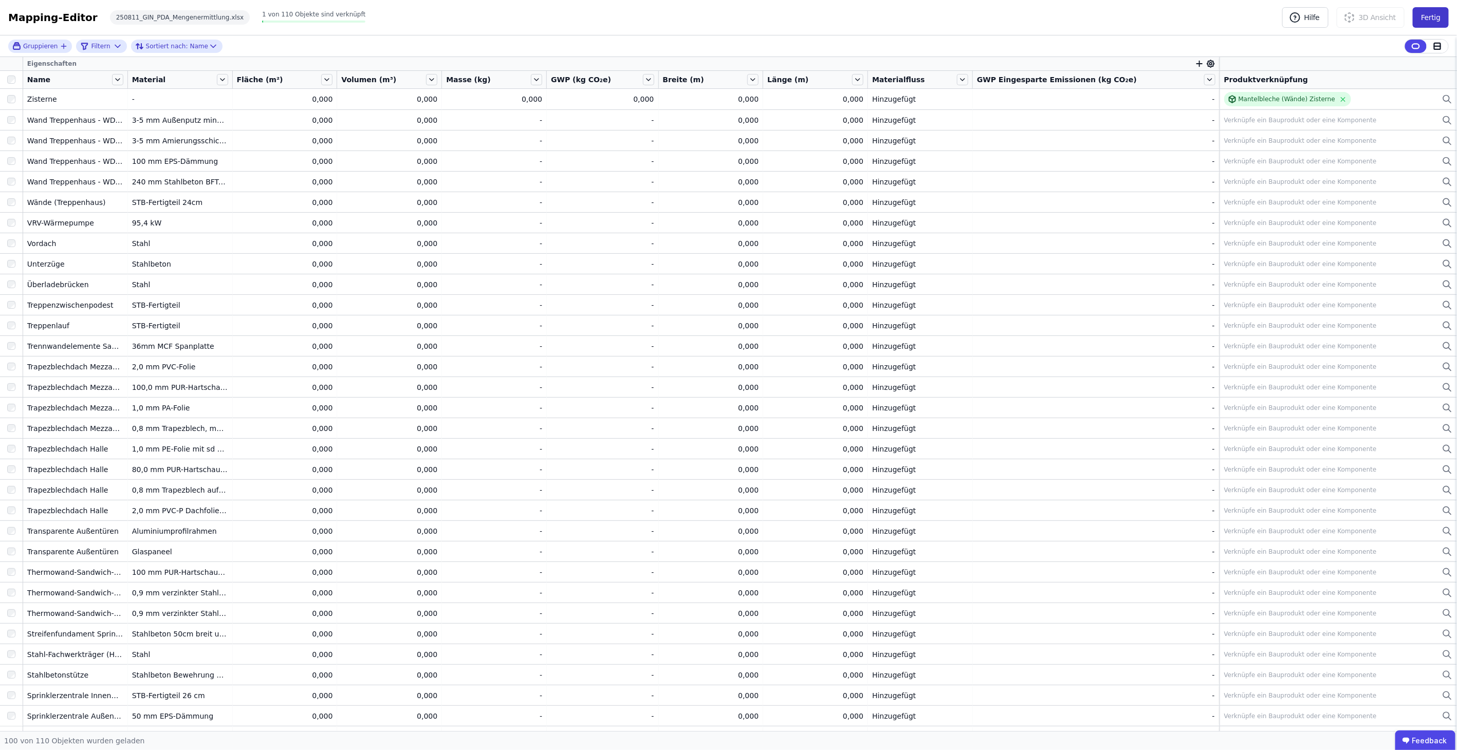
click at [1427, 21] on button "Fertig" at bounding box center [1431, 17] width 36 height 21
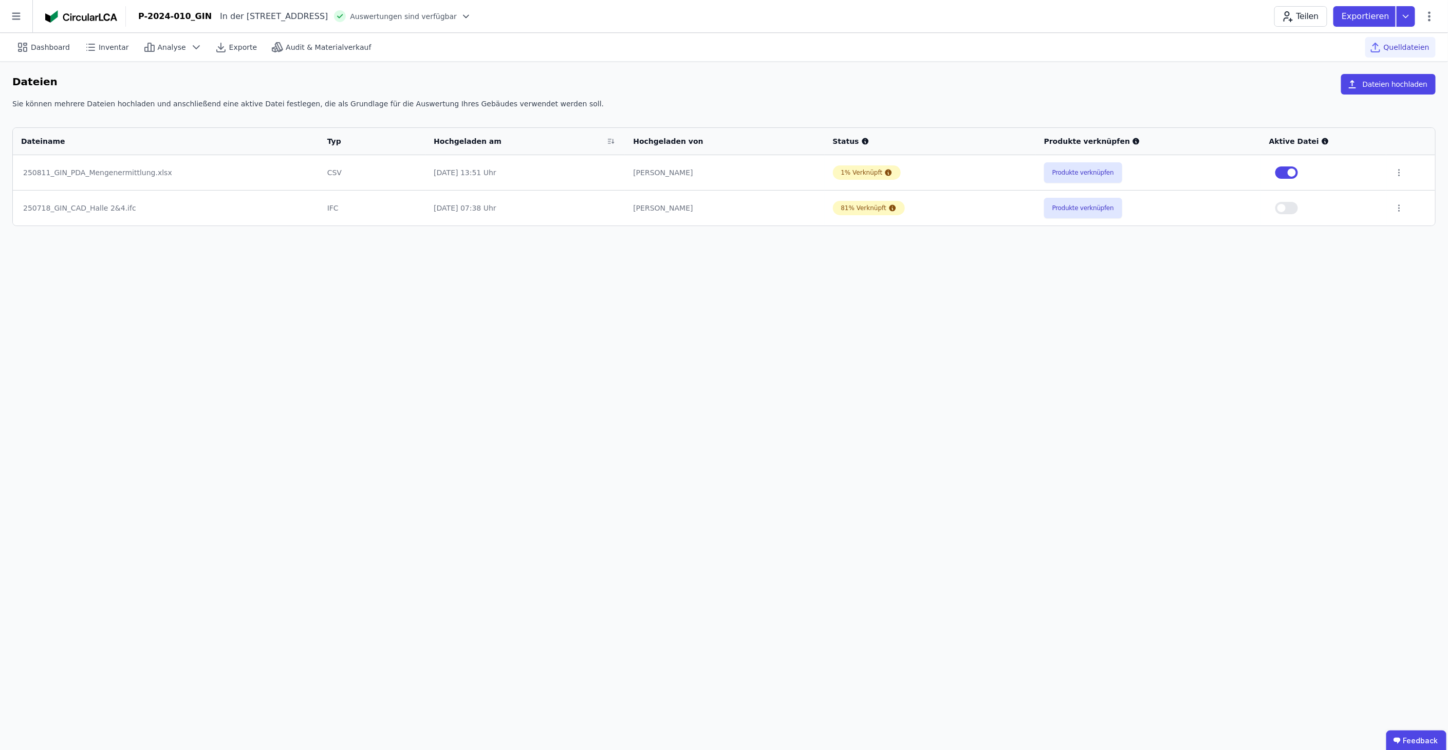
click at [1286, 175] on button "button" at bounding box center [1286, 172] width 23 height 12
click at [1398, 83] on button "Dateien hochladen" at bounding box center [1388, 84] width 95 height 21
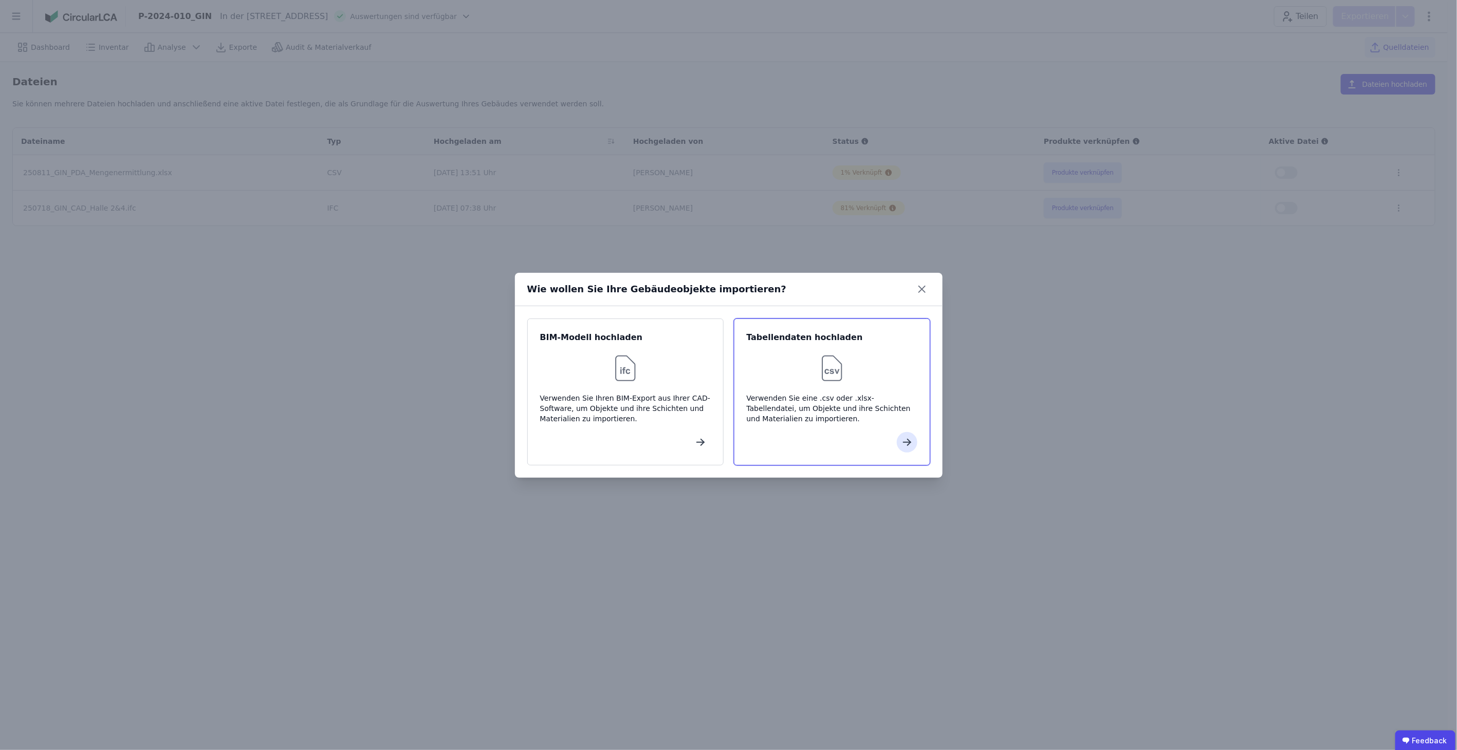
click at [821, 402] on div "Verwenden Sie eine .csv oder .xlsx-Tabellendatei, um Objekte und ihre Schichten…" at bounding box center [832, 408] width 171 height 31
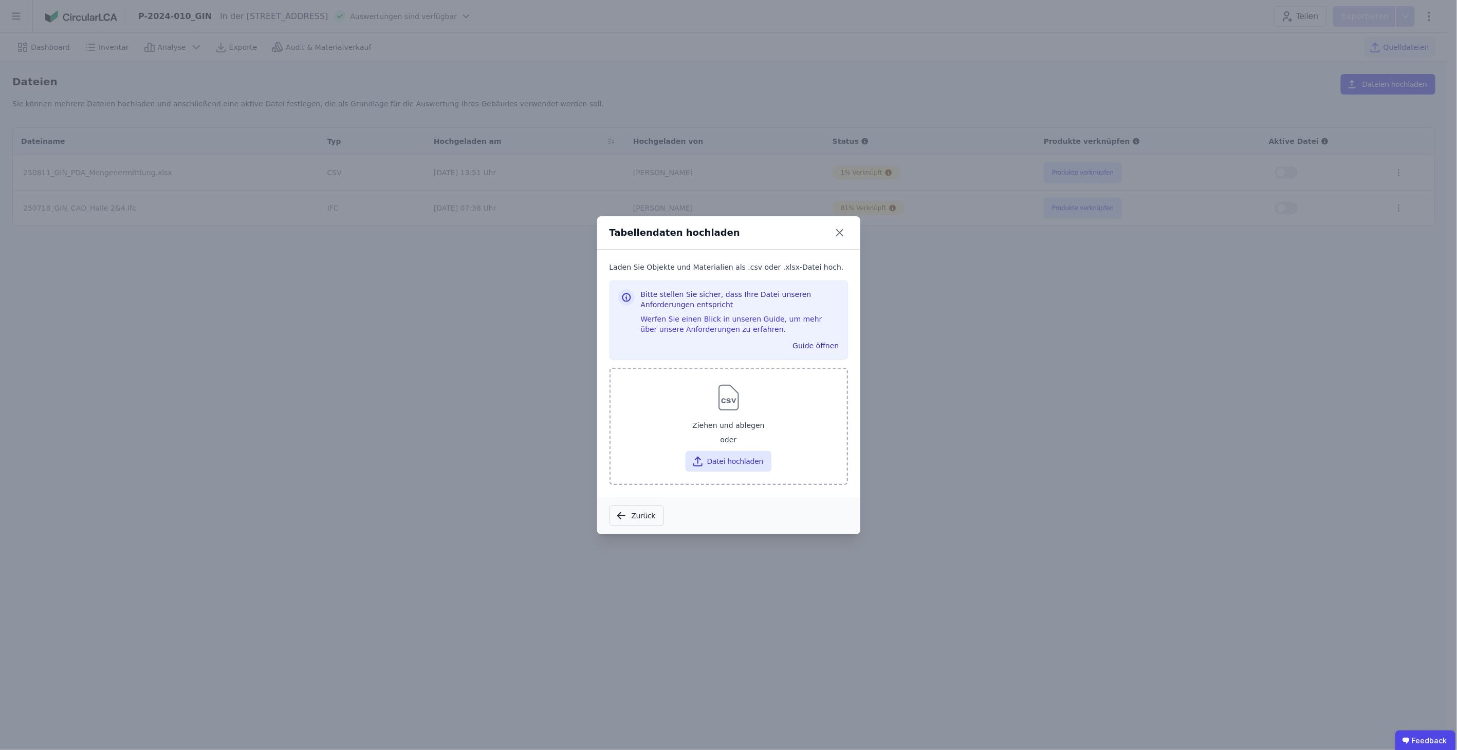
click at [721, 439] on div "oder" at bounding box center [729, 441] width 220 height 12
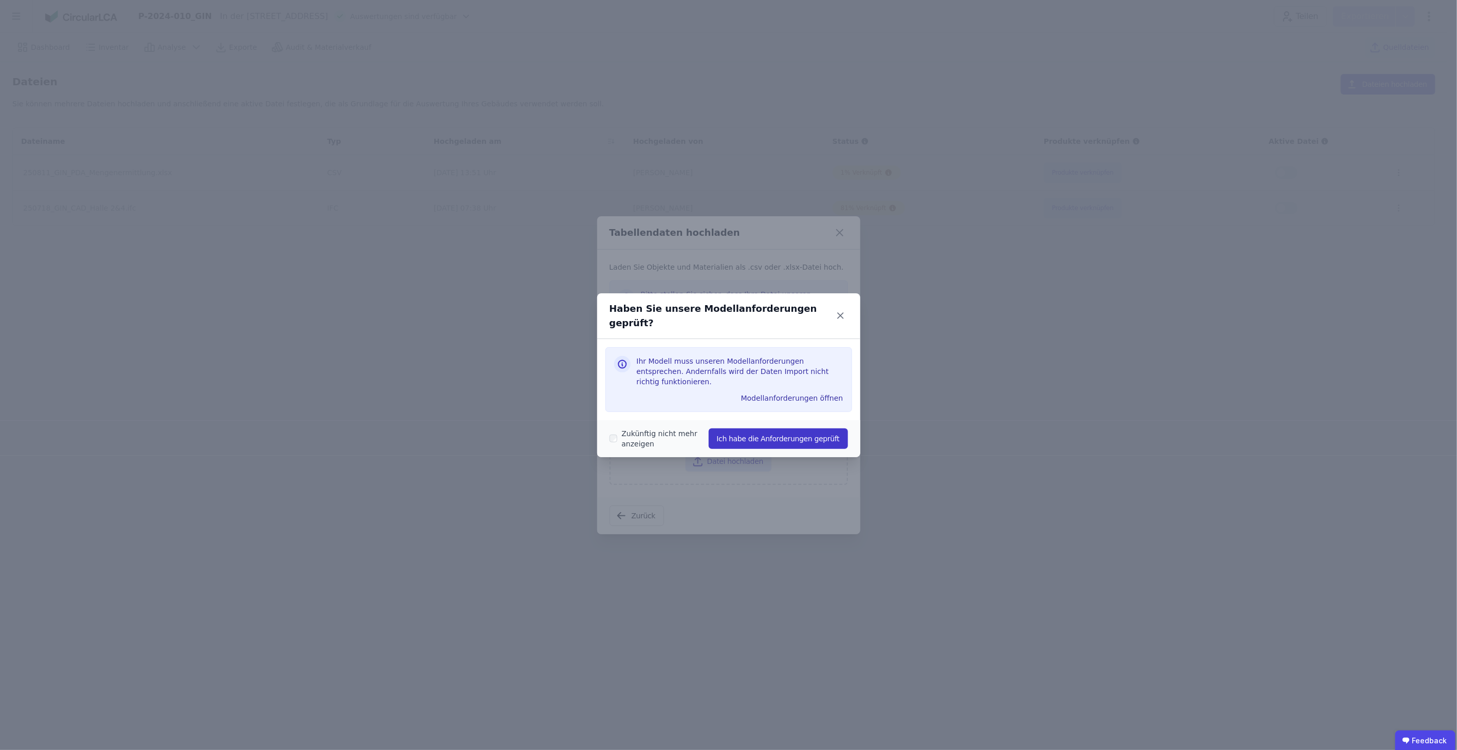
click at [749, 429] on button "Ich habe die Anforderungen geprüft" at bounding box center [778, 439] width 139 height 21
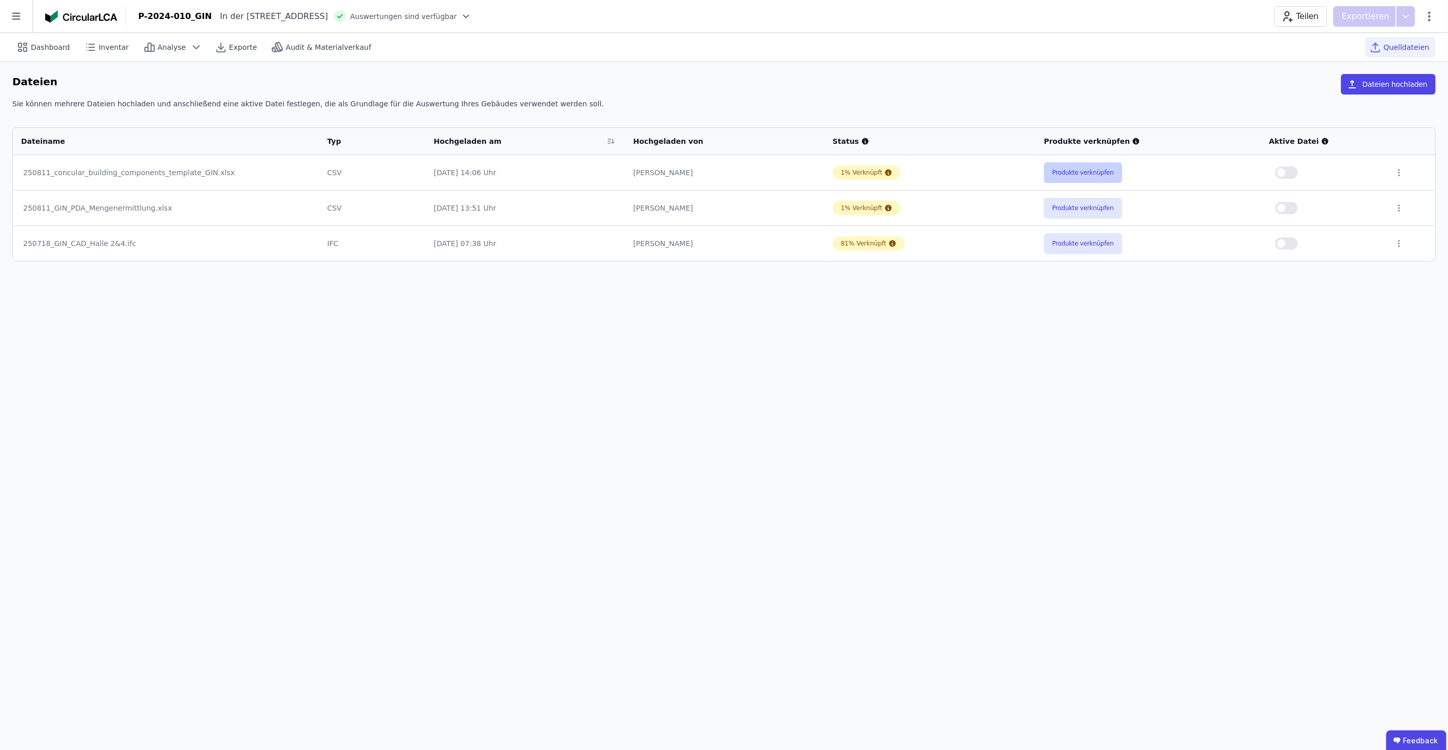
click at [1088, 169] on button "Produkte verknüpfen" at bounding box center [1083, 172] width 78 height 21
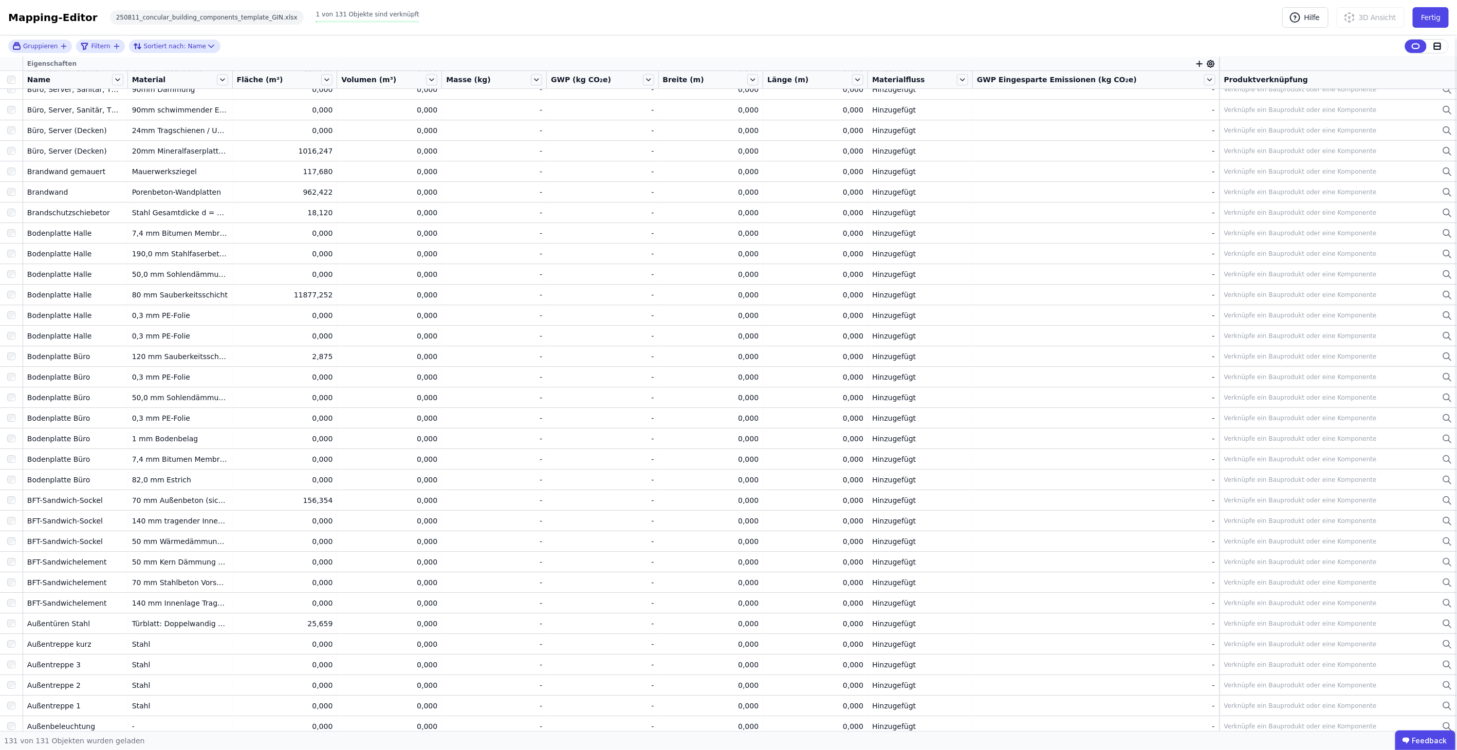
scroll to position [2049, 0]
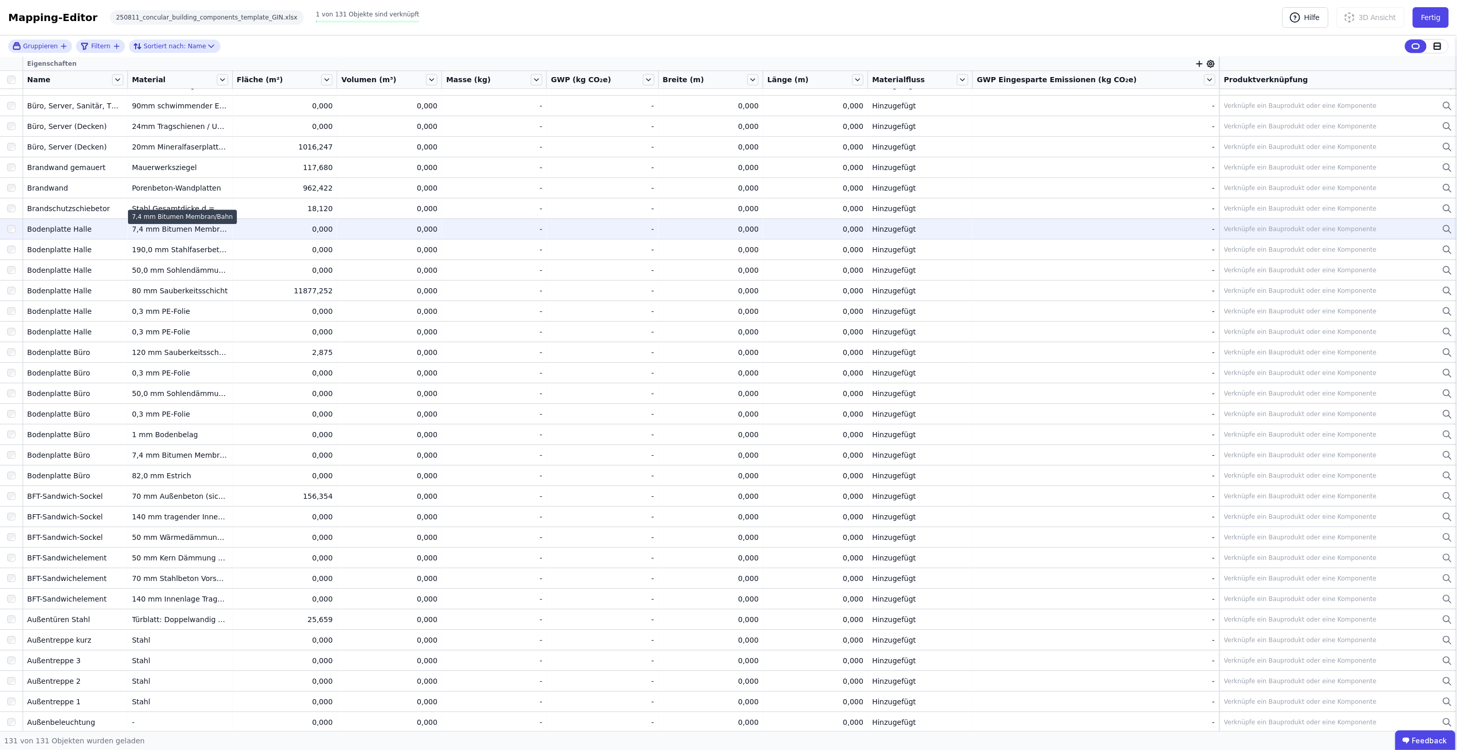
click at [157, 230] on div "7,4 mm Bitumen Membran/Bahn" at bounding box center [180, 229] width 96 height 10
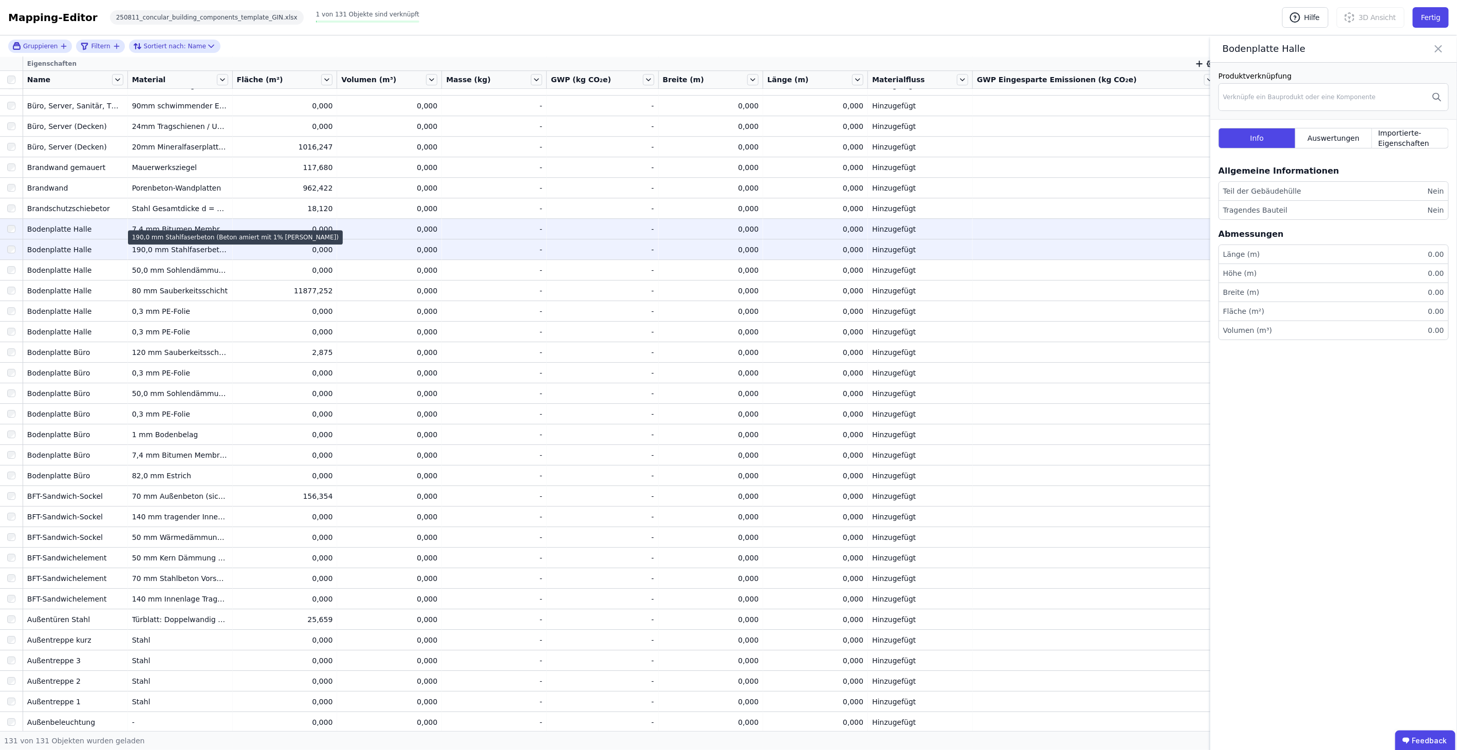
click at [169, 249] on div "190,0 mm Stahlfaserbeton (Beton amiert mit 1% [PERSON_NAME])" at bounding box center [180, 250] width 96 height 10
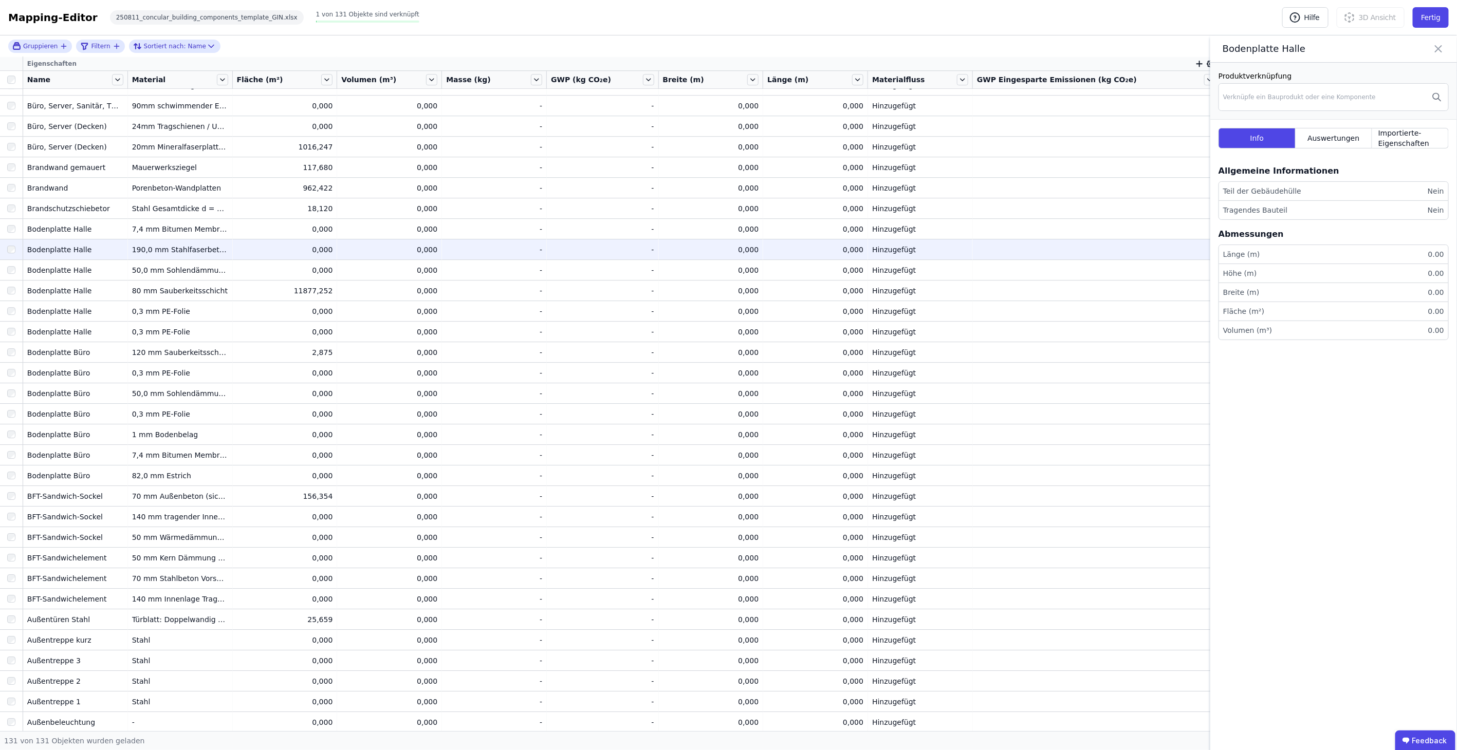
click at [1103, 24] on div "Mapping-Editor Hilfe 3D Ansicht Fertig 250811_concular_building_components_temp…" at bounding box center [728, 17] width 1457 height 35
click at [1442, 18] on button "Fertig" at bounding box center [1431, 17] width 36 height 21
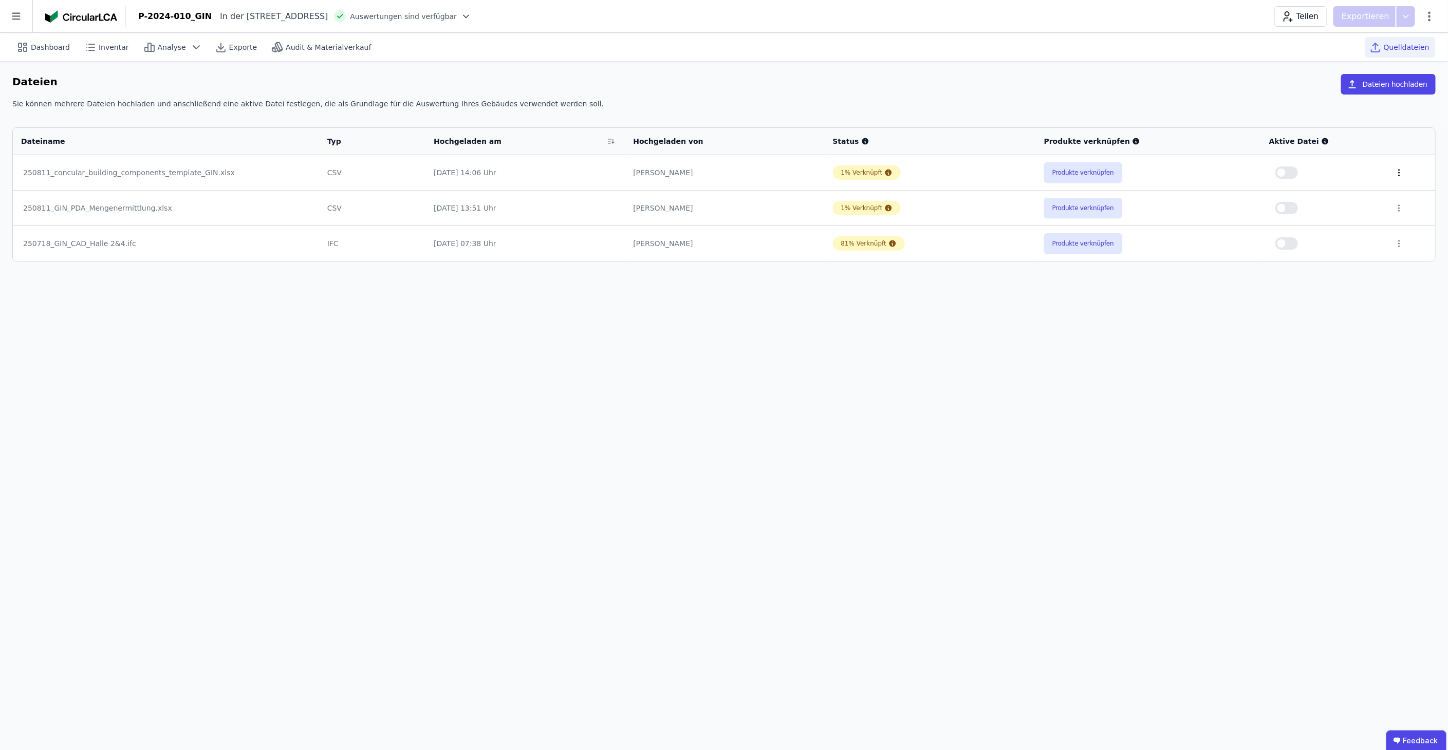
click at [1395, 168] on icon at bounding box center [1399, 172] width 9 height 9
click at [1358, 169] on div "Löschen" at bounding box center [1345, 170] width 103 height 16
click at [1386, 79] on button "Dateien hochladen" at bounding box center [1388, 84] width 95 height 21
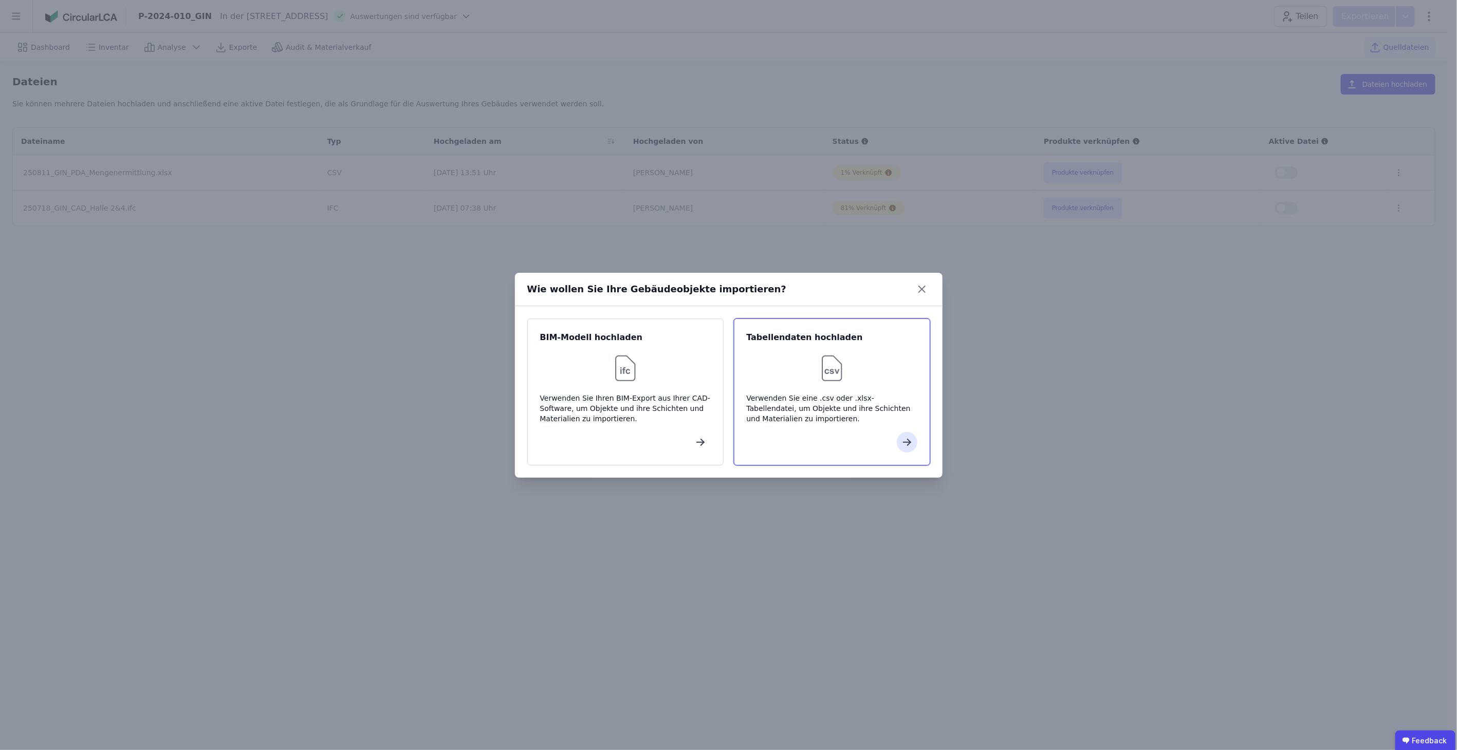
click at [897, 402] on div "Verwenden Sie eine .csv oder .xlsx-Tabellendatei, um Objekte und ihre Schichten…" at bounding box center [832, 408] width 171 height 31
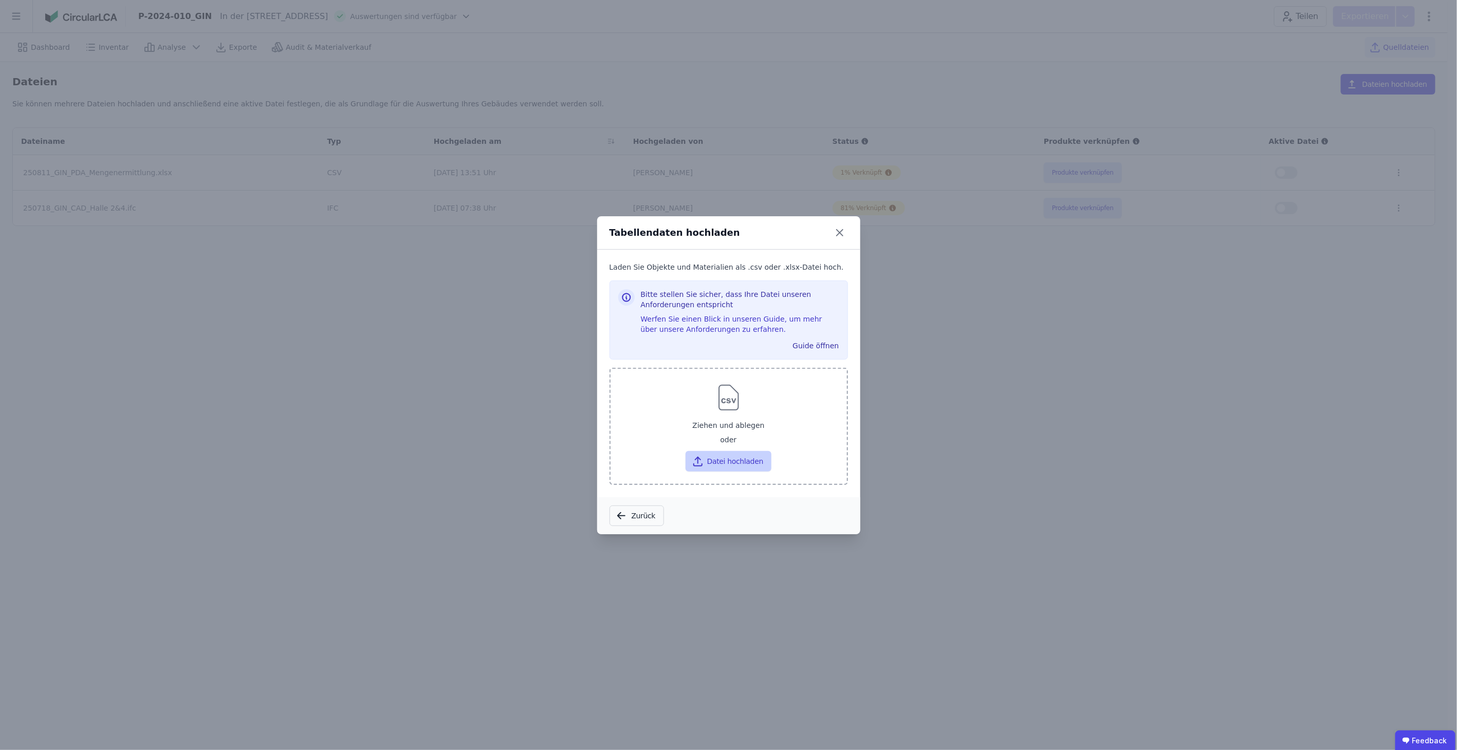
click at [718, 462] on button "Datei hochladen" at bounding box center [728, 461] width 86 height 21
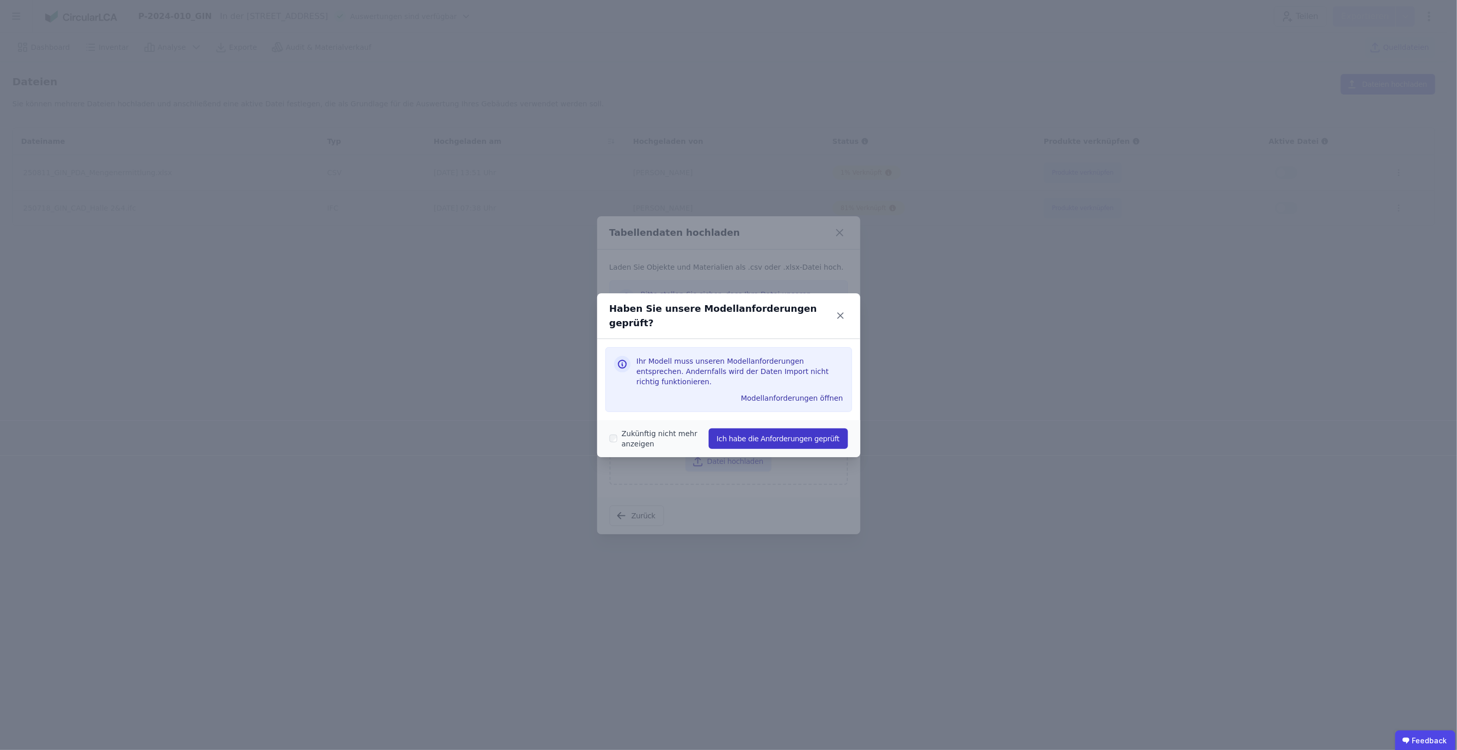
drag, startPoint x: 749, startPoint y: 416, endPoint x: 748, endPoint y: 423, distance: 6.7
click at [749, 424] on div "Zukünftig nicht mehr anzeigen Ich habe die Anforderungen geprüft" at bounding box center [728, 438] width 238 height 29
click at [748, 429] on button "Ich habe die Anforderungen geprüft" at bounding box center [778, 439] width 139 height 21
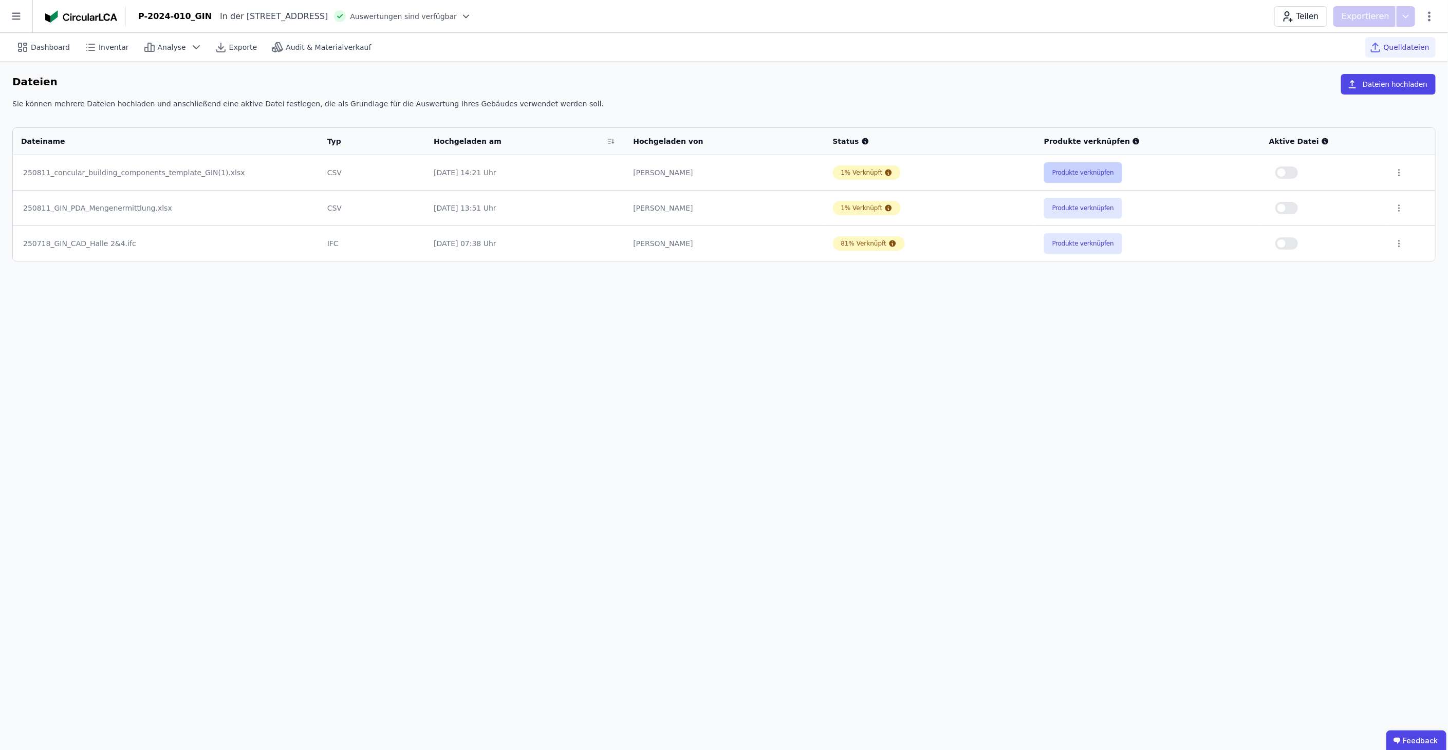
click at [1085, 170] on button "Produkte verknüpfen" at bounding box center [1083, 172] width 78 height 21
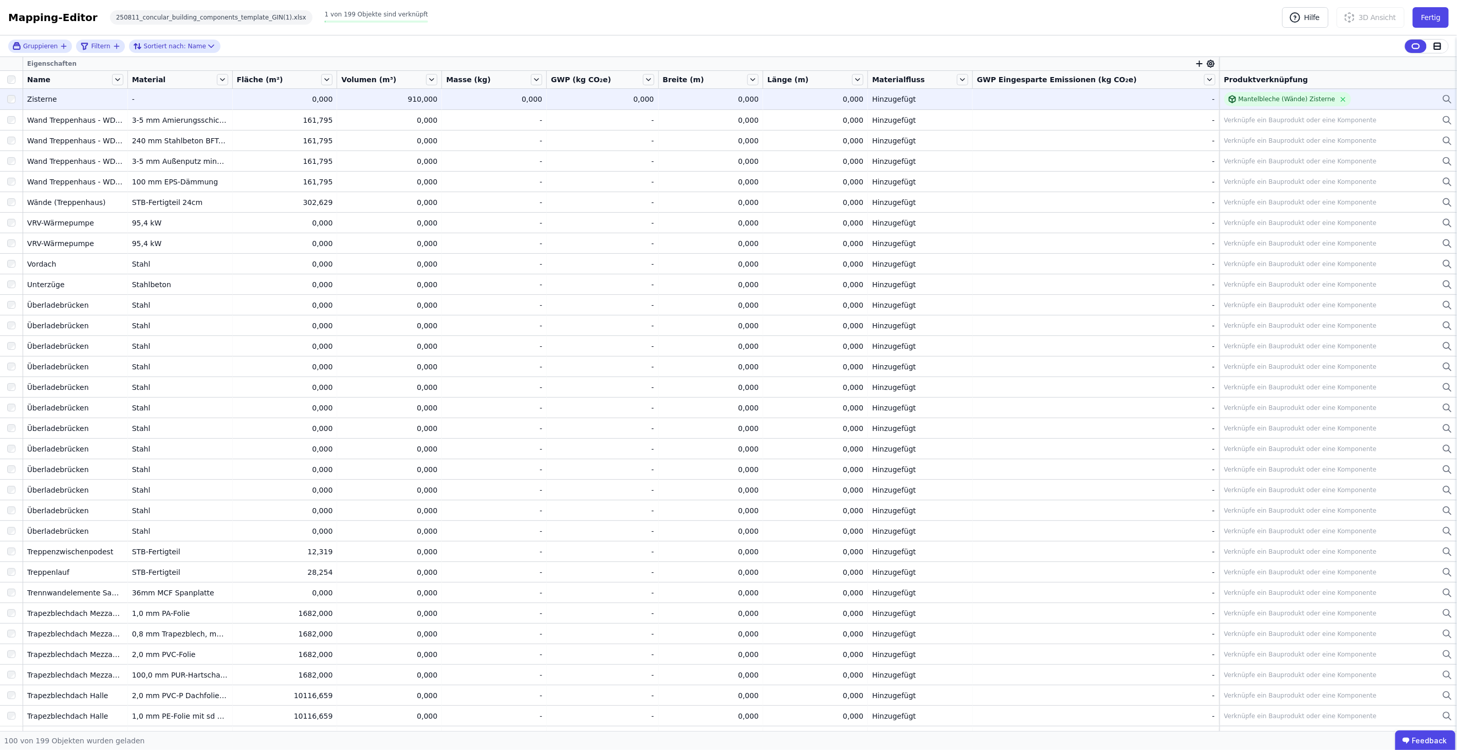
click at [43, 96] on div "Zisterne" at bounding box center [75, 99] width 96 height 10
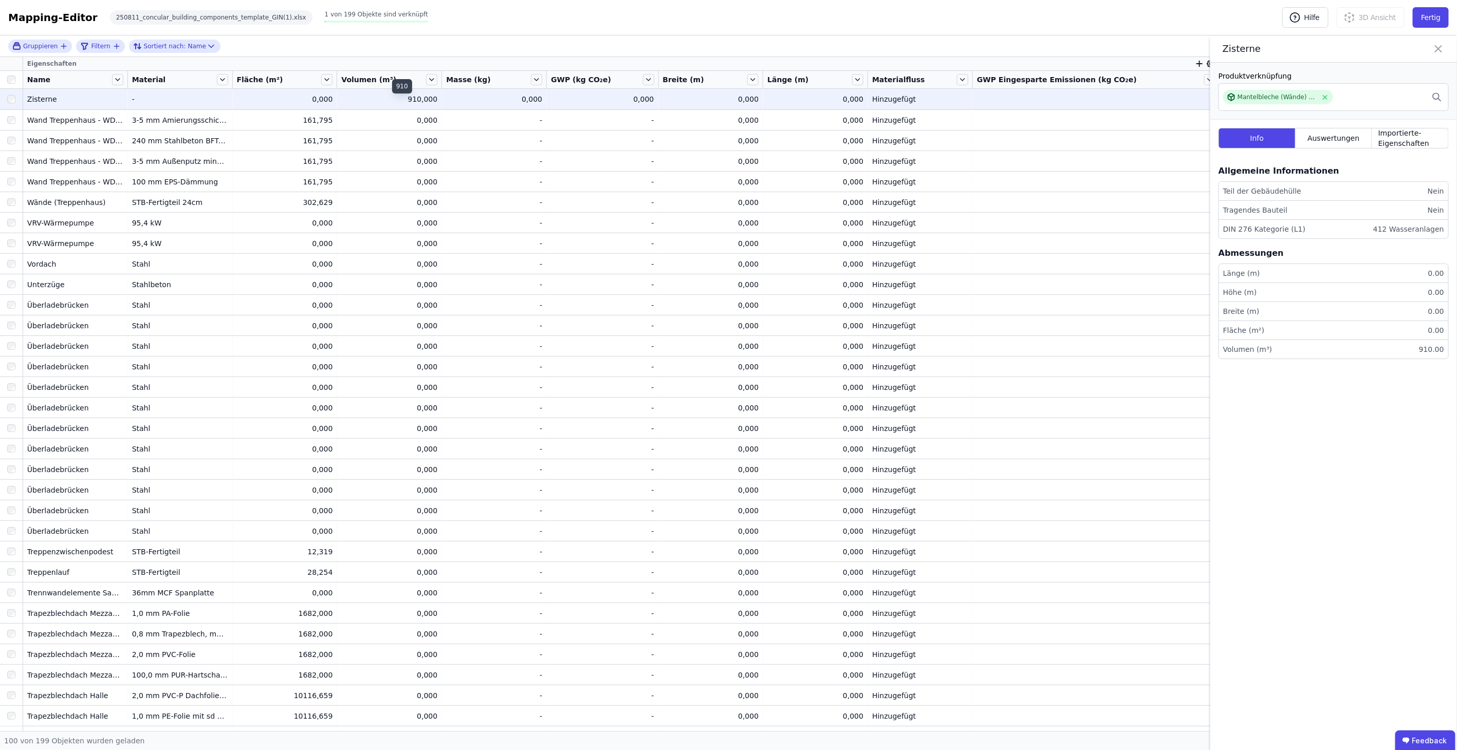
click at [414, 98] on div "910,000" at bounding box center [389, 99] width 96 height 10
click at [1433, 51] on icon at bounding box center [1438, 49] width 12 height 14
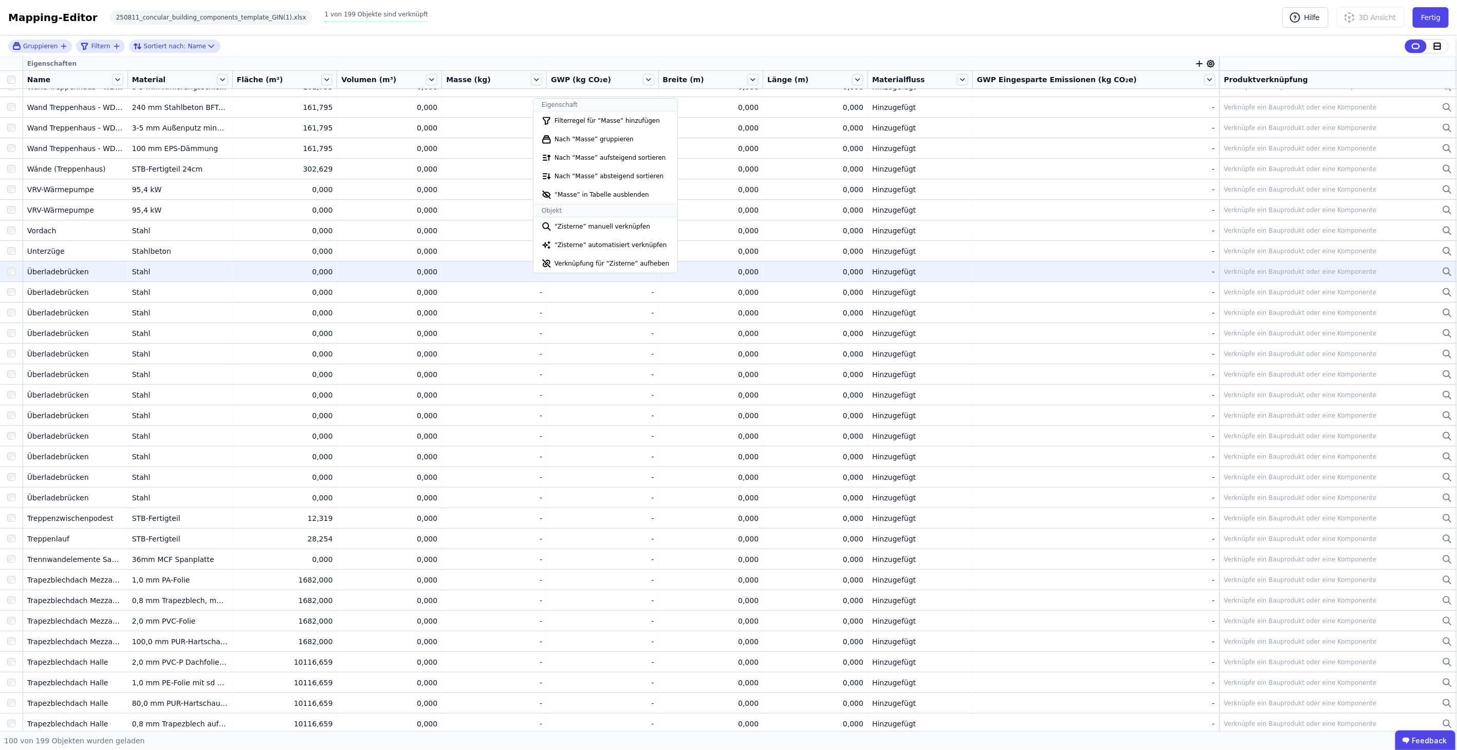
scroll to position [57, 0]
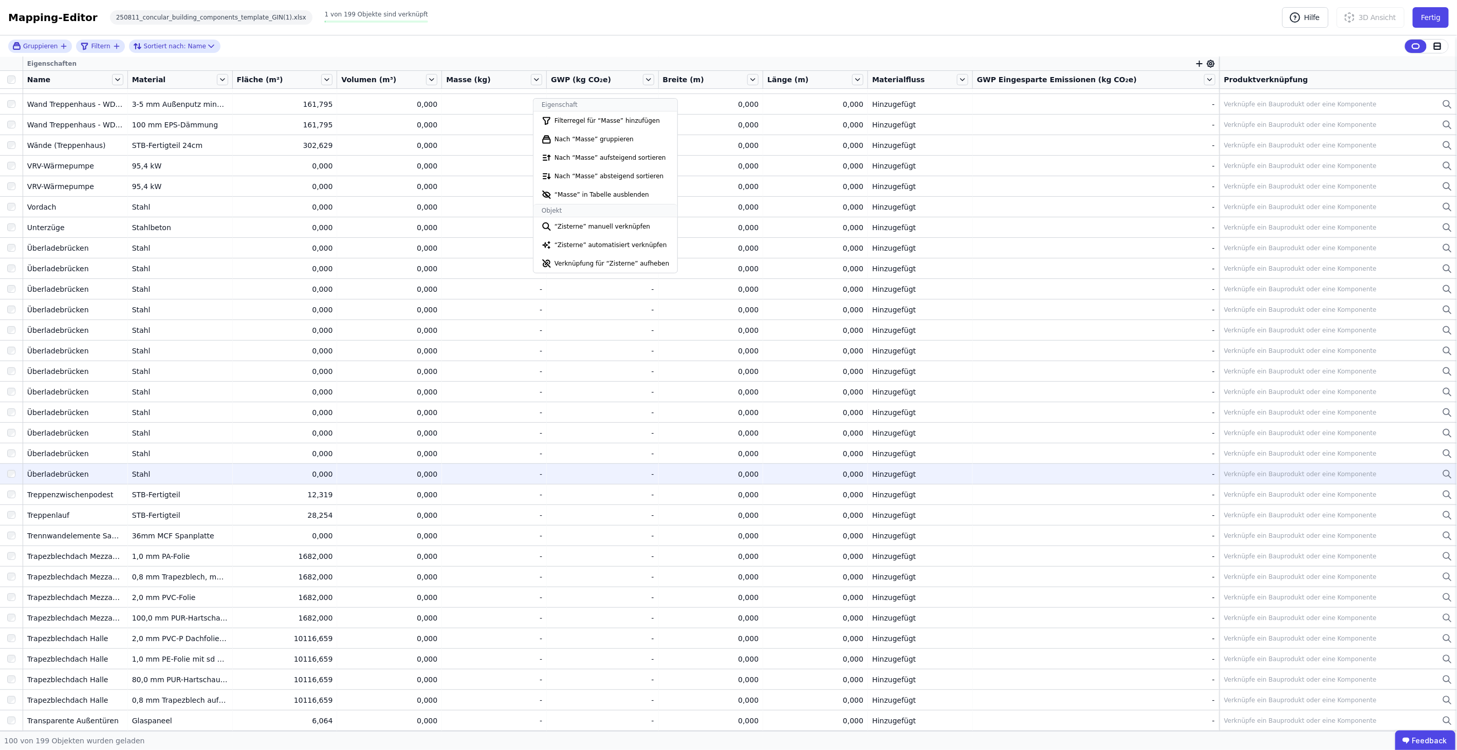
click at [520, 469] on div "-" at bounding box center [494, 474] width 96 height 10
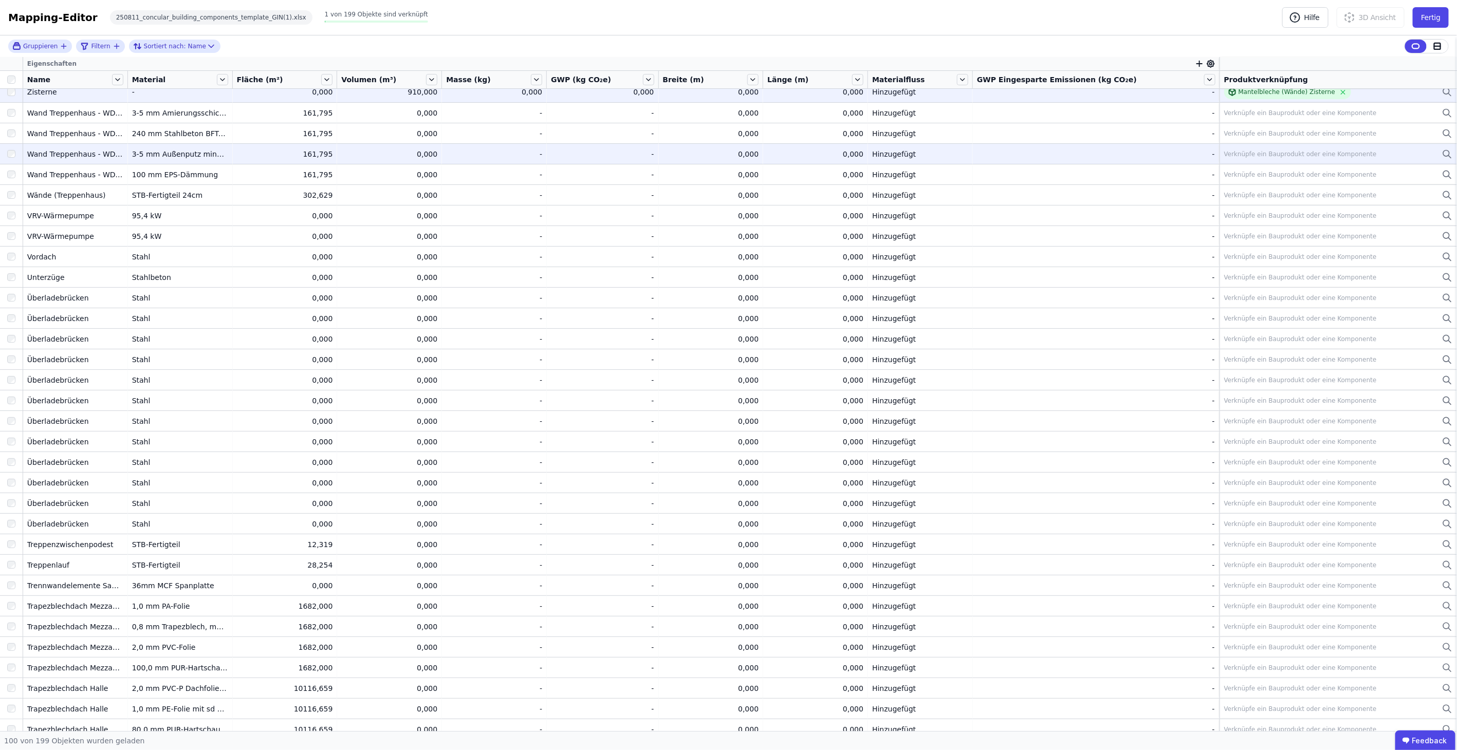
scroll to position [0, 0]
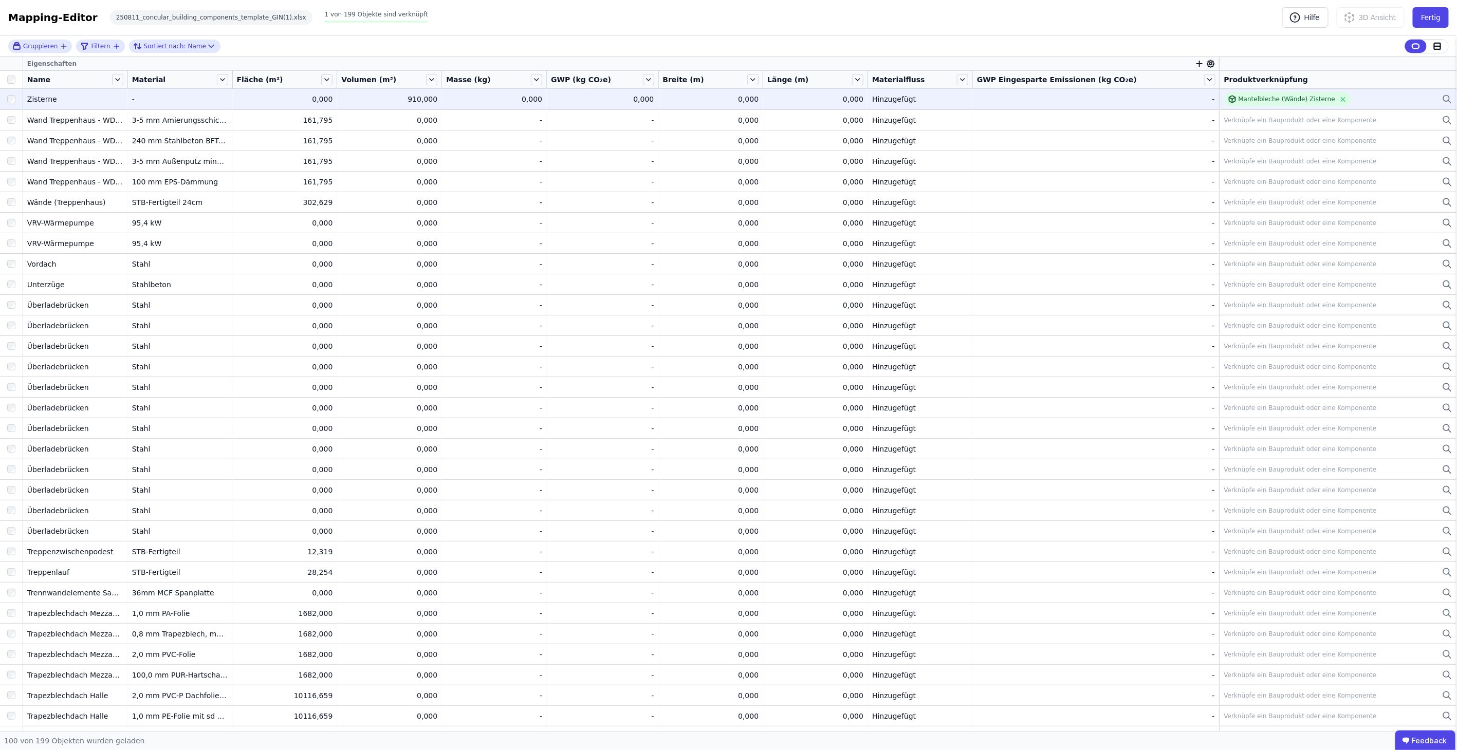
click at [420, 101] on div "910,000" at bounding box center [389, 99] width 96 height 10
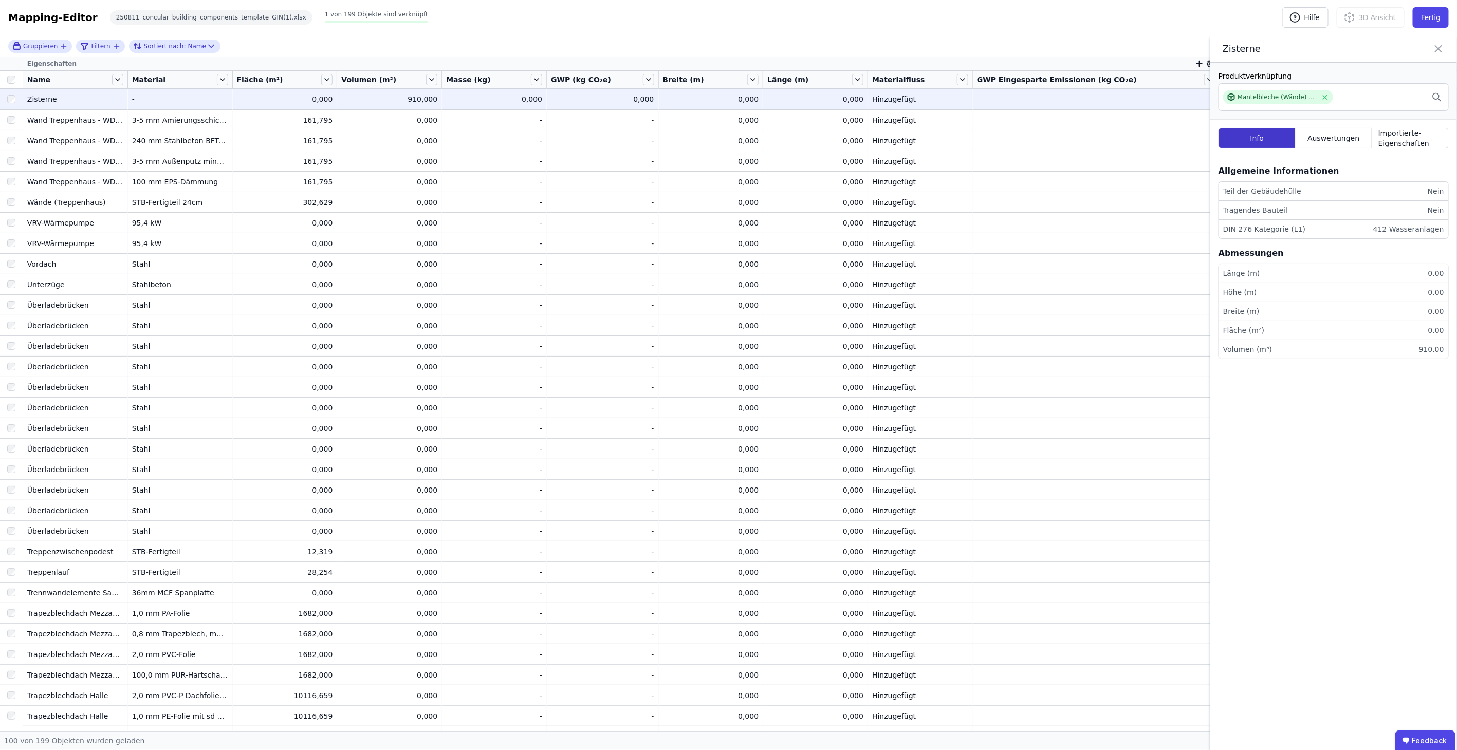
click at [1277, 134] on div "Info" at bounding box center [1256, 138] width 77 height 21
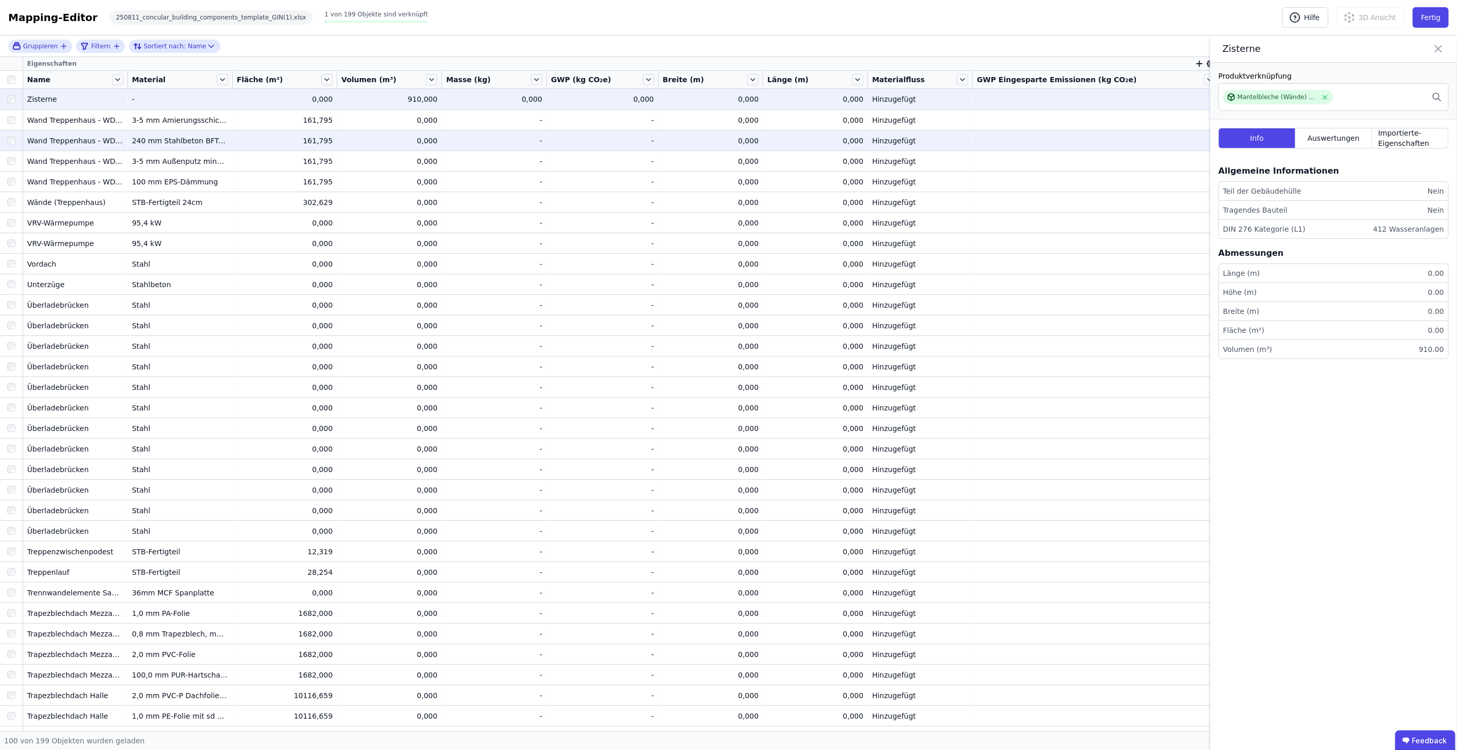
click at [751, 142] on div "0,000" at bounding box center [711, 141] width 96 height 10
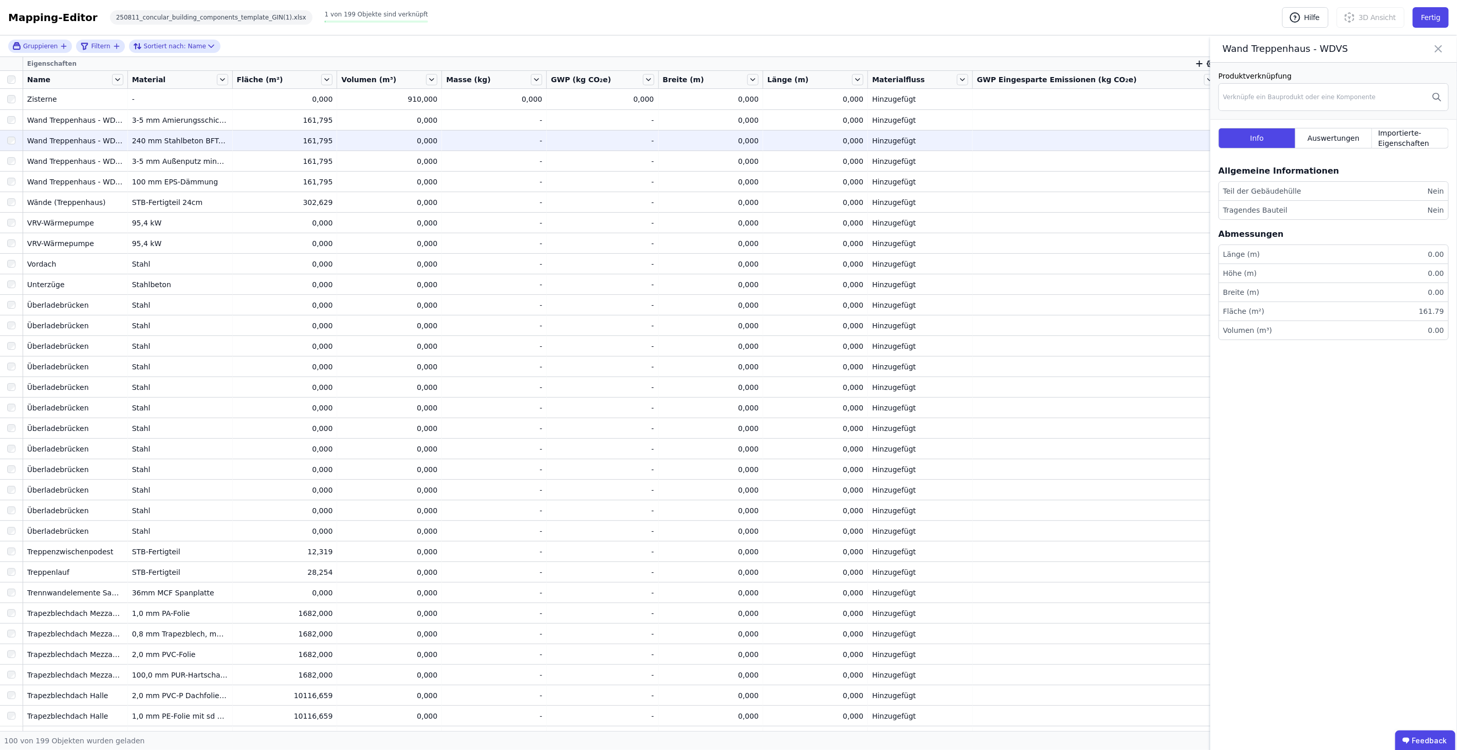
click at [1434, 44] on icon at bounding box center [1438, 49] width 12 height 14
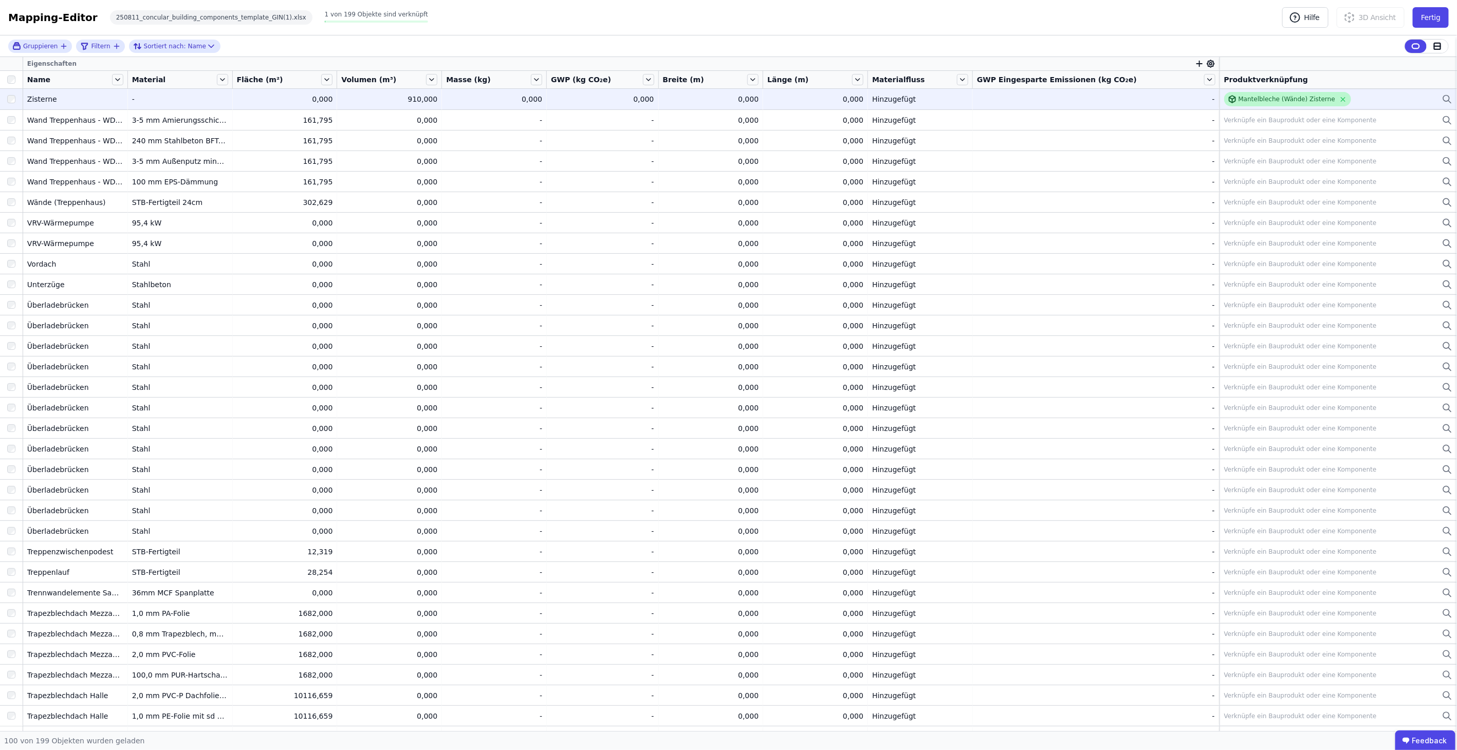
click at [1282, 98] on div "Mantelbleche (Wände) Zisterne" at bounding box center [1286, 99] width 97 height 8
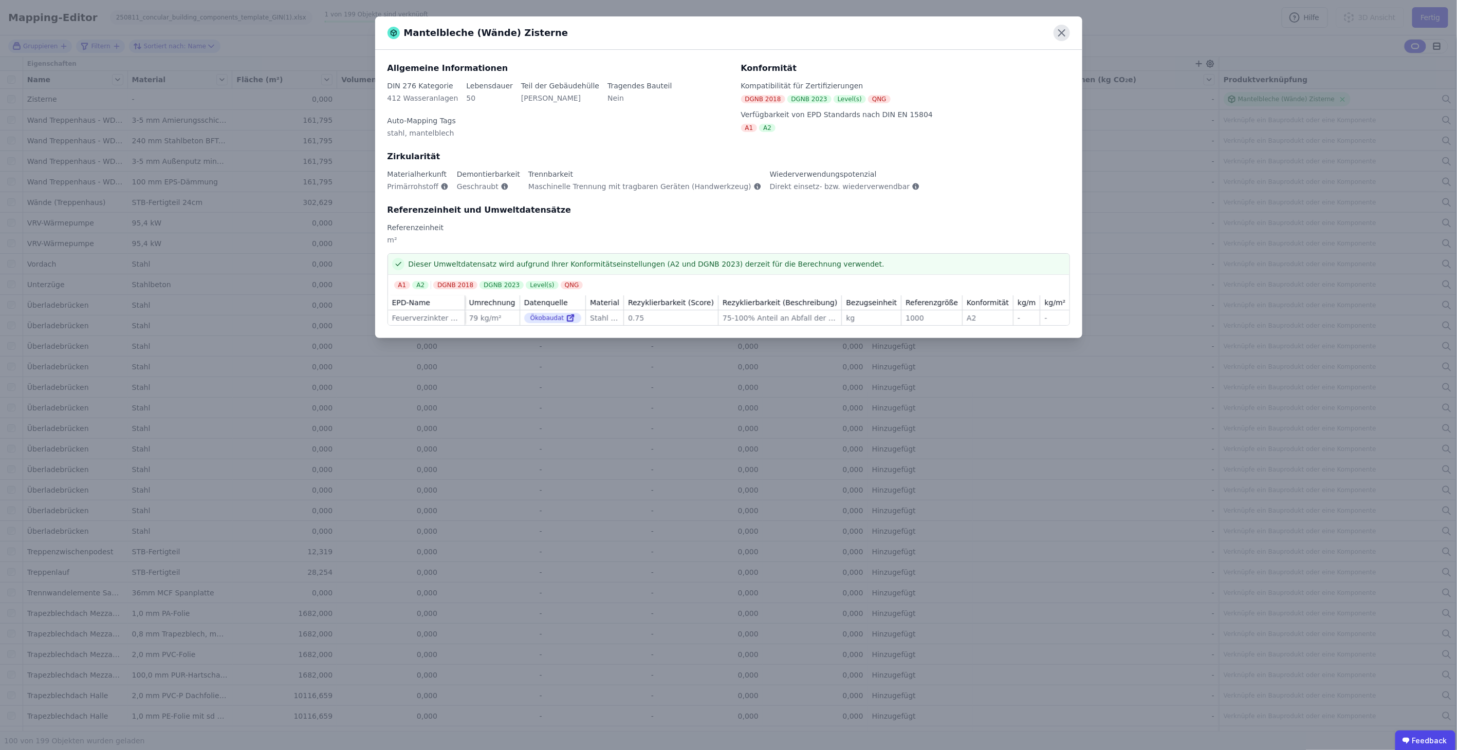
click at [1058, 30] on icon at bounding box center [1061, 33] width 16 height 16
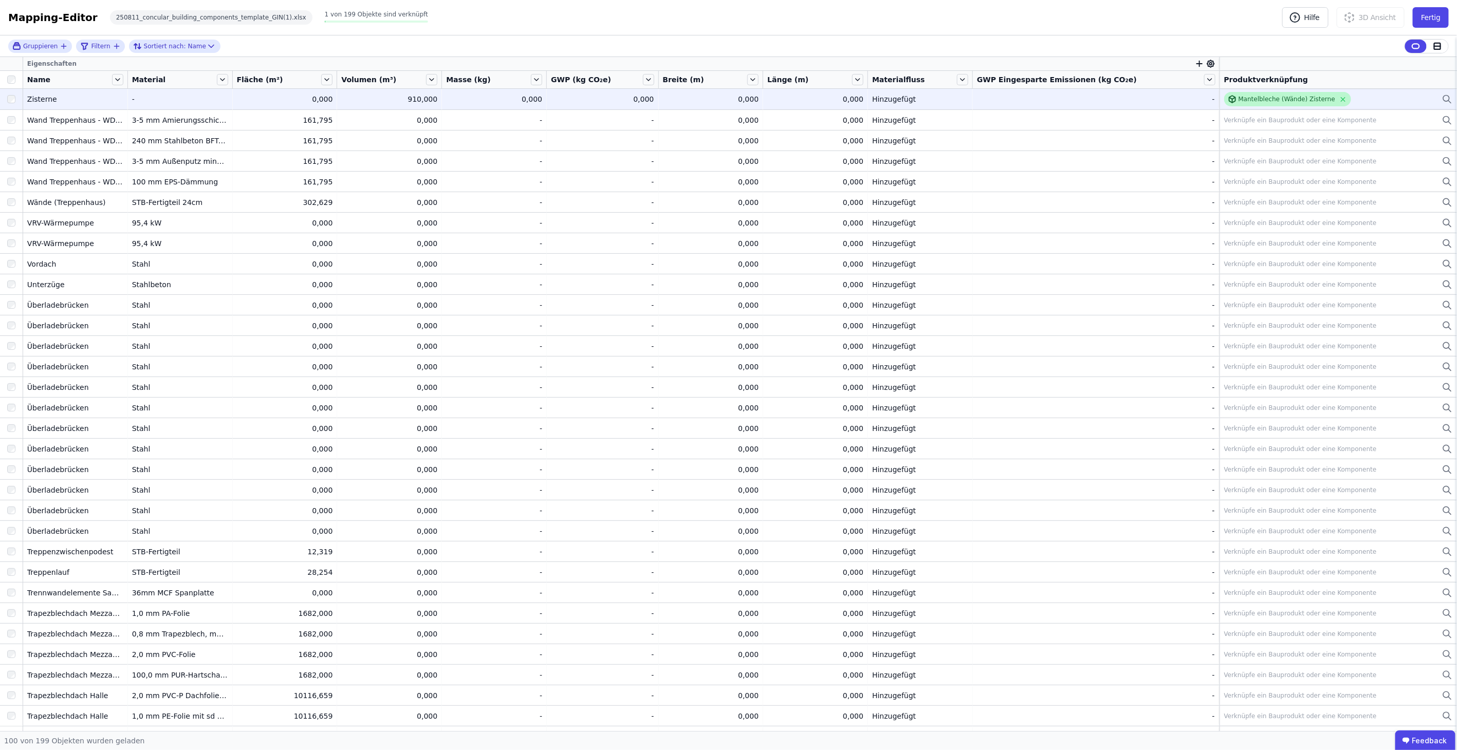
click at [1317, 94] on div "Mantelbleche (Wände) Zisterne" at bounding box center [1287, 99] width 127 height 14
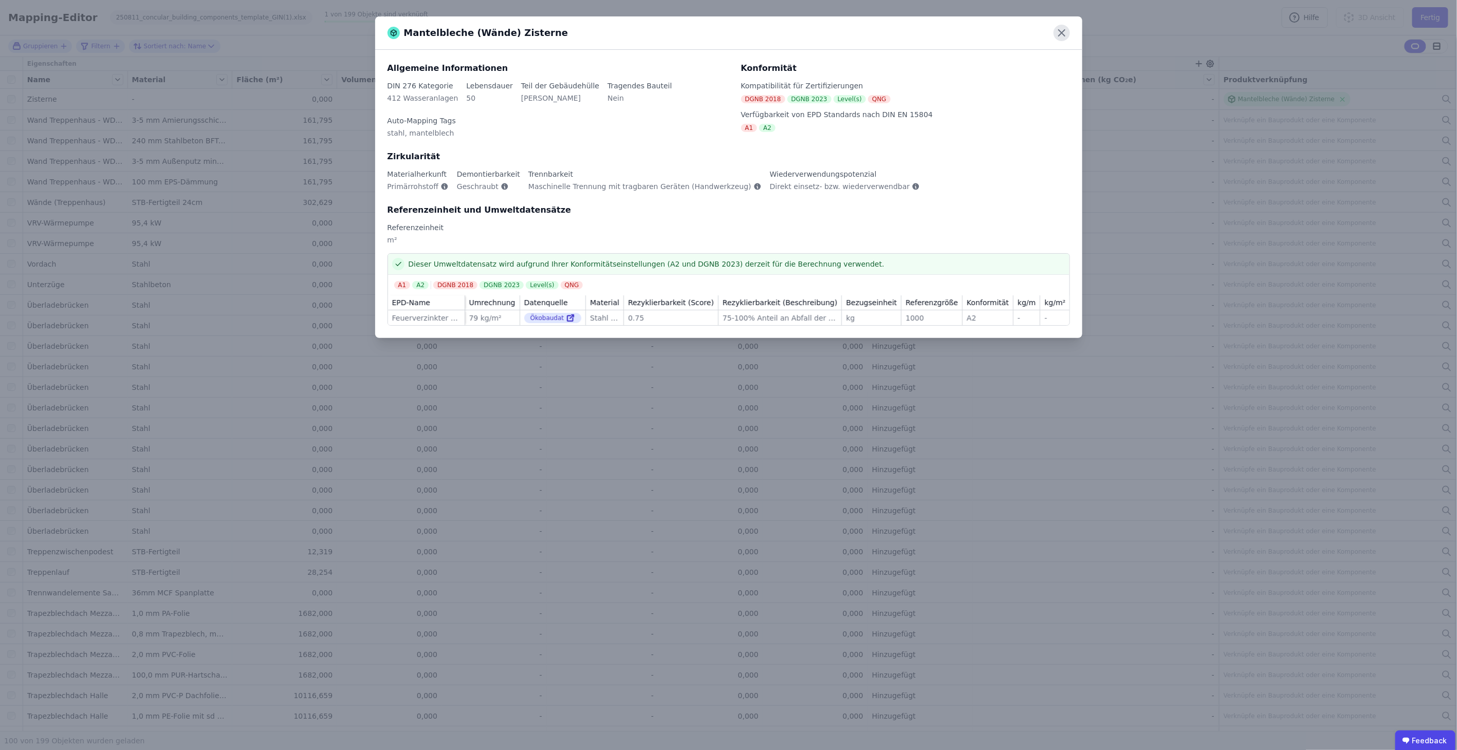
click at [1055, 34] on icon at bounding box center [1061, 33] width 16 height 16
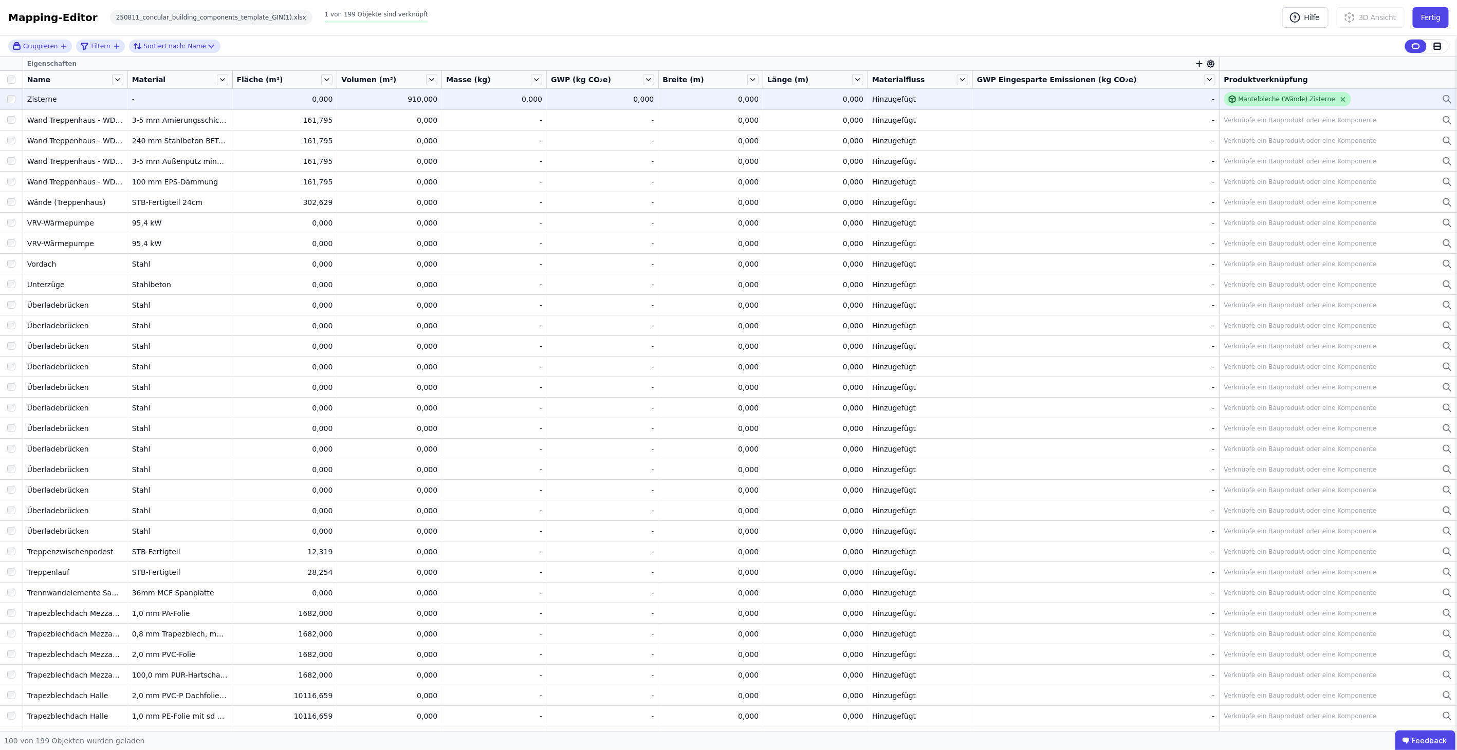
click at [1339, 98] on icon at bounding box center [1343, 100] width 8 height 8
click at [1243, 95] on div "Verknüpfe ein Bauprodukt oder eine Komponente" at bounding box center [1300, 99] width 153 height 8
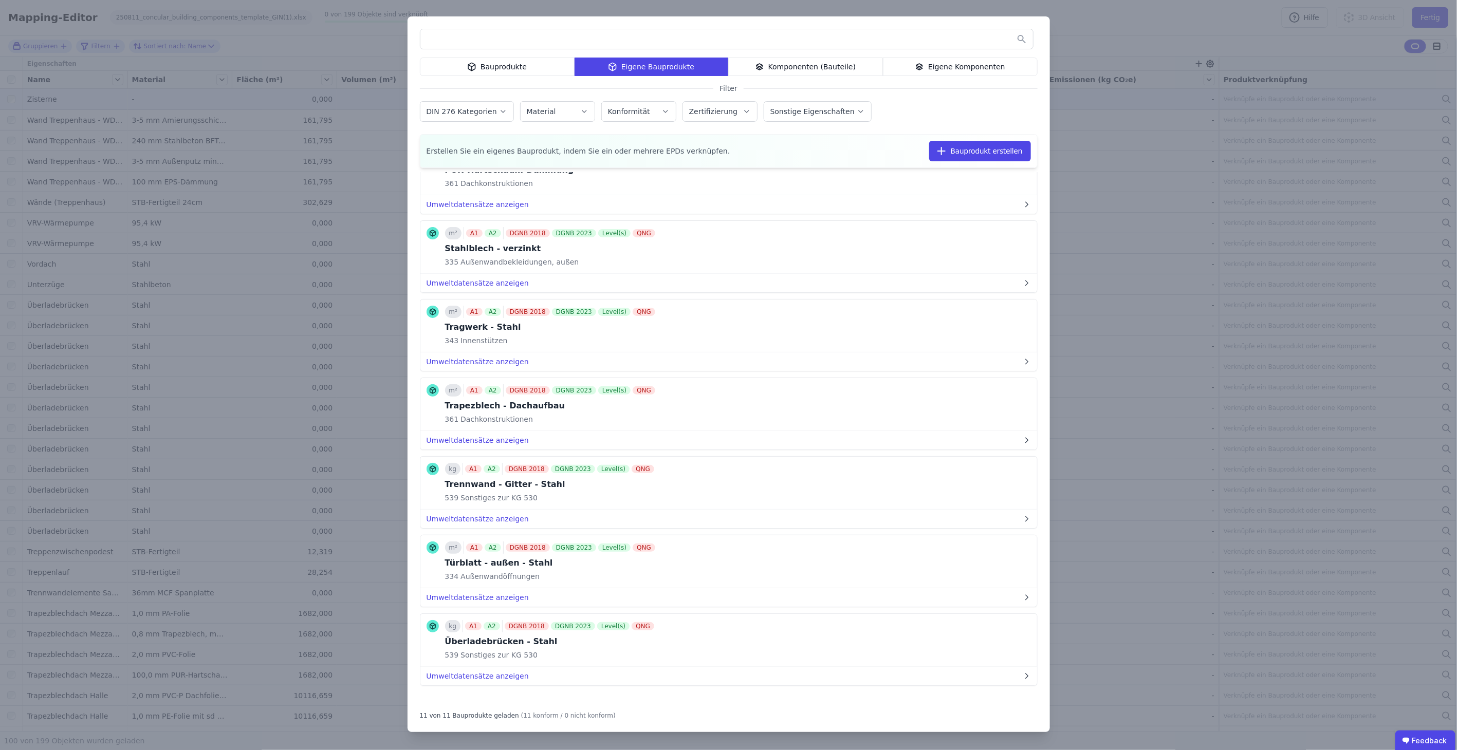
scroll to position [82, 0]
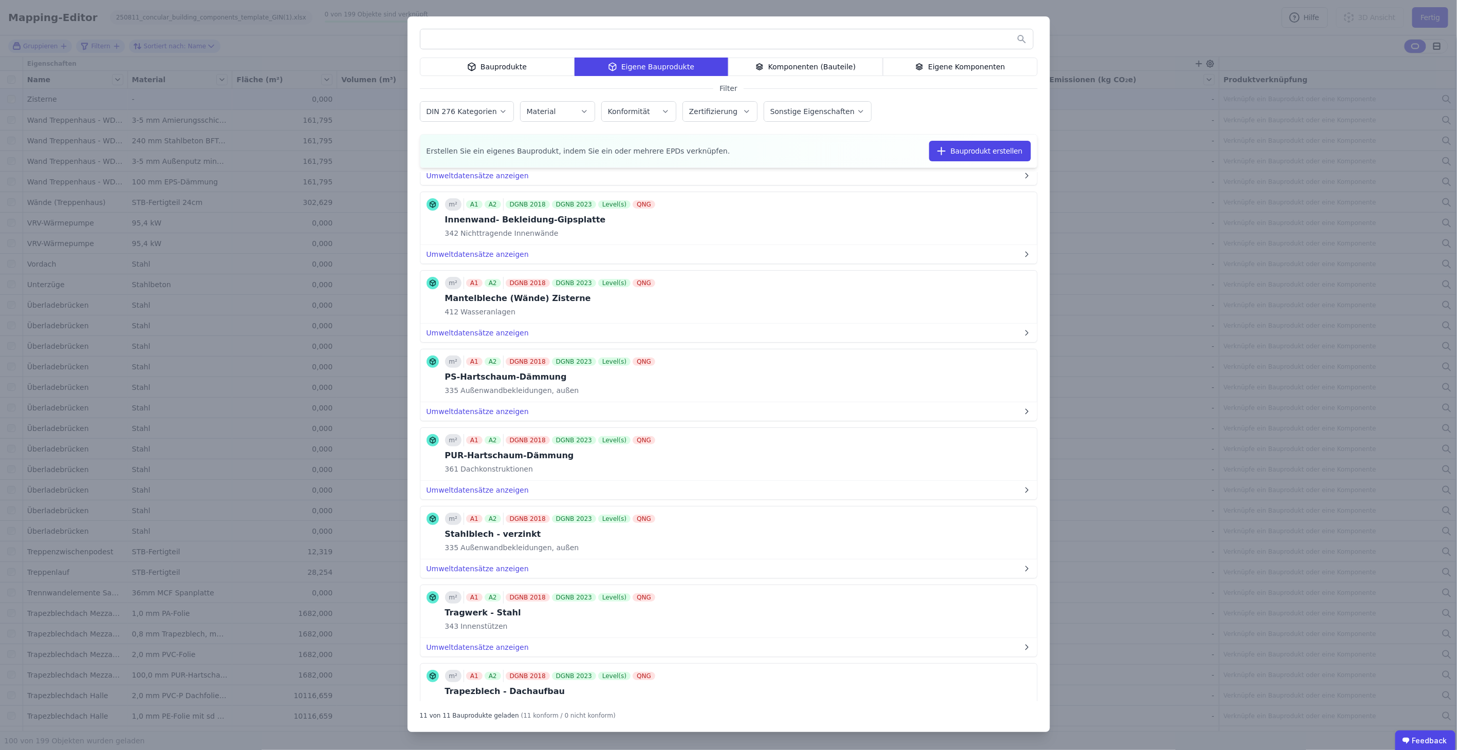
click at [490, 67] on div "Bauprodukte" at bounding box center [497, 67] width 155 height 18
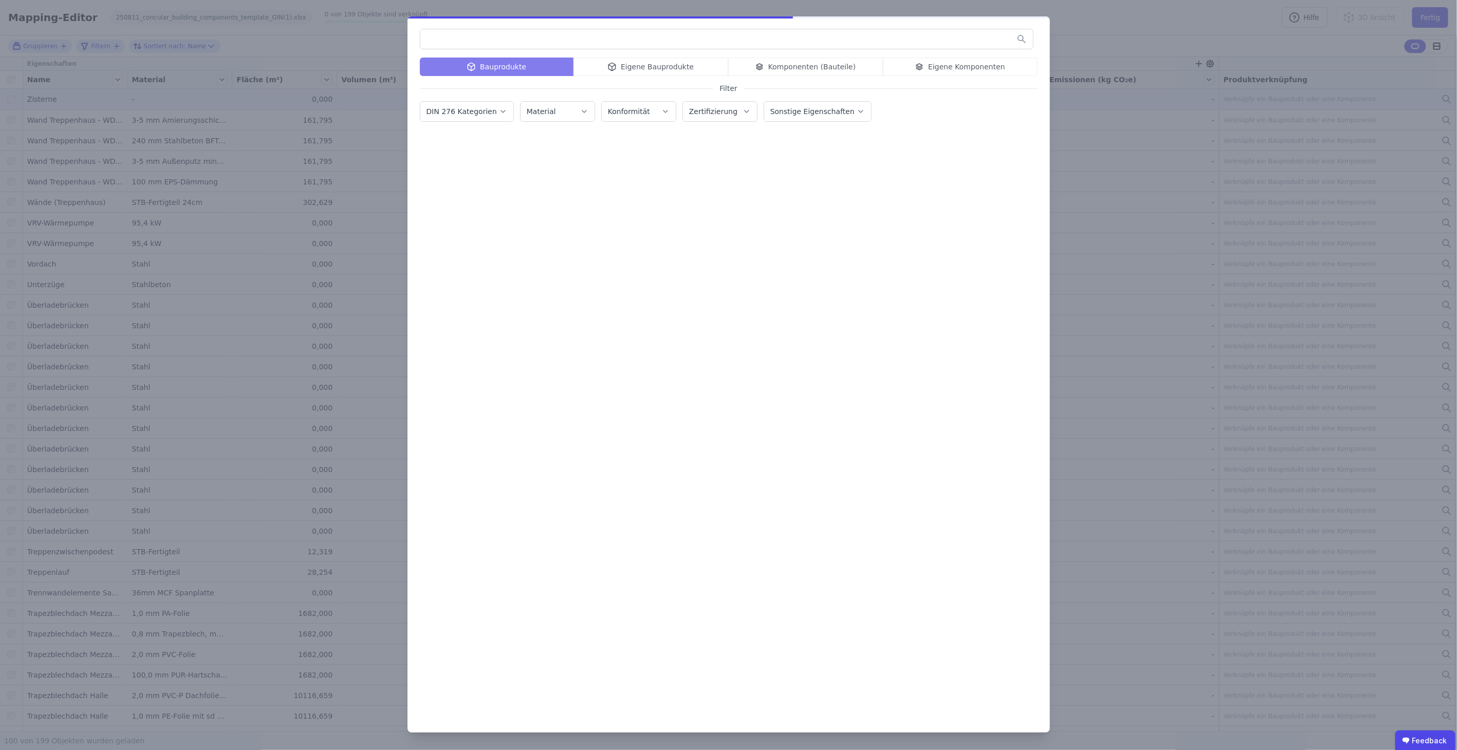
click at [638, 65] on div "Bauprodukte Eigene Bauprodukte Komponenten (Bauteile) Eigene Komponenten" at bounding box center [729, 67] width 618 height 18
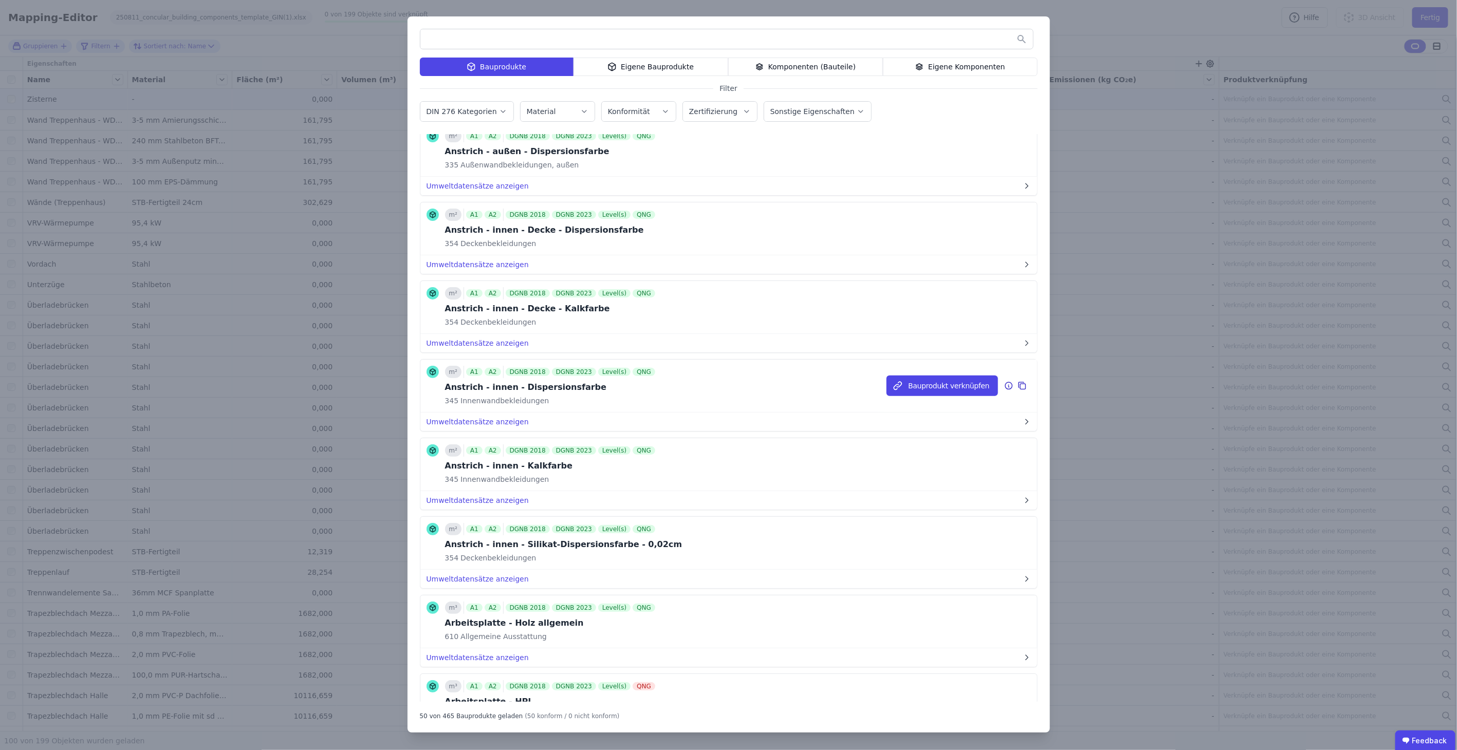
scroll to position [2960, 0]
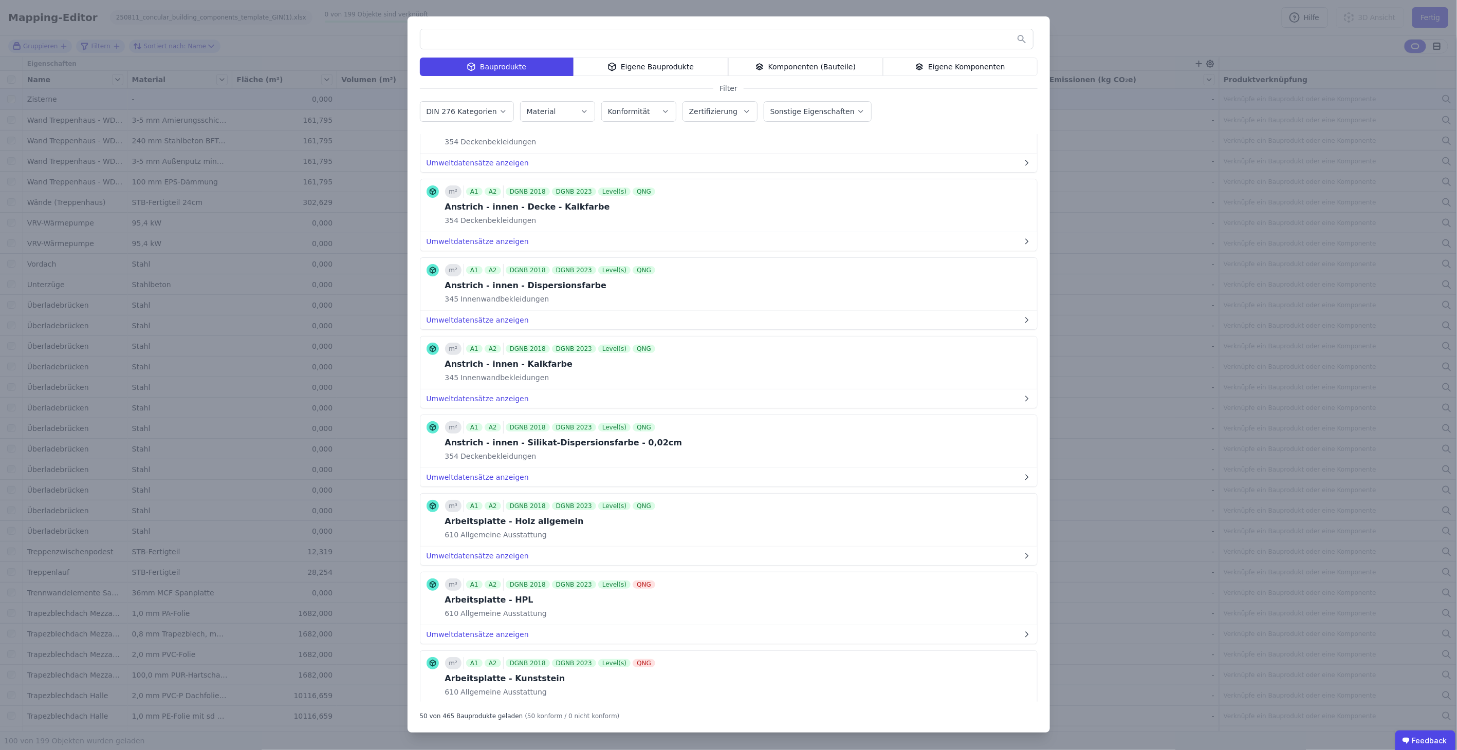
click at [948, 72] on div "Eigene Komponenten" at bounding box center [960, 67] width 155 height 18
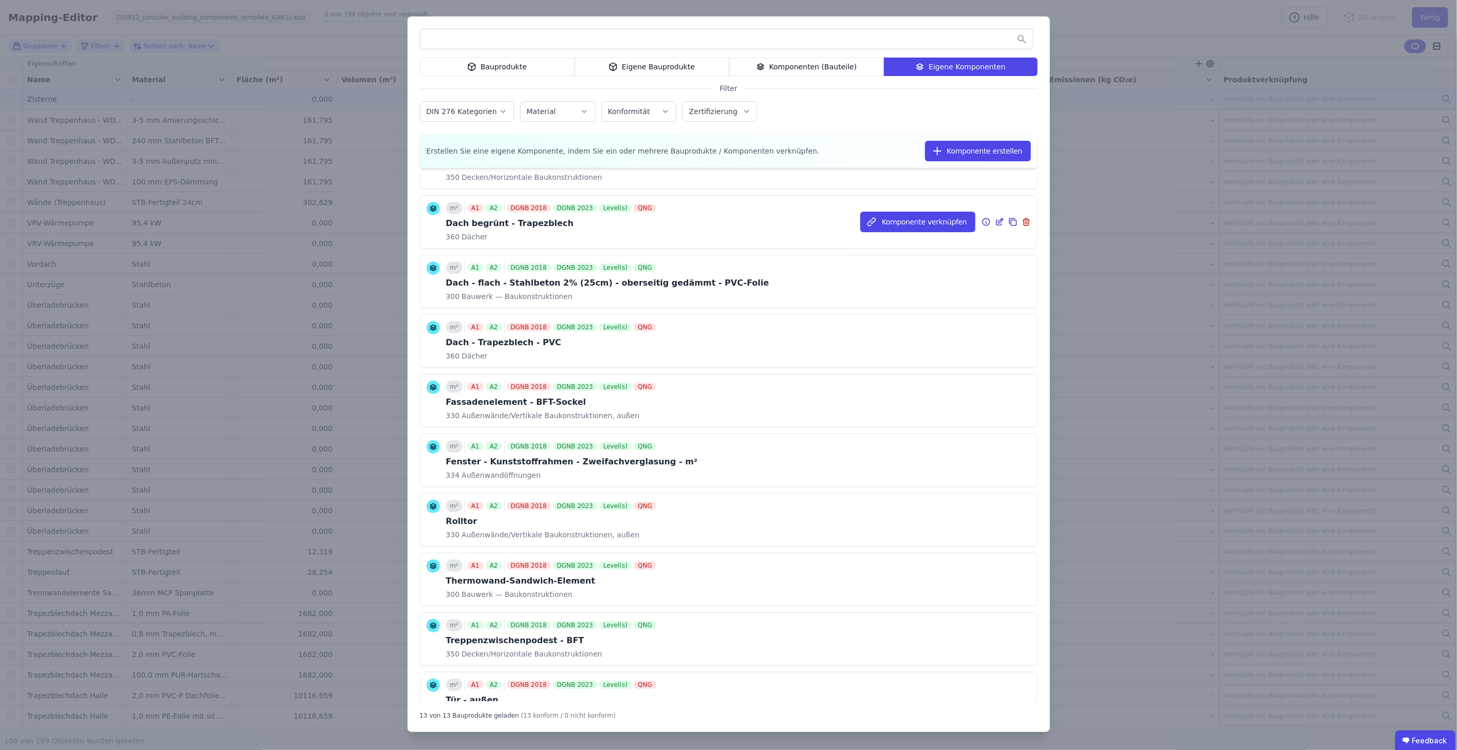
scroll to position [0, 0]
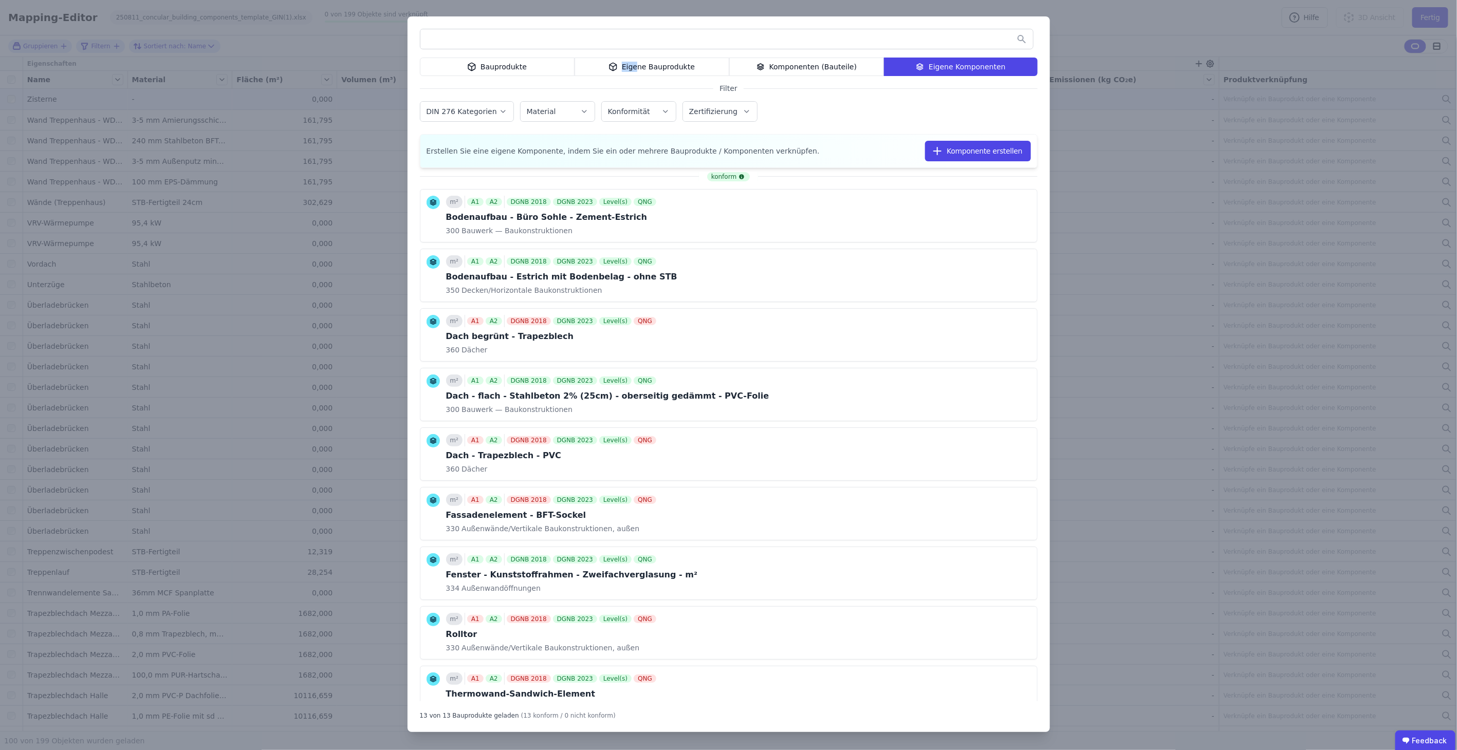
click at [639, 65] on div "Eigene Bauprodukte" at bounding box center [651, 67] width 155 height 18
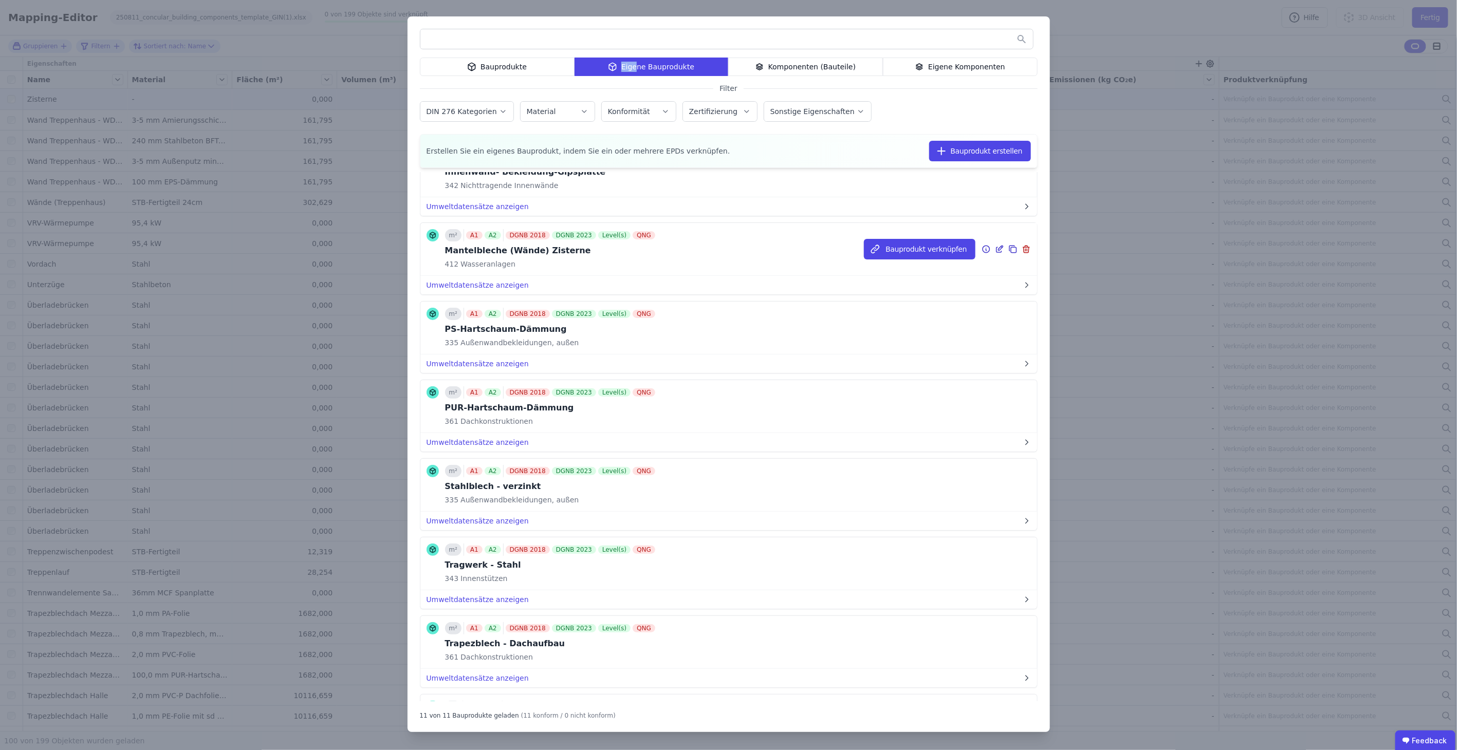
scroll to position [171, 0]
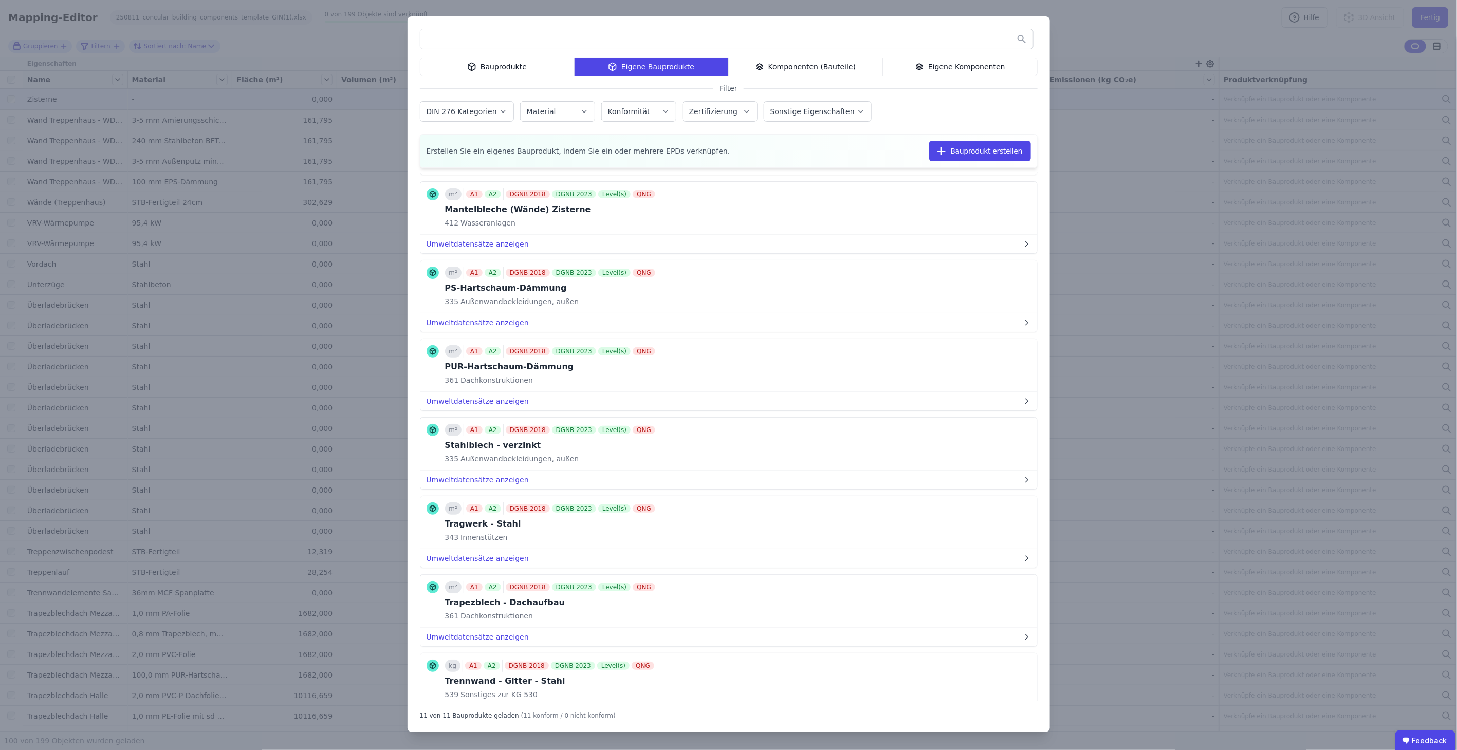
click at [646, 45] on input "text" at bounding box center [726, 39] width 613 height 18
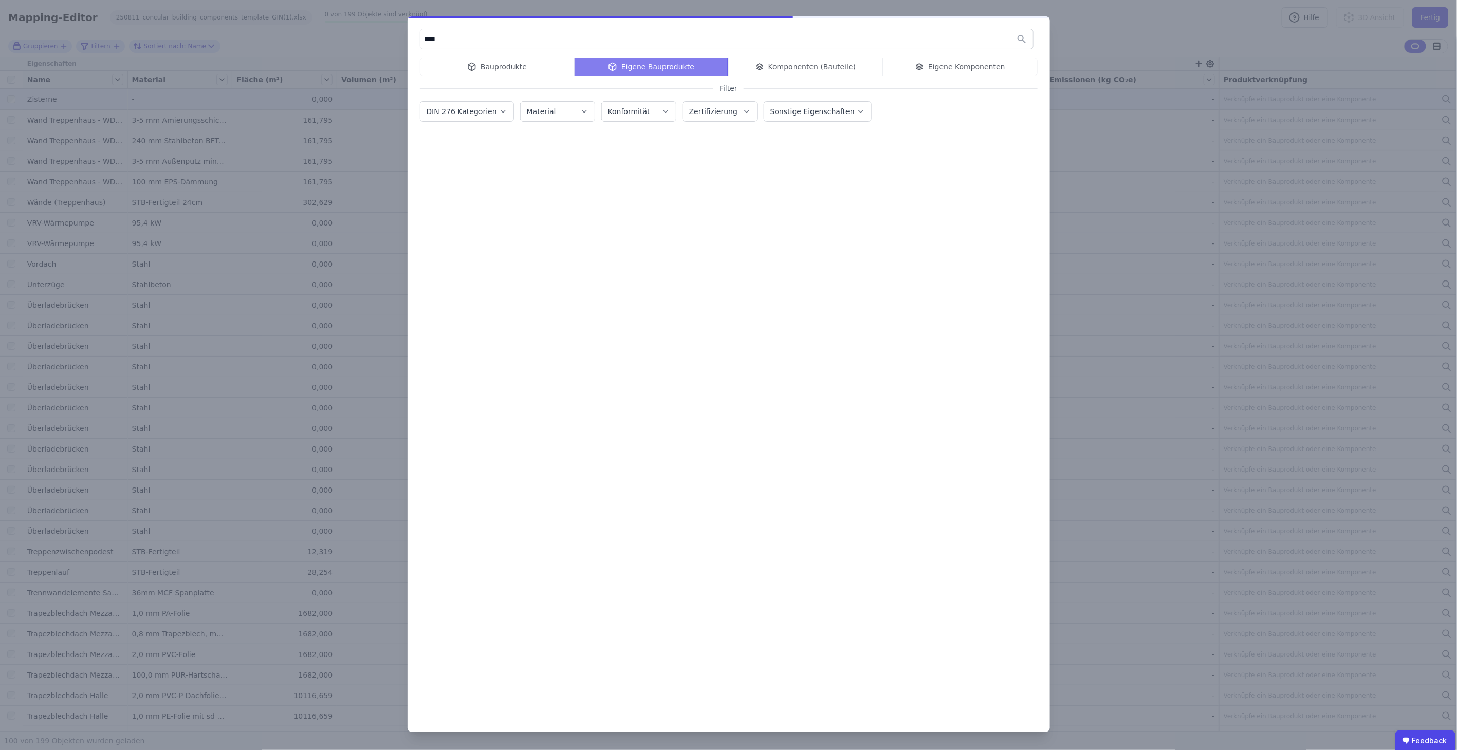
scroll to position [0, 0]
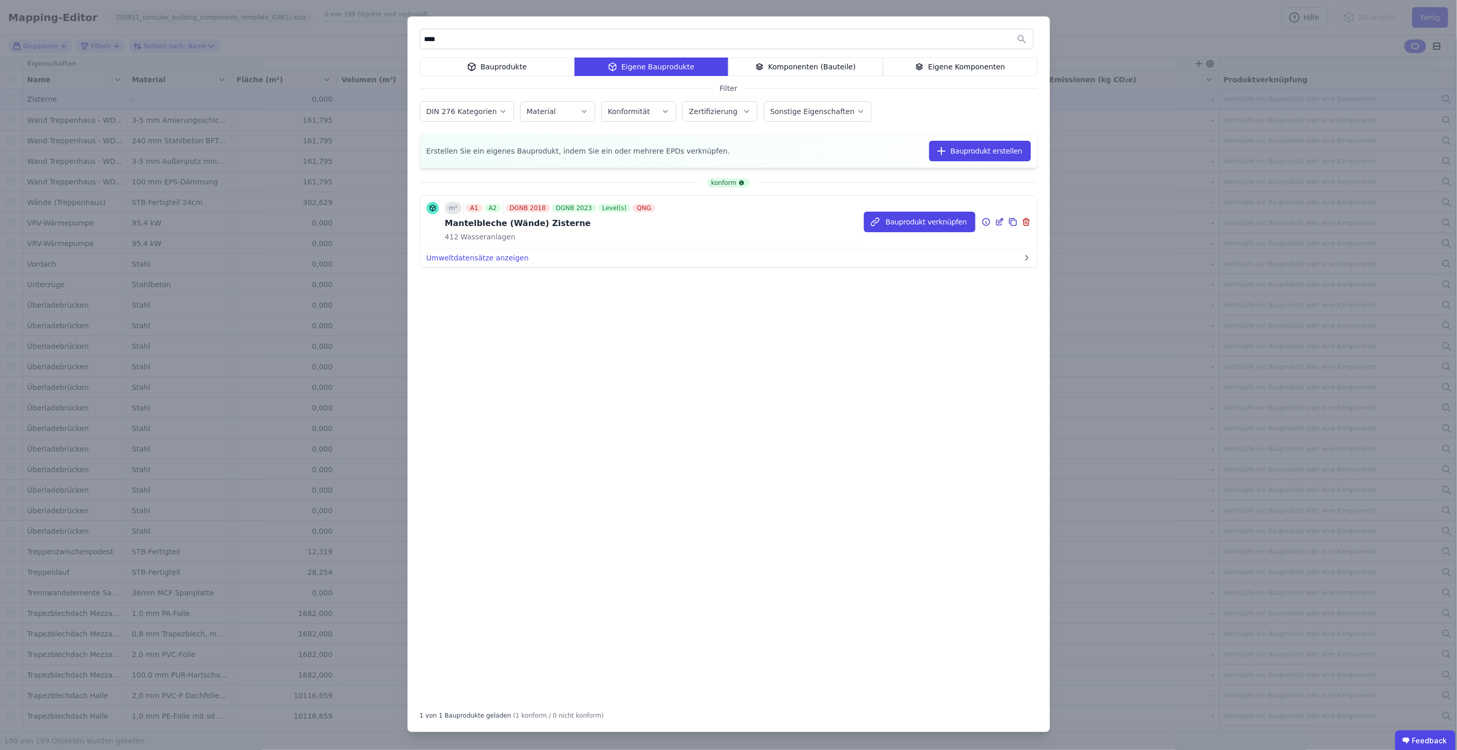
type input "****"
click at [998, 221] on icon at bounding box center [1000, 220] width 5 height 5
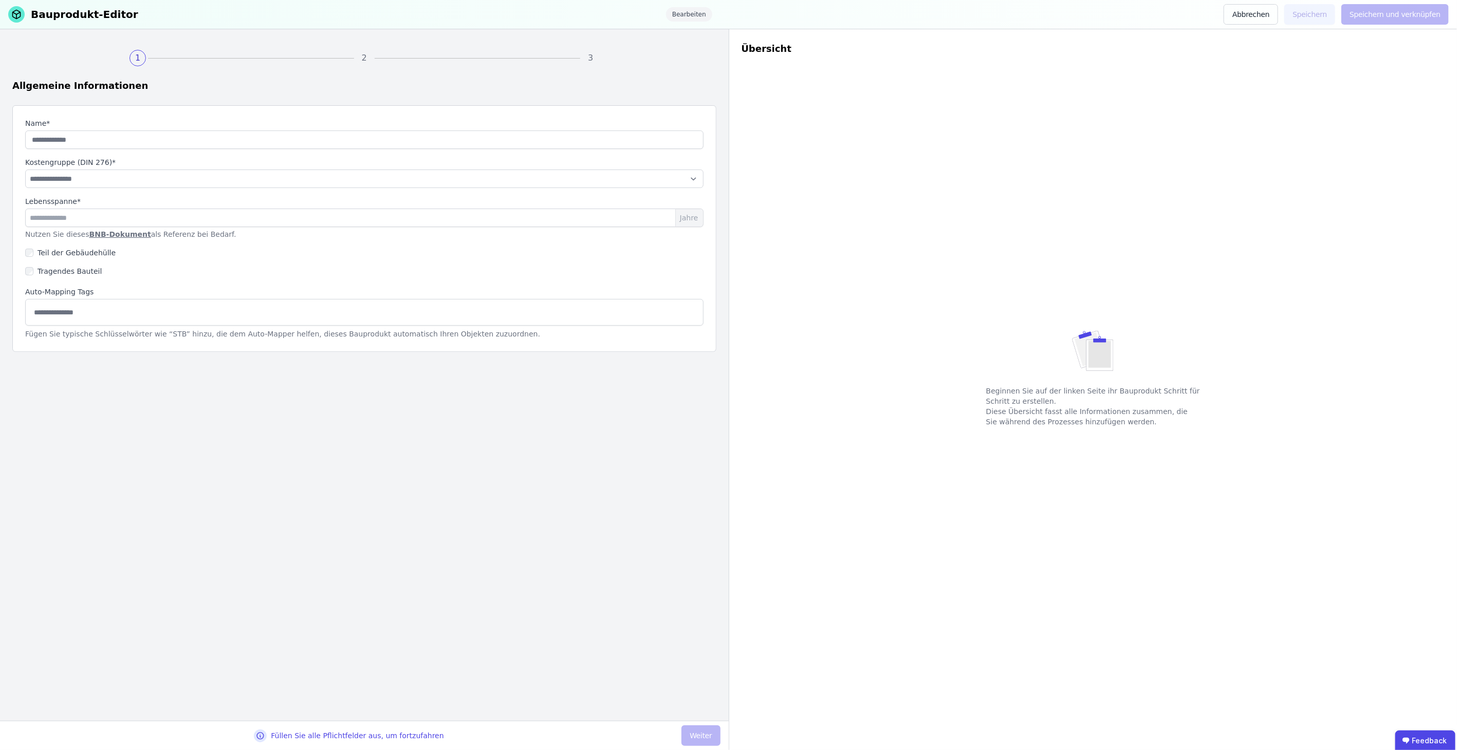
type input "**********"
select select "**********"
type input "**"
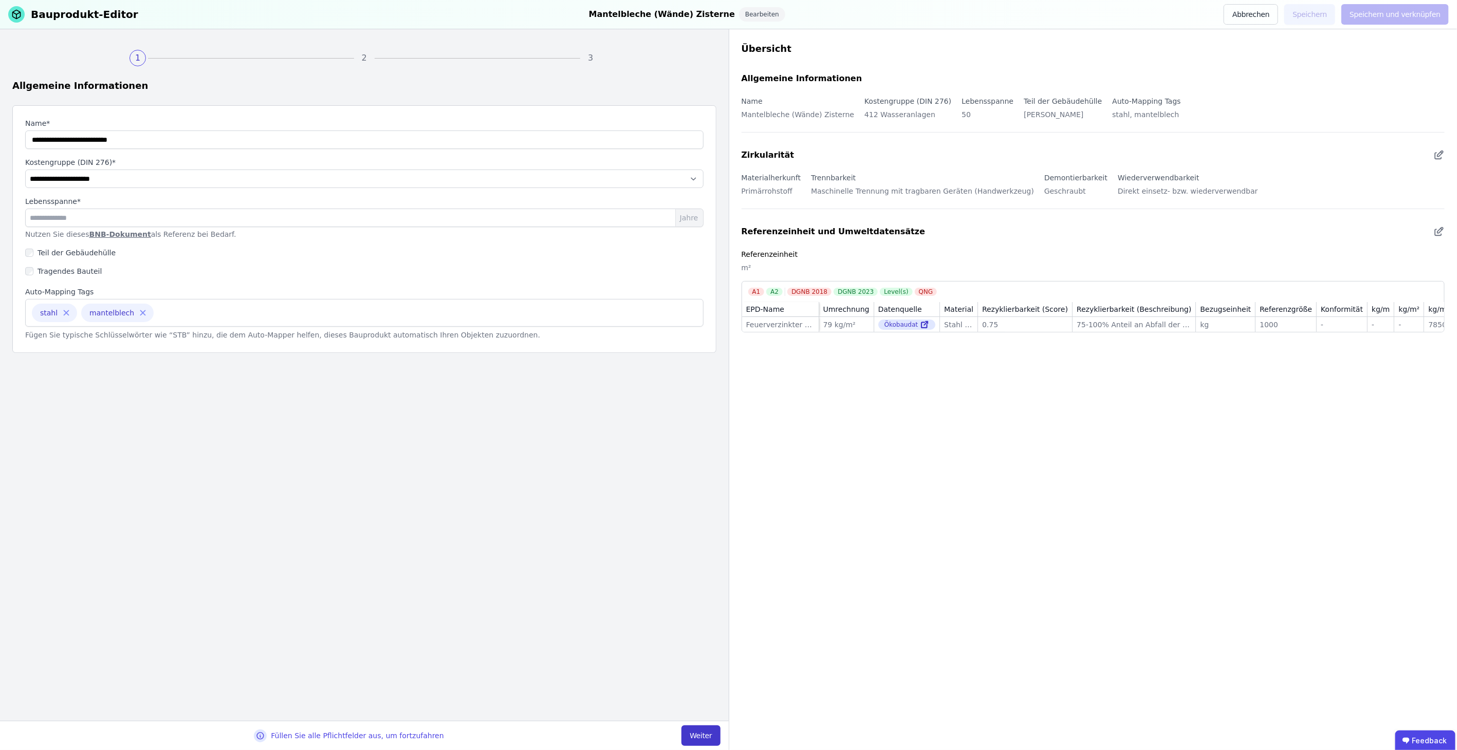
click at [703, 731] on button "Weiter" at bounding box center [700, 736] width 39 height 21
select select "**********"
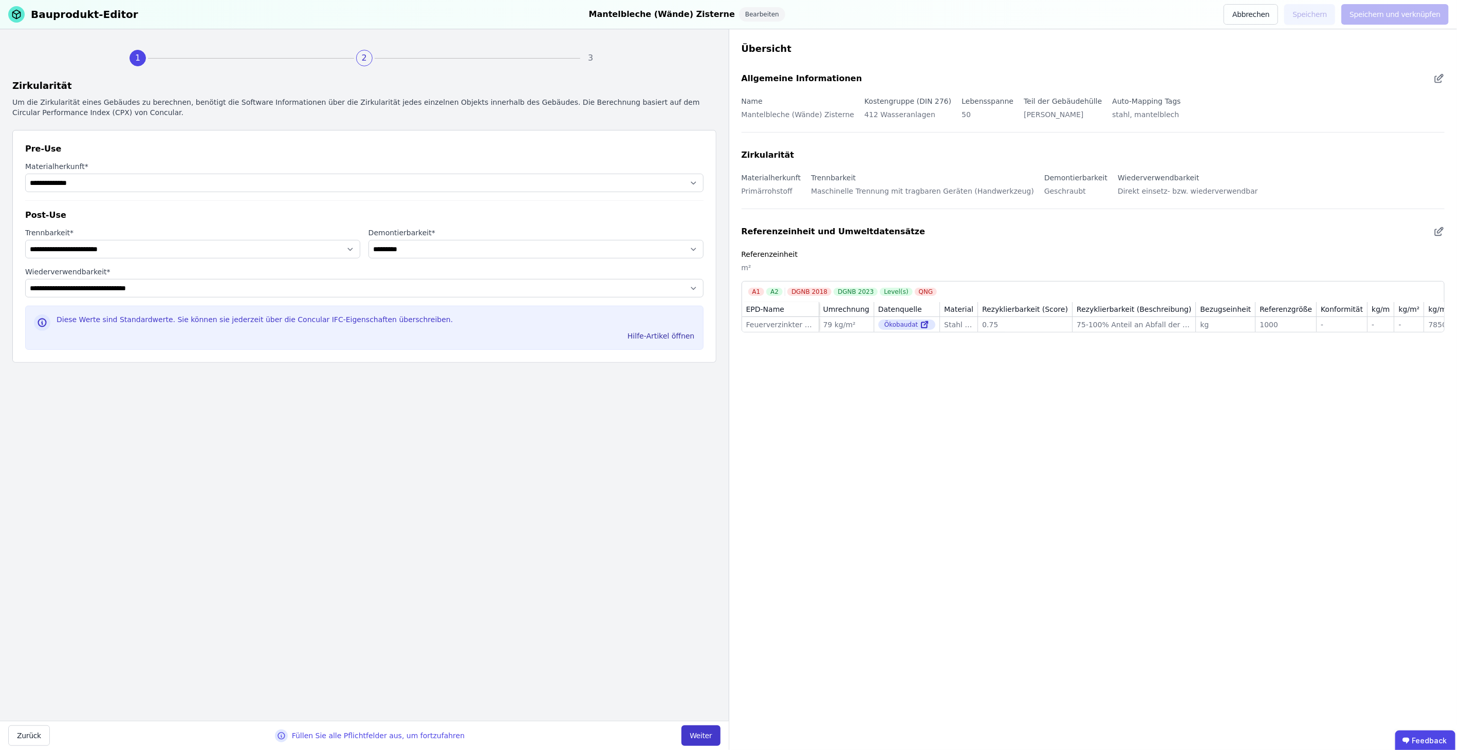
click at [700, 732] on button "Weiter" at bounding box center [700, 736] width 39 height 21
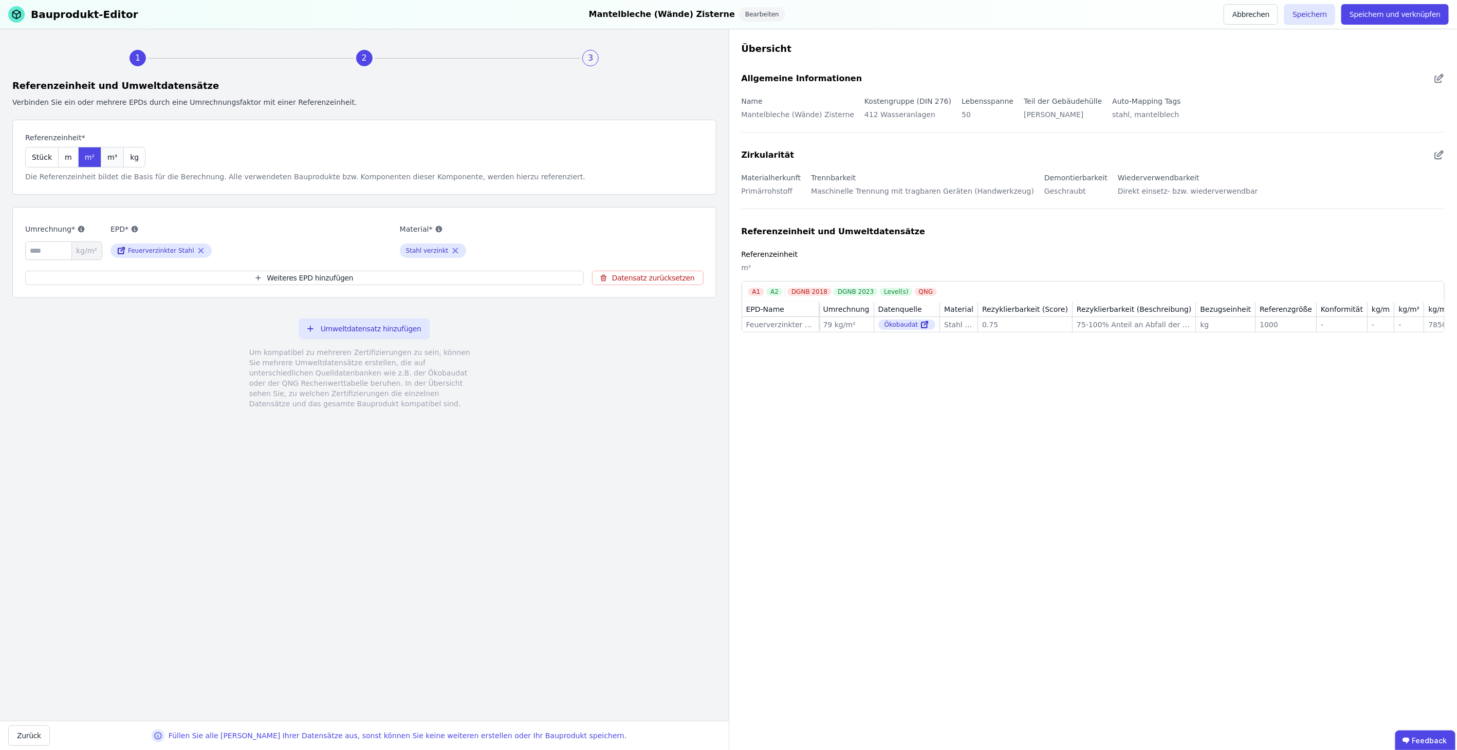
click at [111, 162] on div "m³" at bounding box center [112, 157] width 23 height 21
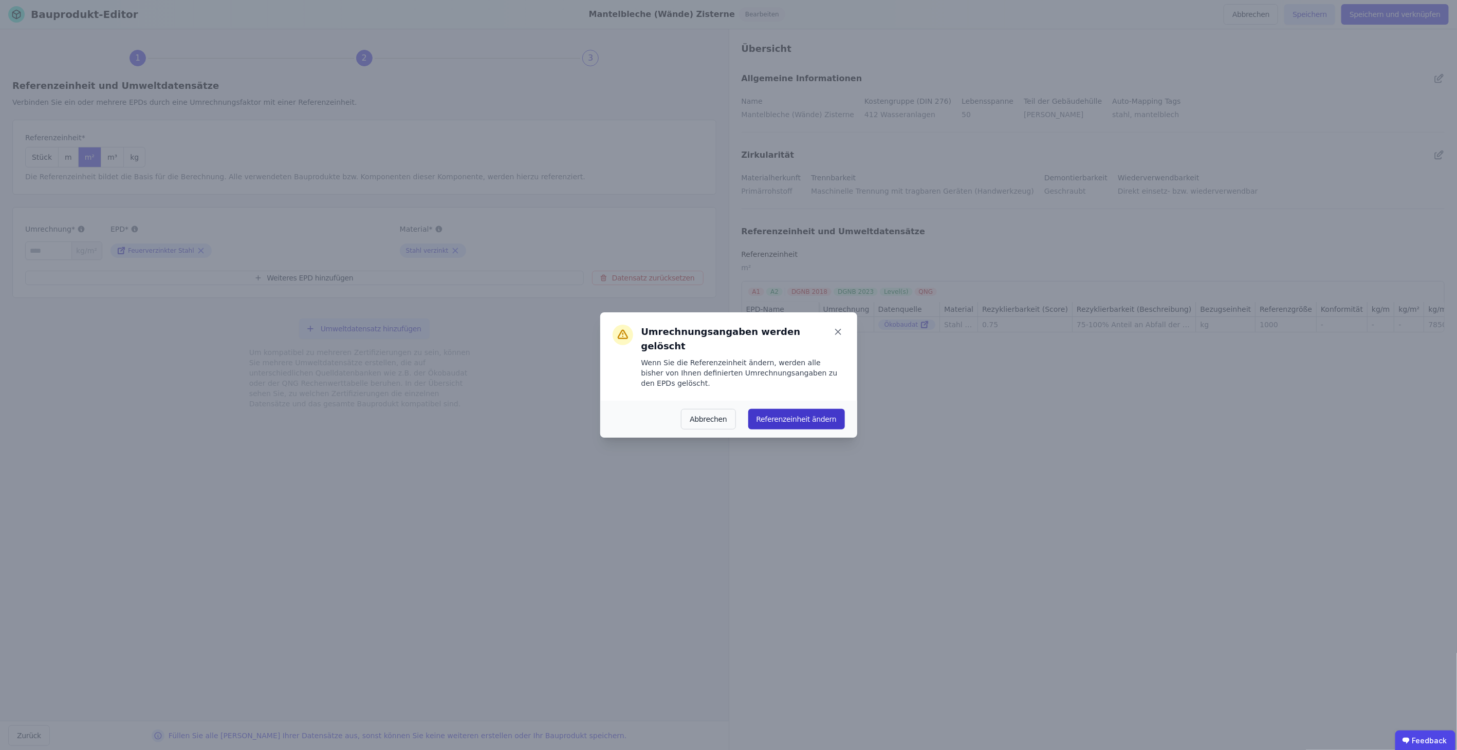
click at [798, 409] on button "Referenzeinheit ändern" at bounding box center [796, 419] width 97 height 21
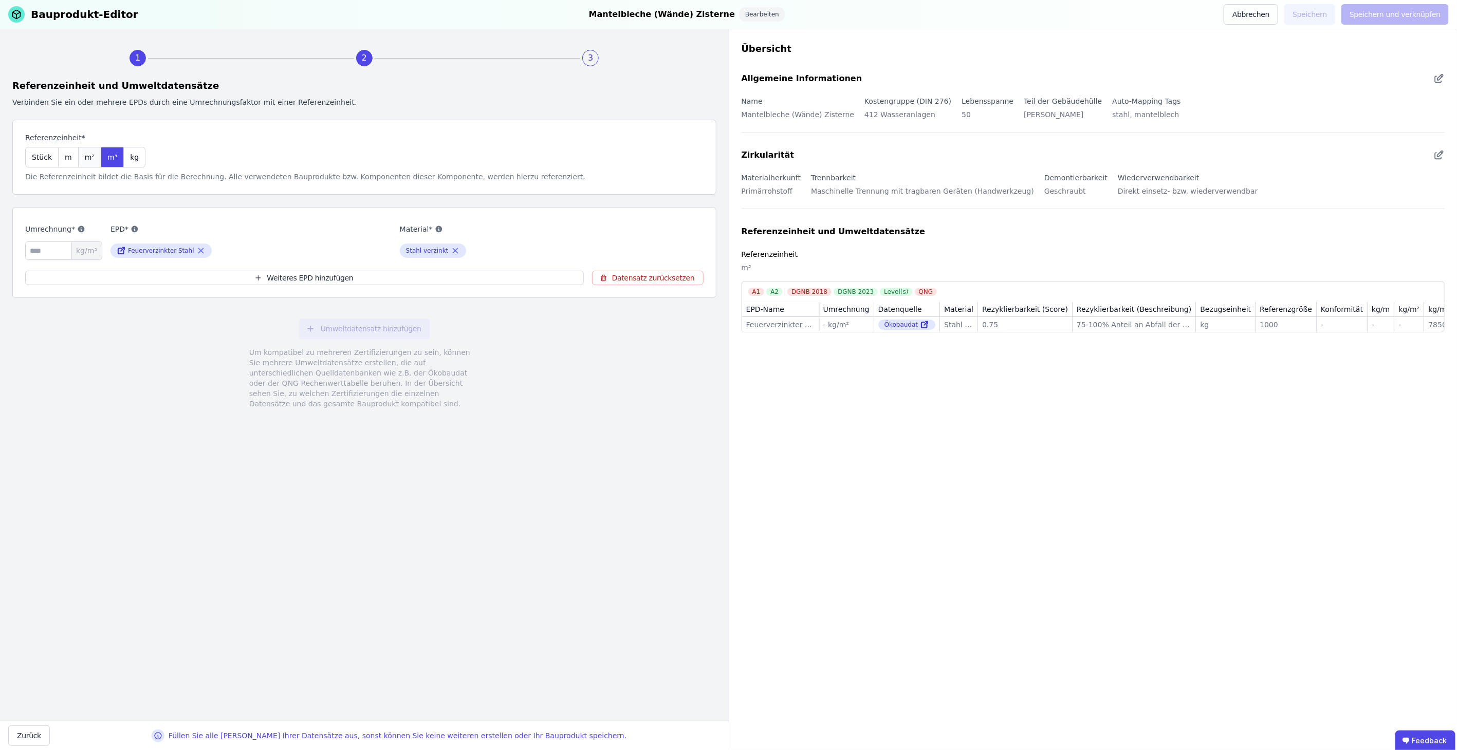
click at [79, 157] on div "m²" at bounding box center [90, 157] width 23 height 21
click at [59, 245] on input "number" at bounding box center [63, 251] width 77 height 18
click at [88, 163] on div "m²" at bounding box center [90, 157] width 23 height 21
click at [54, 251] on input "number" at bounding box center [63, 251] width 77 height 18
type input "*****"
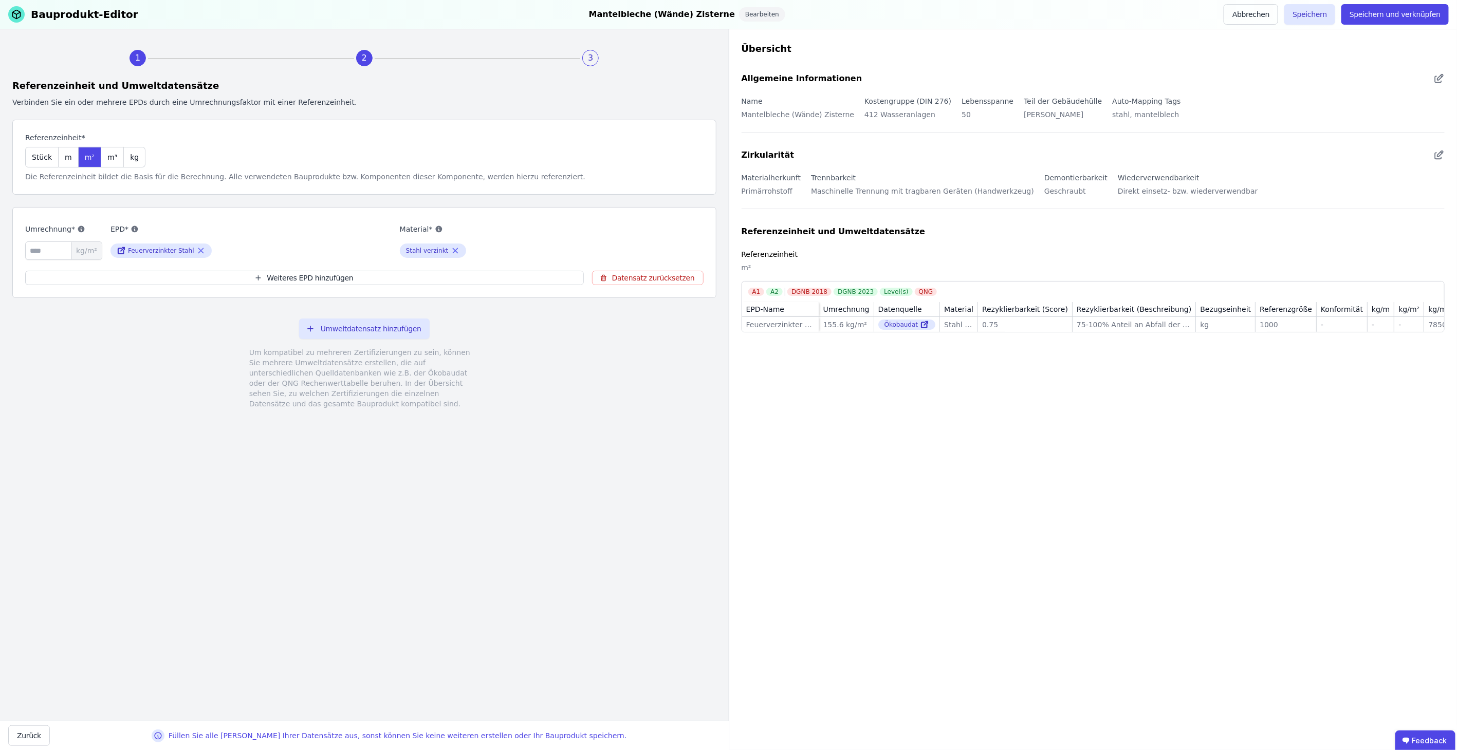
click at [546, 513] on div "1 2 3 Referenzeinheit und Umweltdatensätze Verbinden Sie ein oder mehrere EPDs …" at bounding box center [364, 375] width 729 height 692
click at [1391, 18] on button "Speichern und verknüpfen" at bounding box center [1394, 14] width 107 height 21
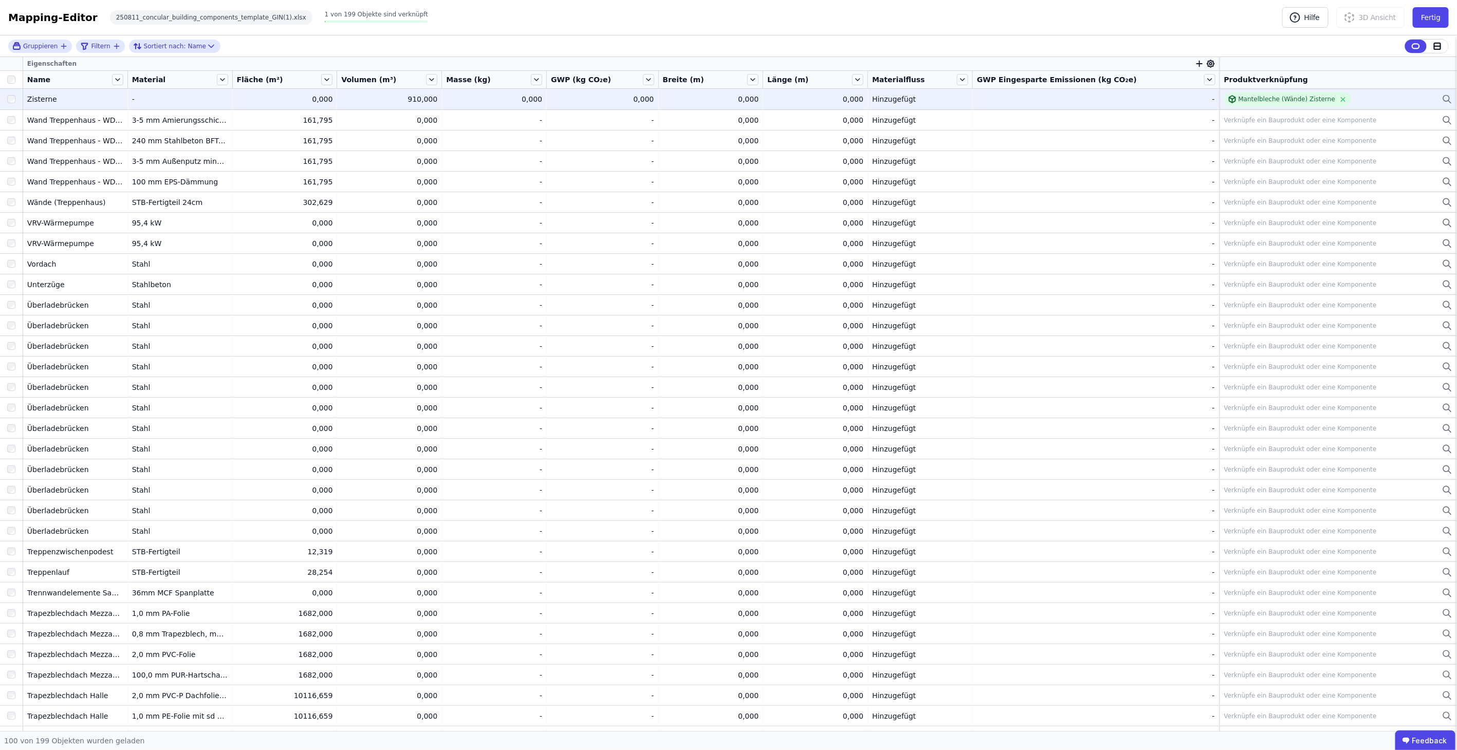
click at [931, 103] on div "Hinzugefügt" at bounding box center [920, 99] width 96 height 10
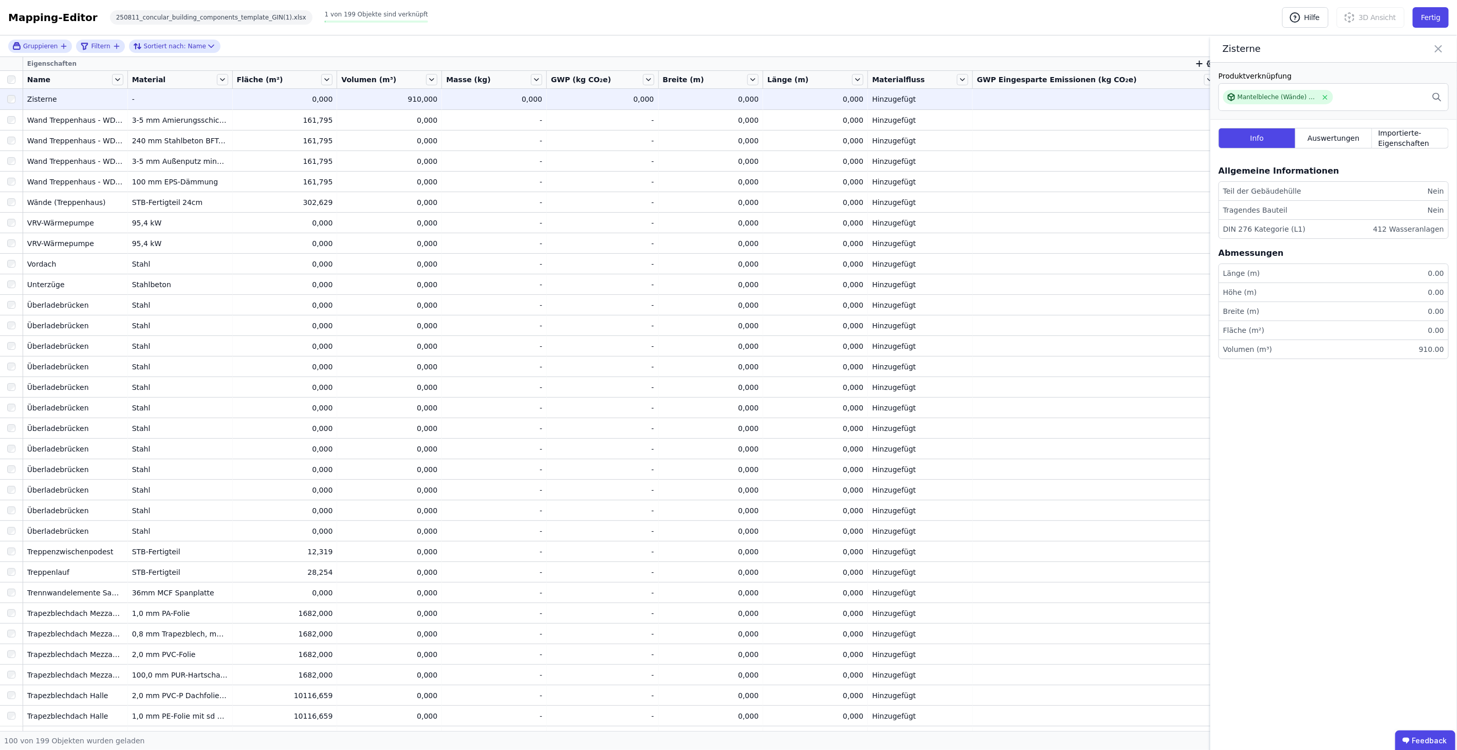
click at [1444, 49] on icon at bounding box center [1438, 49] width 12 height 14
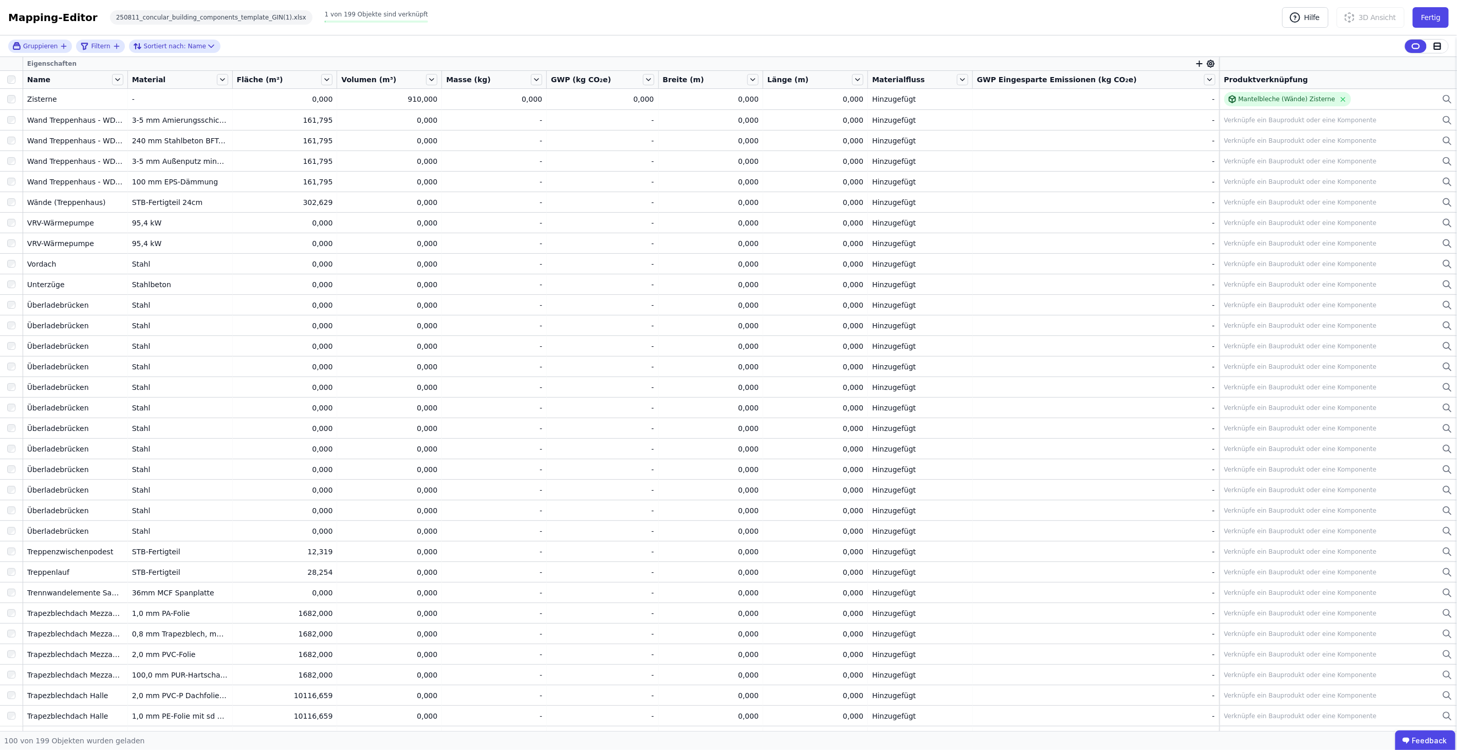
click at [972, 75] on div "Materialfluss" at bounding box center [920, 79] width 104 height 17
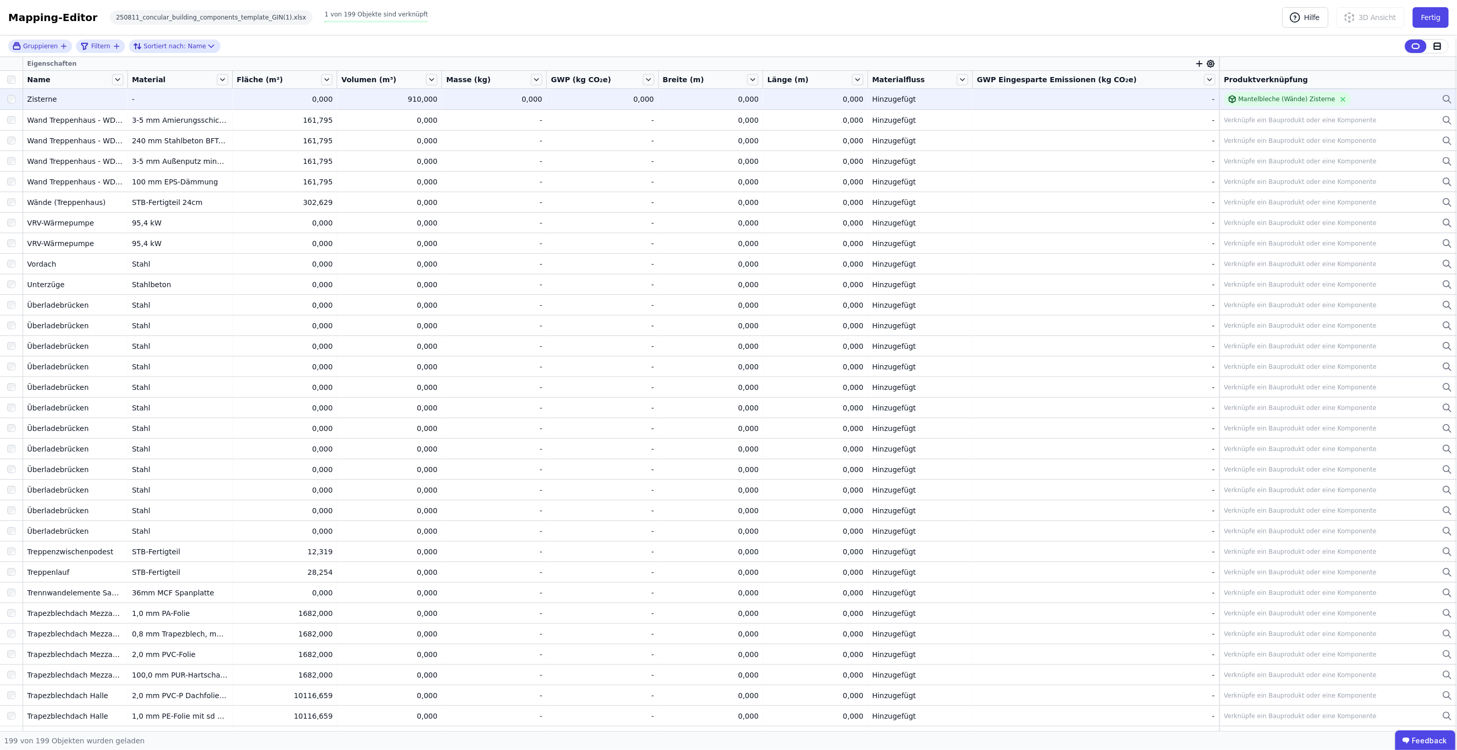
click at [967, 100] on div "Hinzugefügt" at bounding box center [920, 99] width 96 height 10
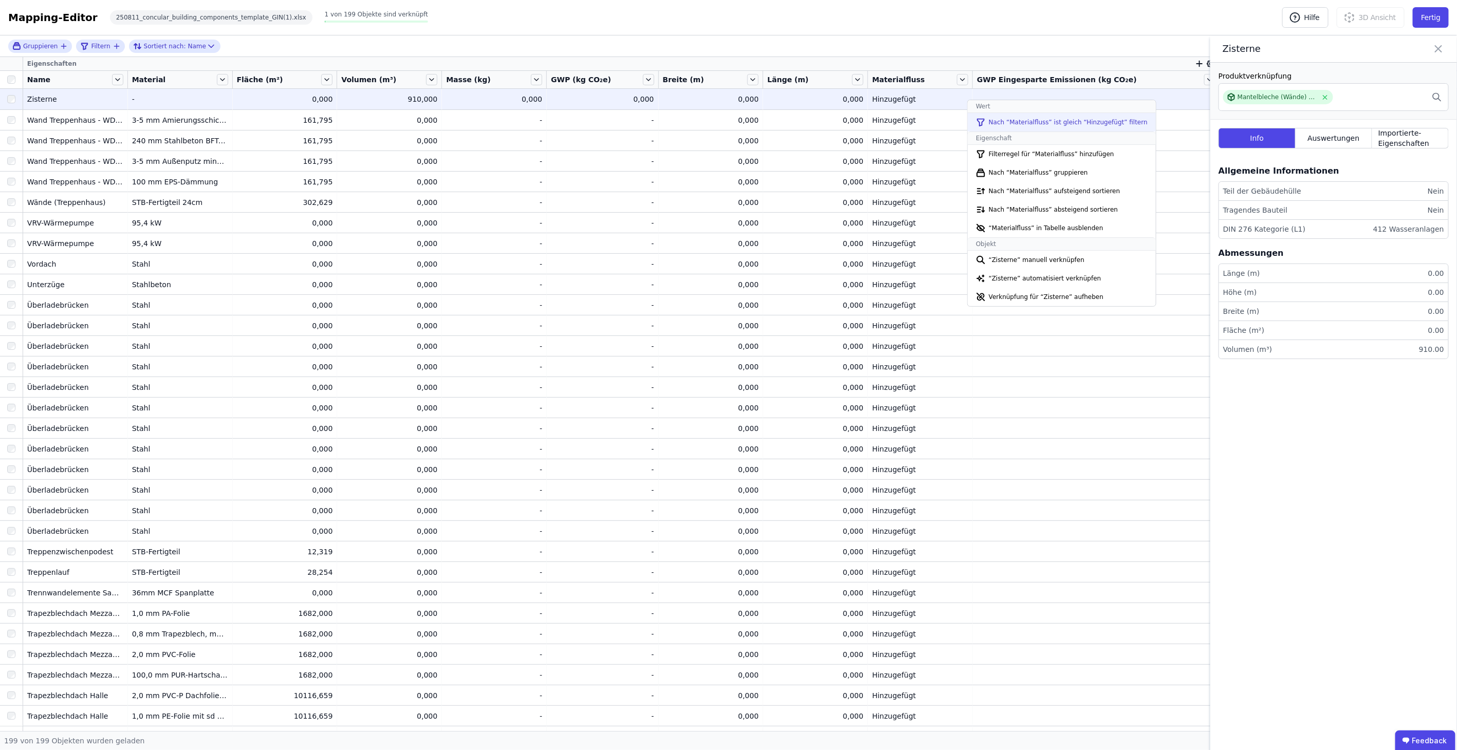
click at [1084, 119] on li "Nach “Materialfluss” ist gleich “Hinzugefügt” filtern" at bounding box center [1062, 122] width 188 height 18
click at [1440, 46] on icon at bounding box center [1438, 49] width 6 height 6
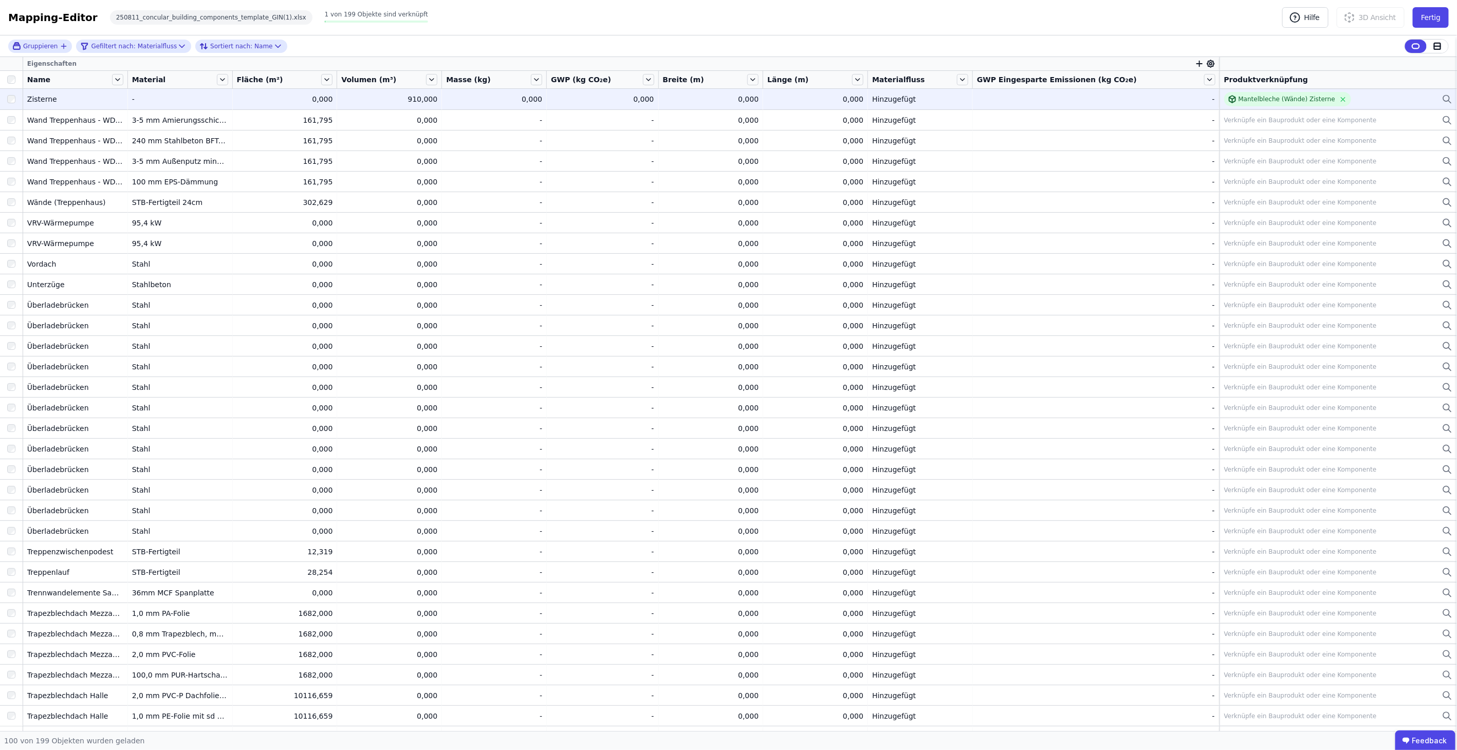
click at [107, 100] on div "Zisterne" at bounding box center [75, 99] width 96 height 10
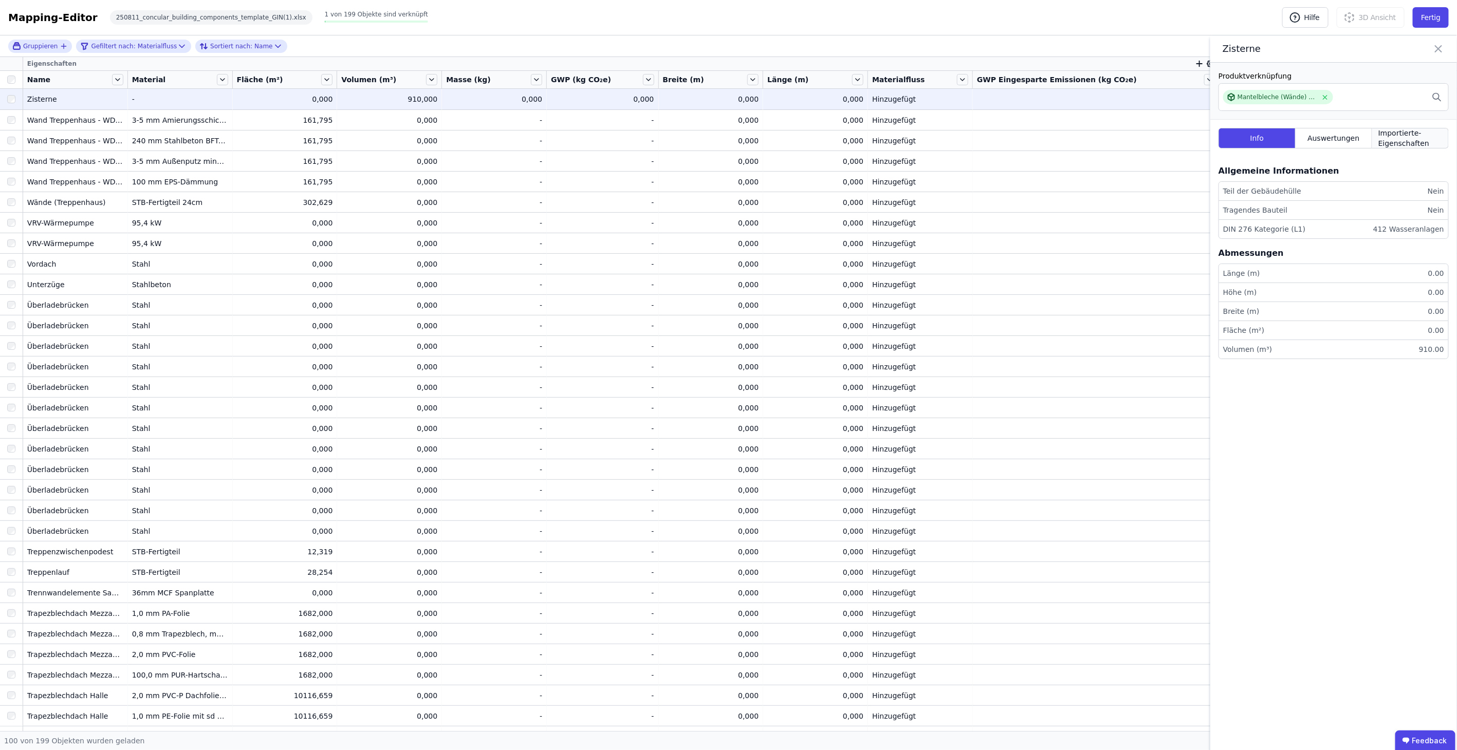
click at [1395, 133] on span "Importierte-Eigenschaften" at bounding box center [1410, 138] width 64 height 21
click at [1340, 129] on div "Auswertungen" at bounding box center [1333, 138] width 77 height 21
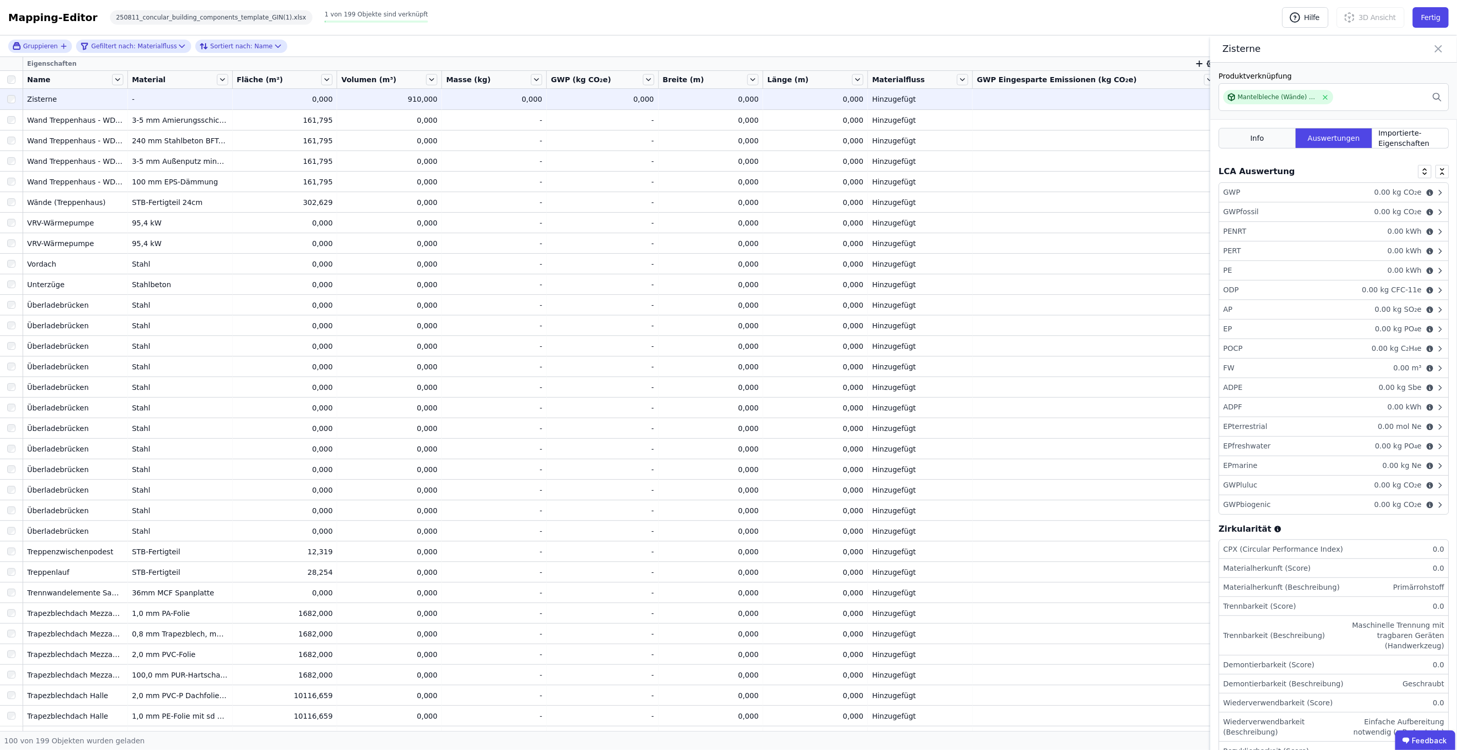
click at [1275, 132] on div "Info" at bounding box center [1256, 138] width 77 height 21
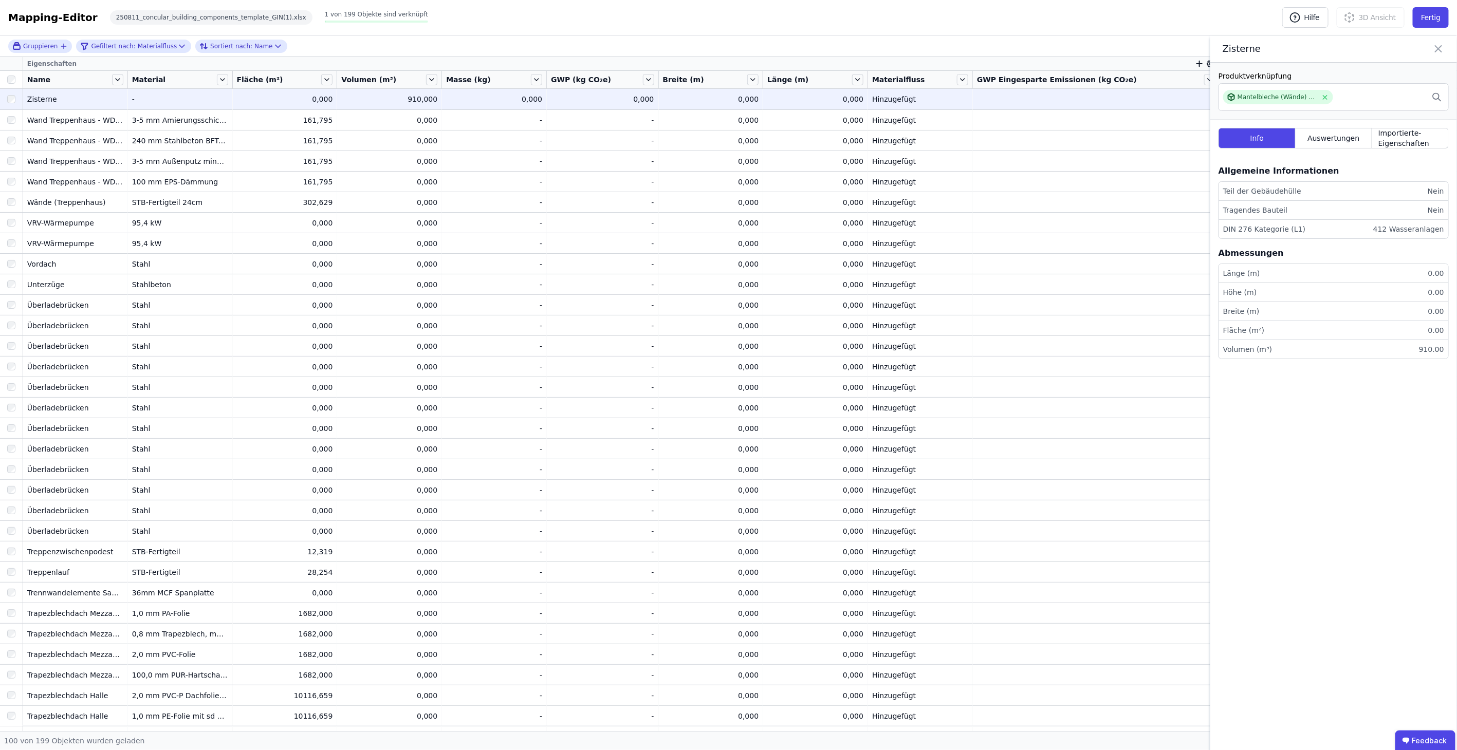
click at [1408, 287] on li "Höhe (m) 0.00" at bounding box center [1333, 292] width 229 height 19
drag, startPoint x: 1408, startPoint y: 312, endPoint x: 1408, endPoint y: 320, distance: 7.7
click at [1408, 318] on li "Breite (m) 0.00" at bounding box center [1333, 311] width 229 height 19
click at [1416, 339] on ul "Länge (m) 0.00 Höhe (m) 0.00 Breite (m) 0.00 Fläche (m²) 0.00 Volumen (m³) 910.…" at bounding box center [1333, 312] width 230 height 96
drag, startPoint x: 1416, startPoint y: 339, endPoint x: 1413, endPoint y: 310, distance: 29.5
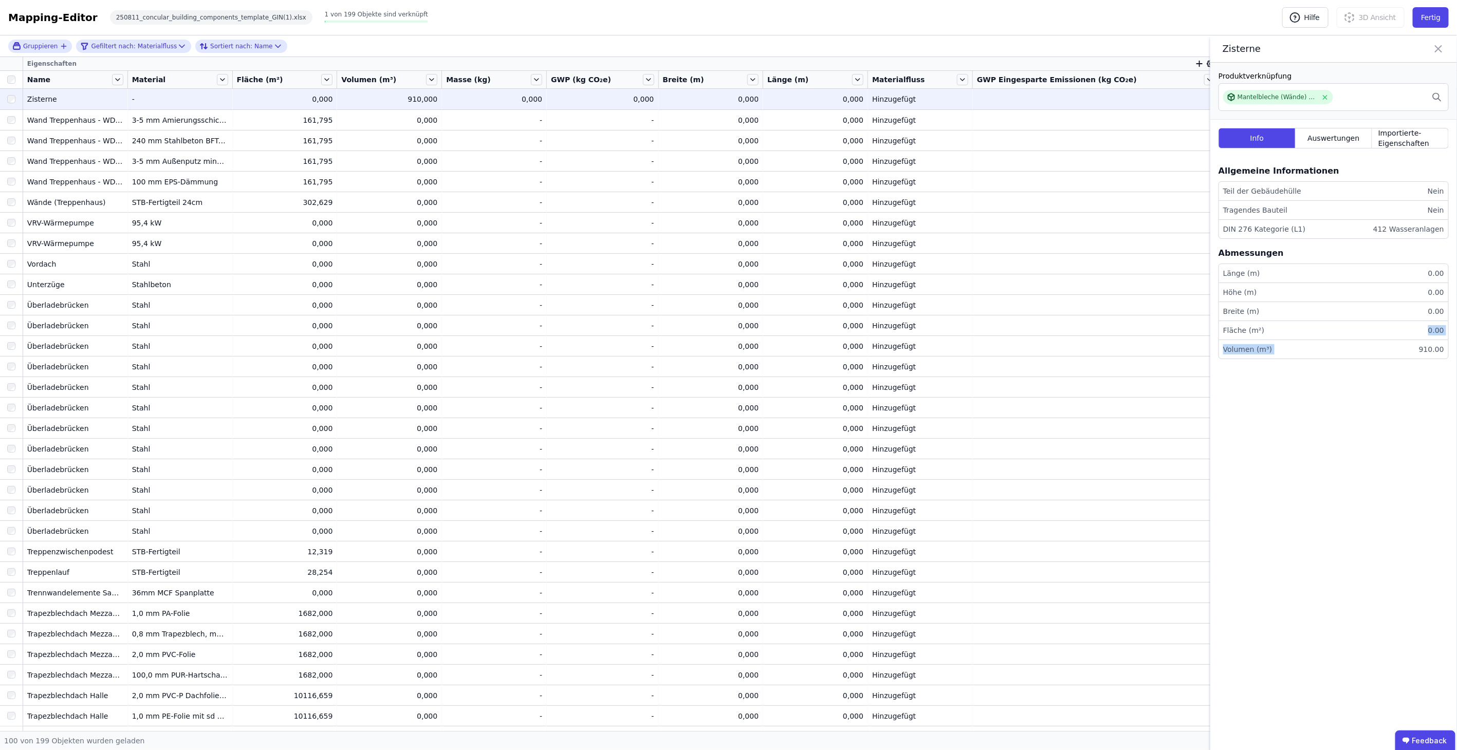
click at [1418, 340] on li "Volumen (m³) 910.00" at bounding box center [1333, 349] width 229 height 18
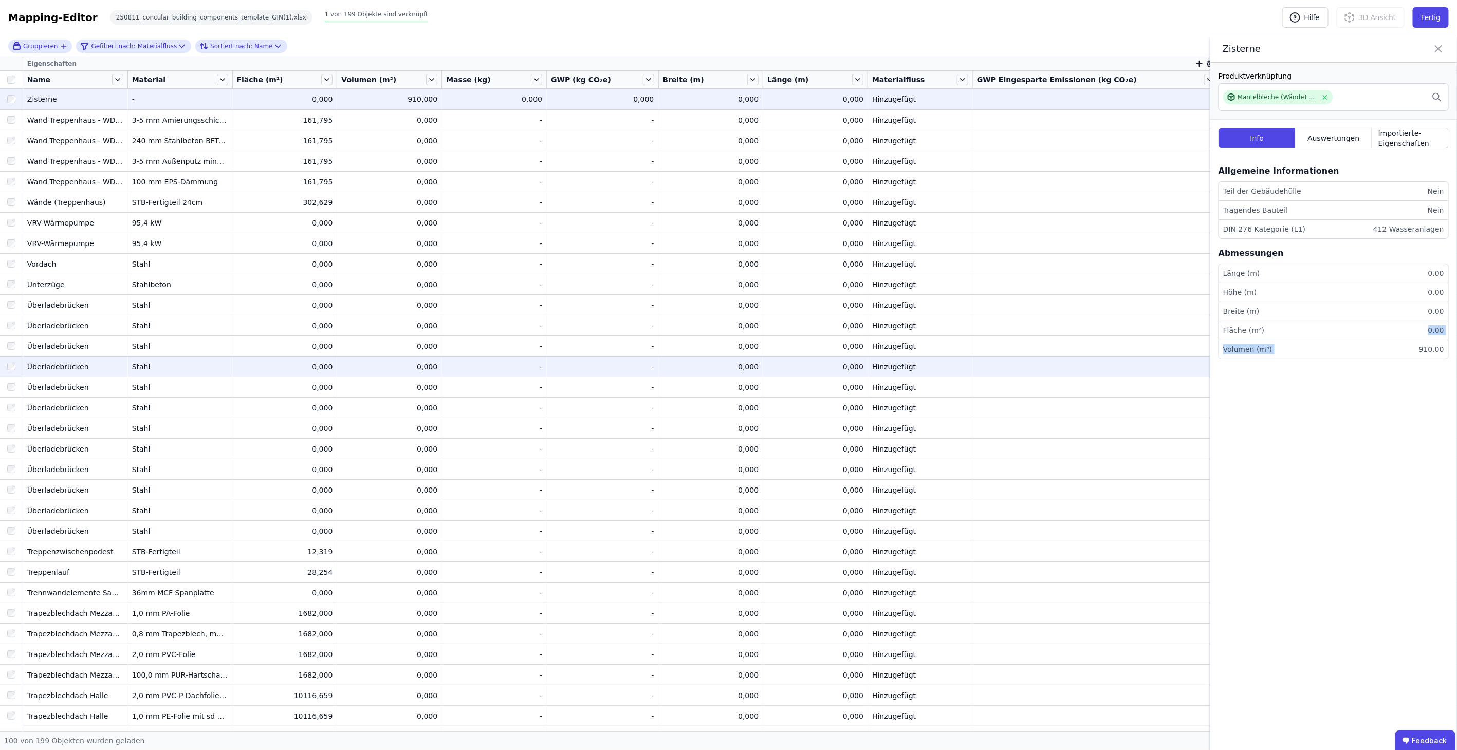
click at [1116, 357] on td "- -" at bounding box center [1096, 366] width 247 height 21
click at [1017, 102] on div "-" at bounding box center [1096, 99] width 238 height 10
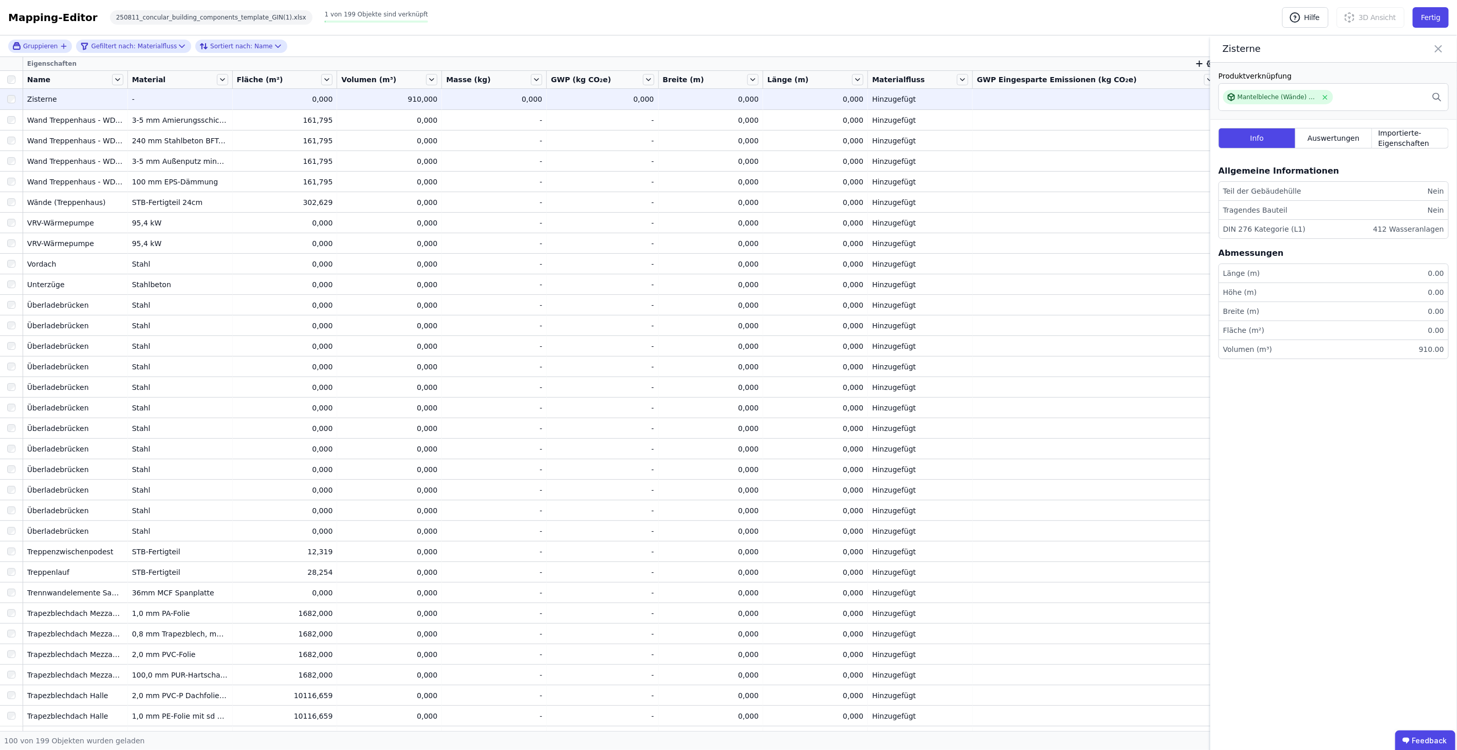
click at [542, 98] on div "0,000" at bounding box center [494, 99] width 96 height 10
click at [1437, 47] on icon at bounding box center [1438, 49] width 6 height 6
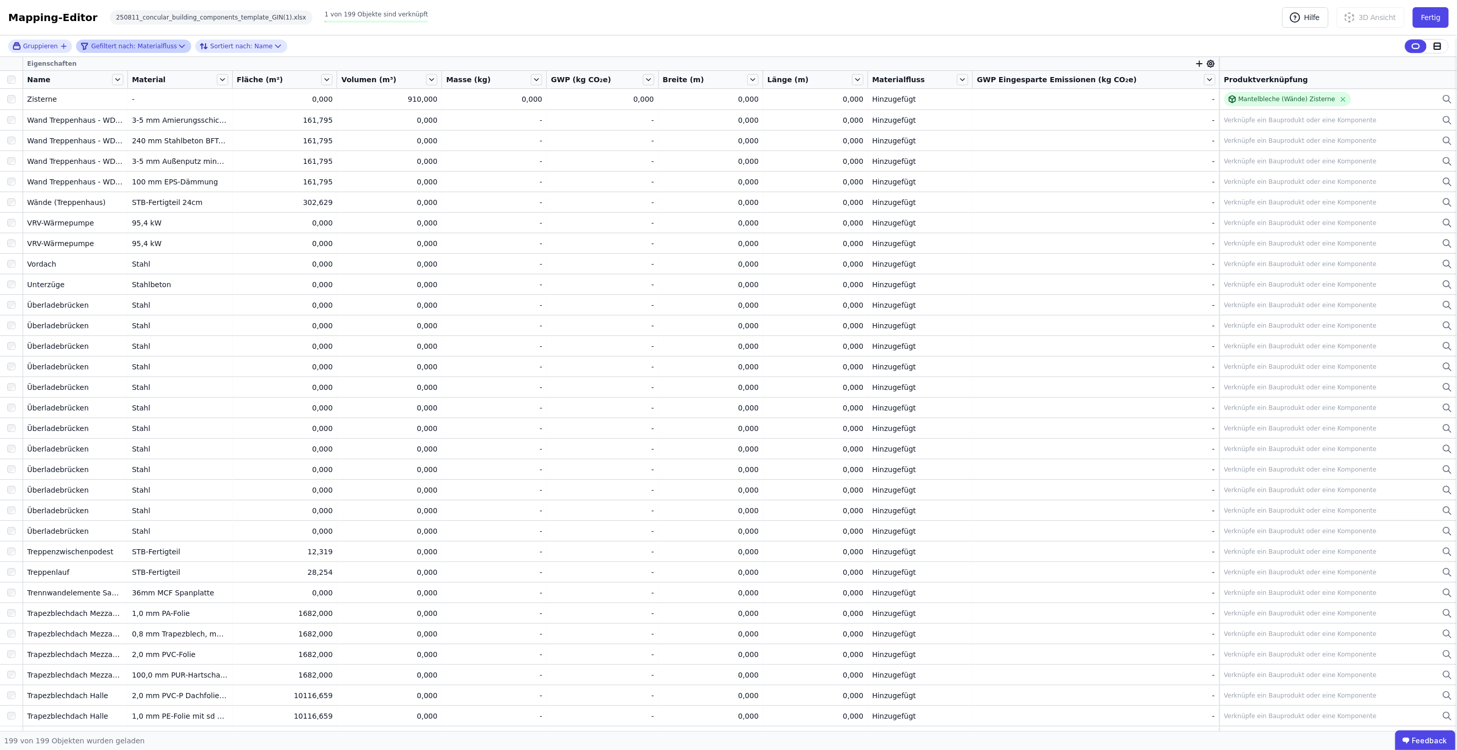
click at [177, 43] on icon at bounding box center [182, 46] width 10 height 10
click at [385, 84] on icon at bounding box center [388, 85] width 6 height 6
